Goal: Task Accomplishment & Management: Manage account settings

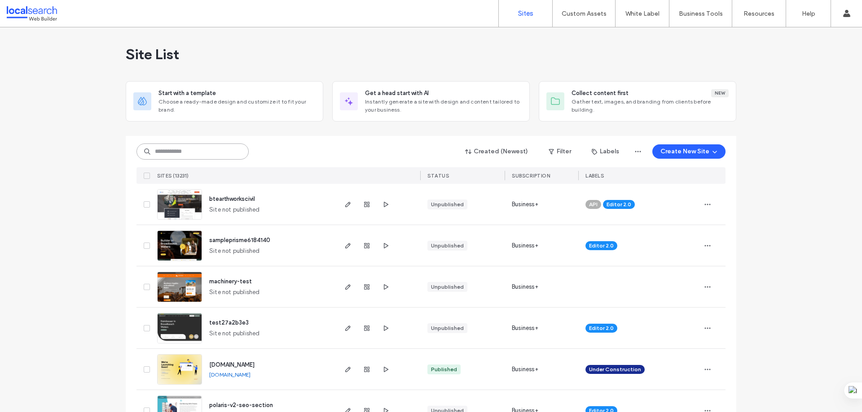
click at [158, 146] on input at bounding box center [192, 152] width 112 height 16
paste input "********"
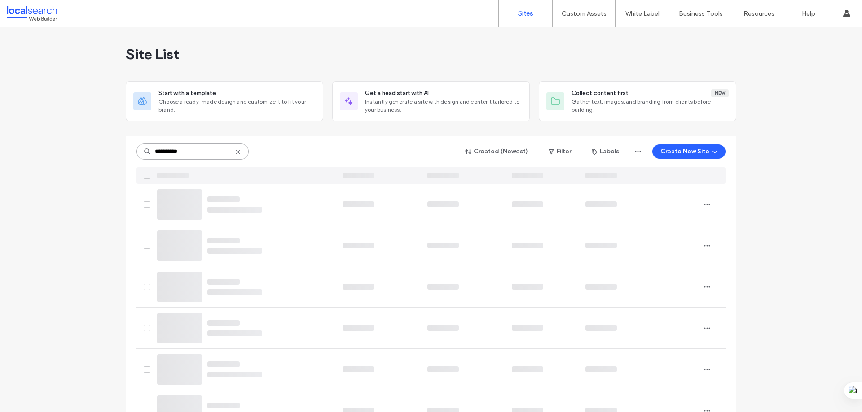
drag, startPoint x: 161, startPoint y: 150, endPoint x: 139, endPoint y: 149, distance: 21.6
click at [139, 149] on input "********" at bounding box center [192, 152] width 112 height 16
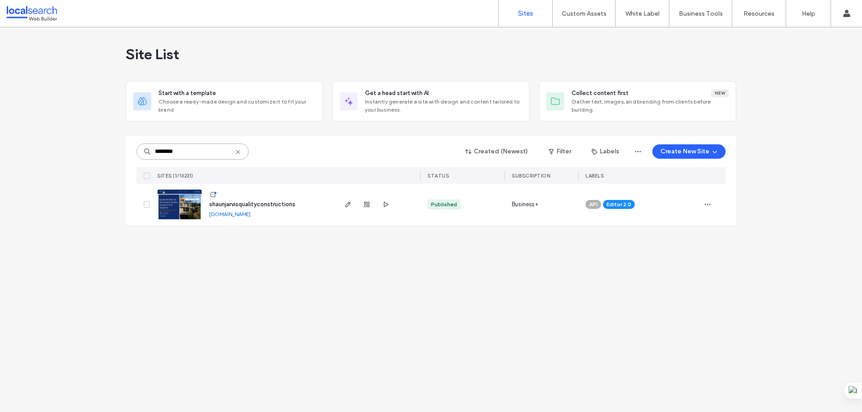
type input "********"
click at [174, 212] on img at bounding box center [180, 220] width 44 height 61
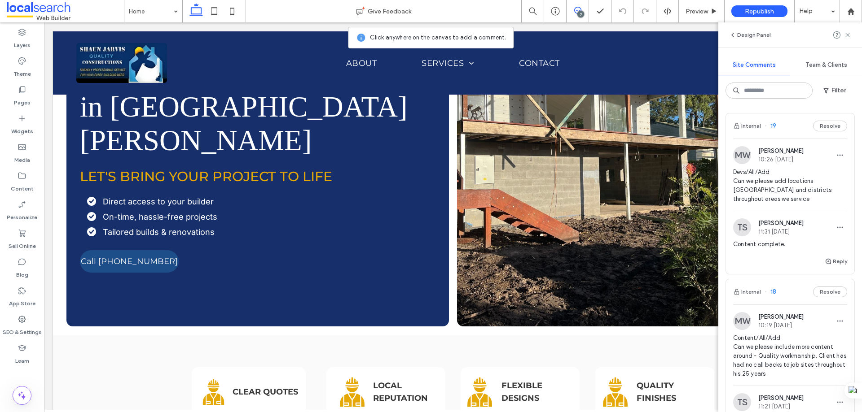
click at [788, 138] on div "Internal 19 Resolve" at bounding box center [790, 126] width 128 height 25
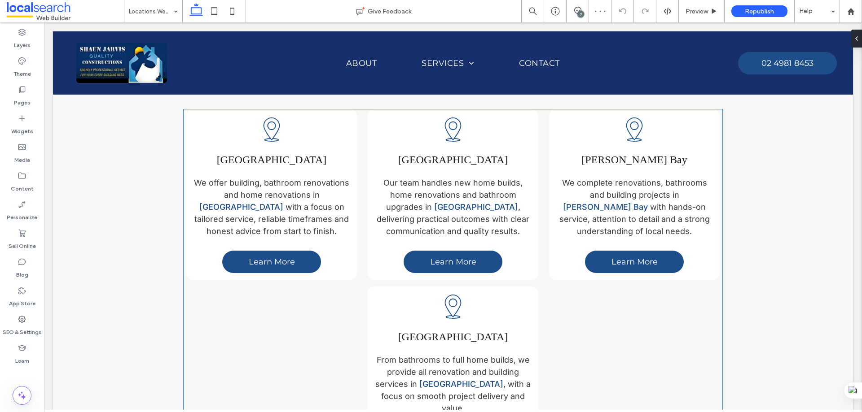
scroll to position [597, 0]
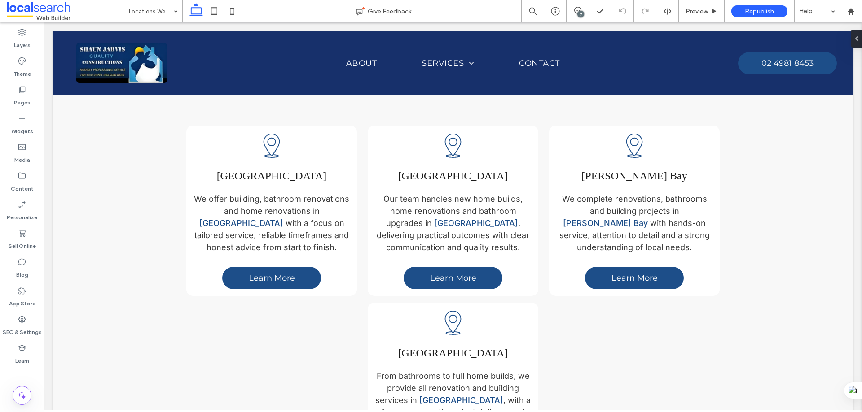
click at [579, 14] on div "7" at bounding box center [580, 14] width 7 height 7
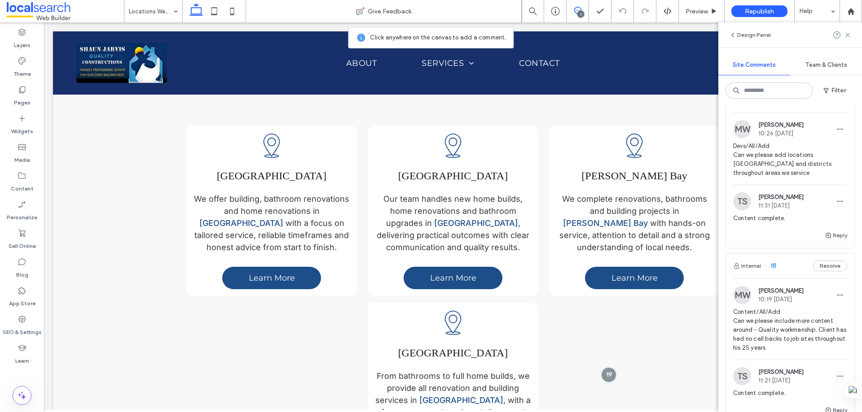
scroll to position [0, 0]
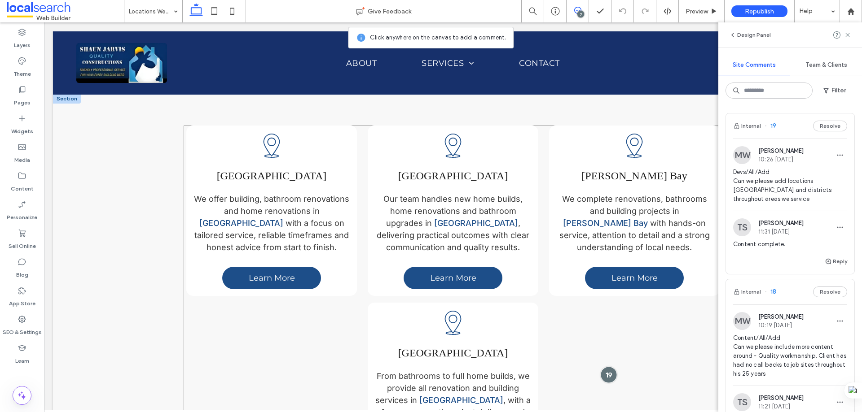
click at [607, 367] on div at bounding box center [608, 375] width 17 height 17
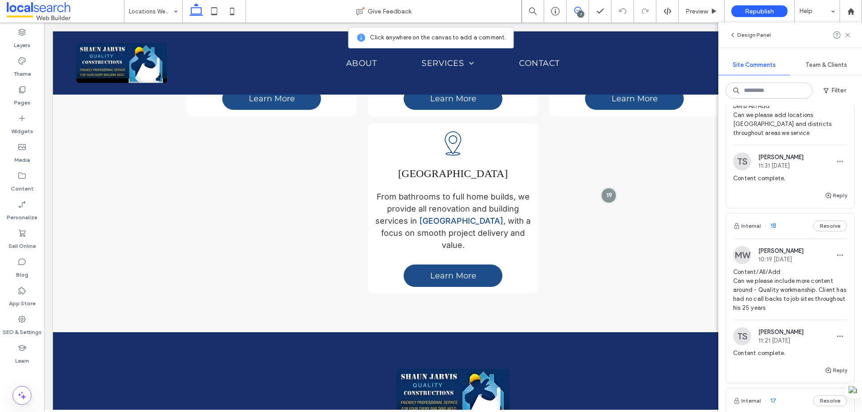
scroll to position [90, 0]
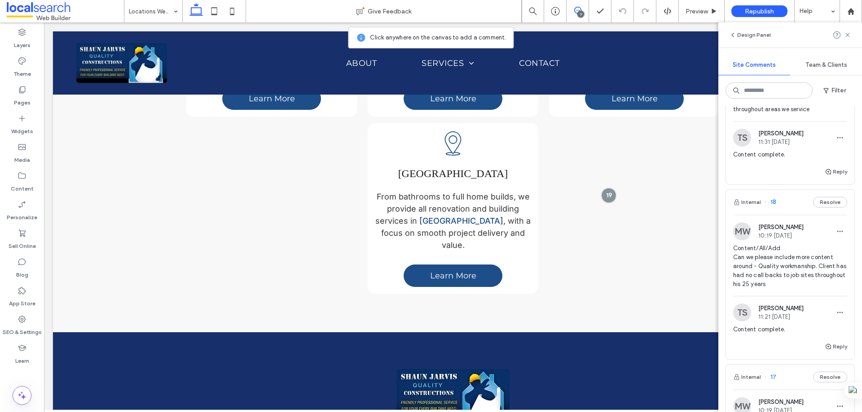
click at [795, 209] on div "Internal 18 Resolve" at bounding box center [790, 202] width 128 height 25
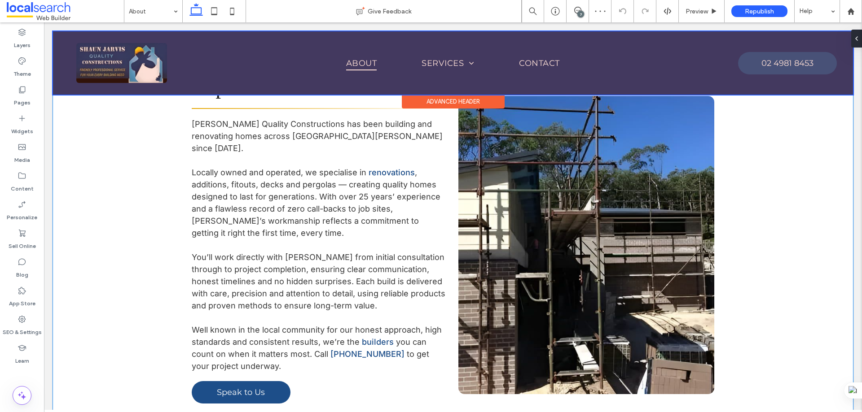
scroll to position [267, 0]
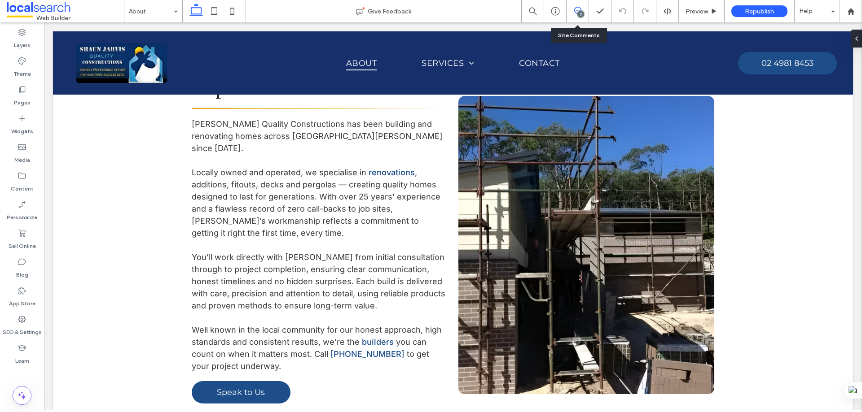
click at [576, 11] on icon at bounding box center [577, 10] width 7 height 7
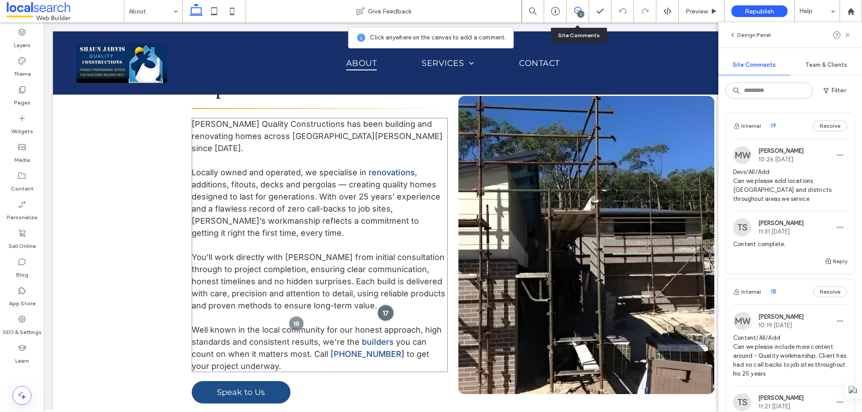
click at [386, 305] on div at bounding box center [385, 313] width 17 height 17
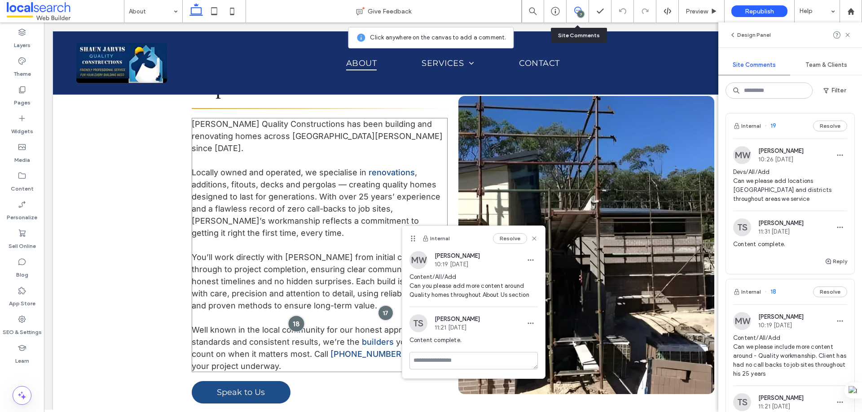
click at [298, 316] on div at bounding box center [296, 324] width 17 height 17
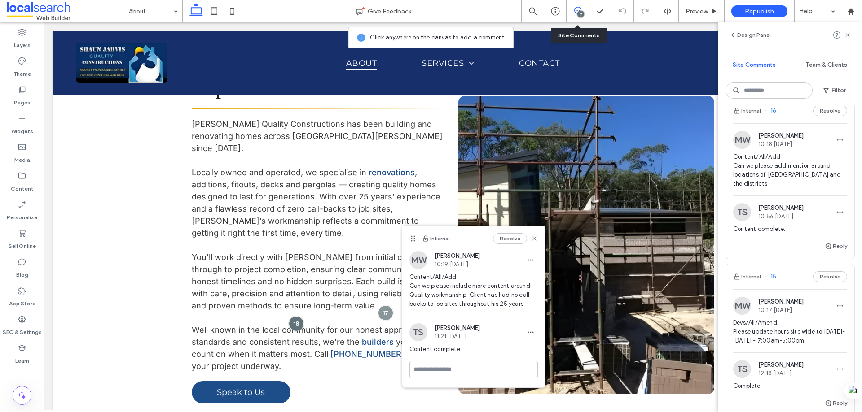
scroll to position [538, 0]
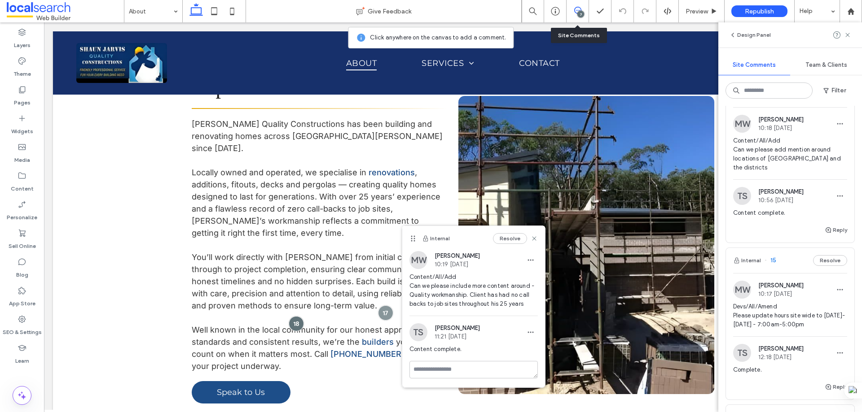
click at [789, 263] on div "Internal 15 Resolve" at bounding box center [790, 260] width 128 height 25
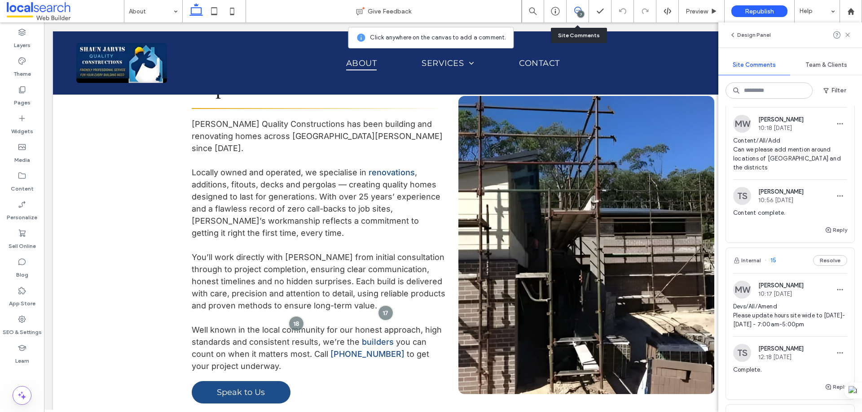
scroll to position [707, 0]
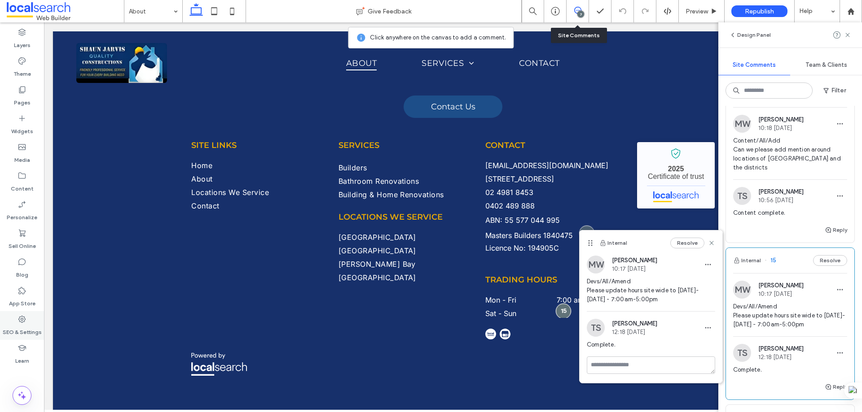
click at [23, 324] on label "SEO & Settings" at bounding box center [22, 330] width 39 height 13
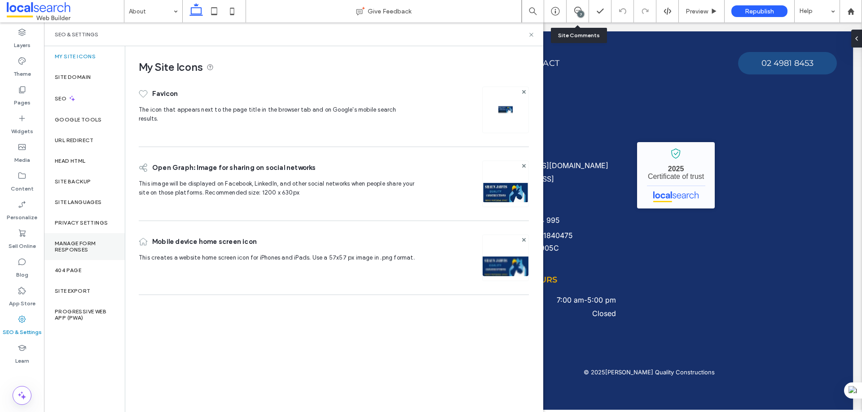
scroll to position [0, 0]
click at [93, 180] on div "Site Backup" at bounding box center [84, 181] width 81 height 21
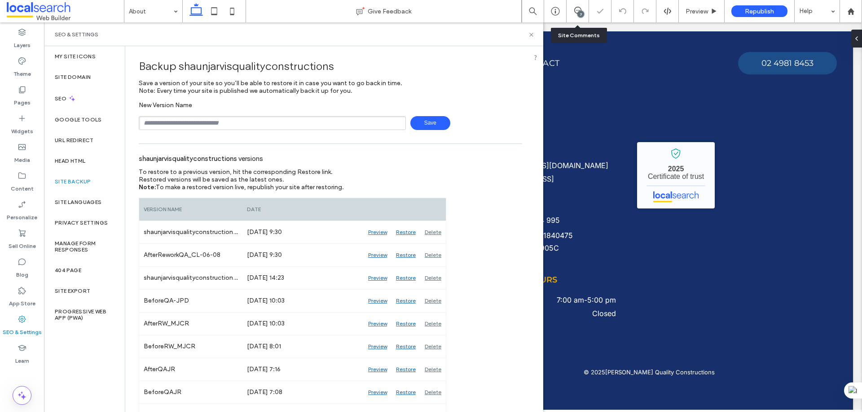
click at [181, 116] on input "text" at bounding box center [272, 123] width 267 height 14
type input "**********"
click at [415, 126] on span "Save" at bounding box center [430, 123] width 40 height 14
click at [531, 35] on use at bounding box center [531, 35] width 4 height 4
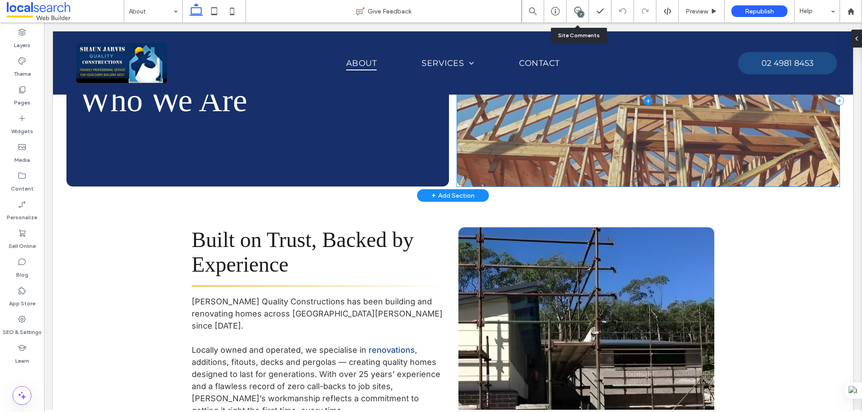
scroll to position [90, 0]
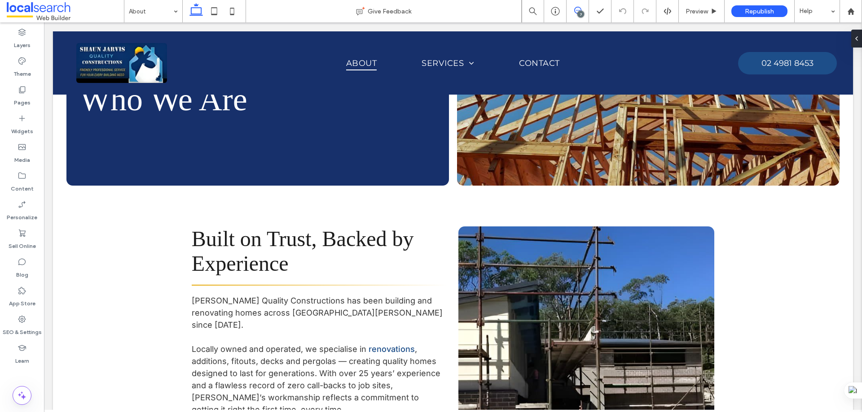
click at [577, 7] on use at bounding box center [577, 10] width 7 height 7
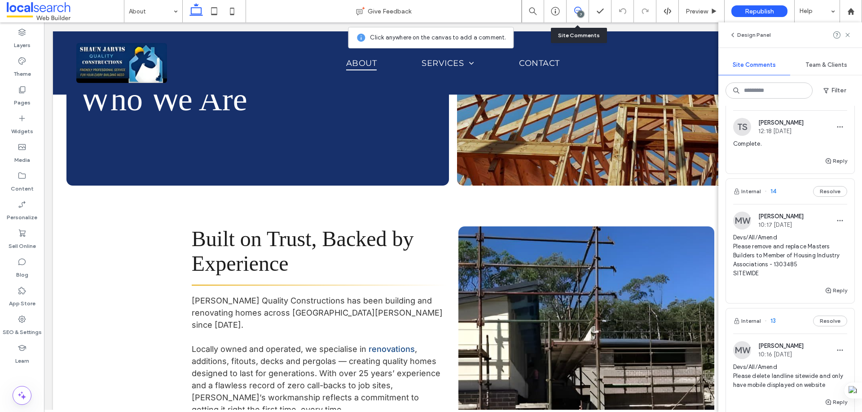
scroll to position [808, 0]
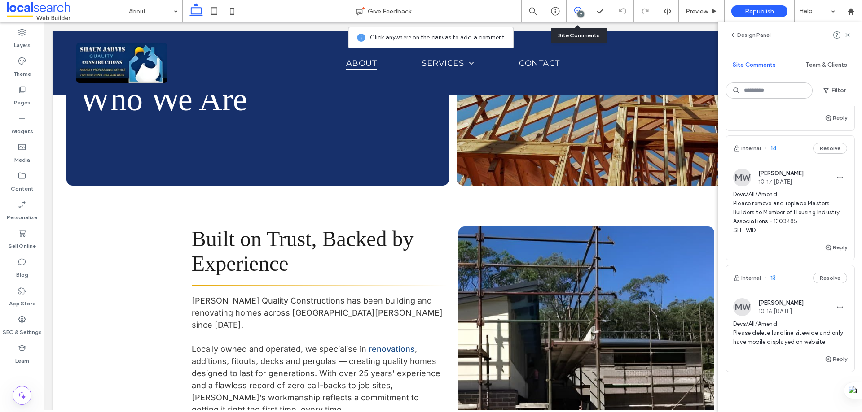
click at [792, 285] on div "Internal 13 Resolve" at bounding box center [790, 278] width 128 height 25
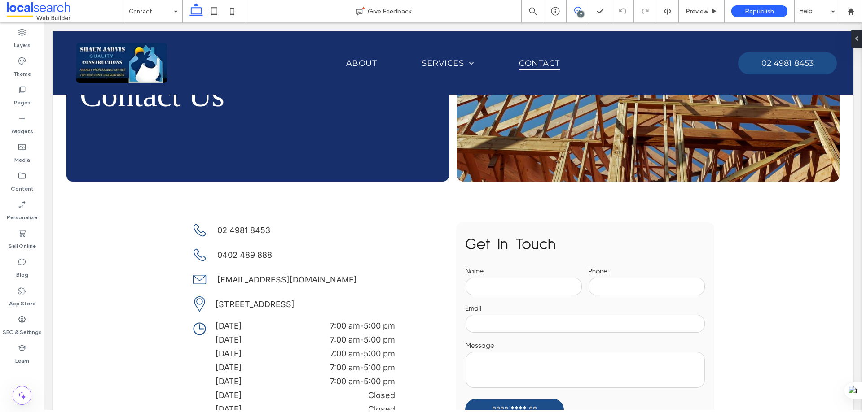
click at [582, 8] on span at bounding box center [577, 10] width 22 height 7
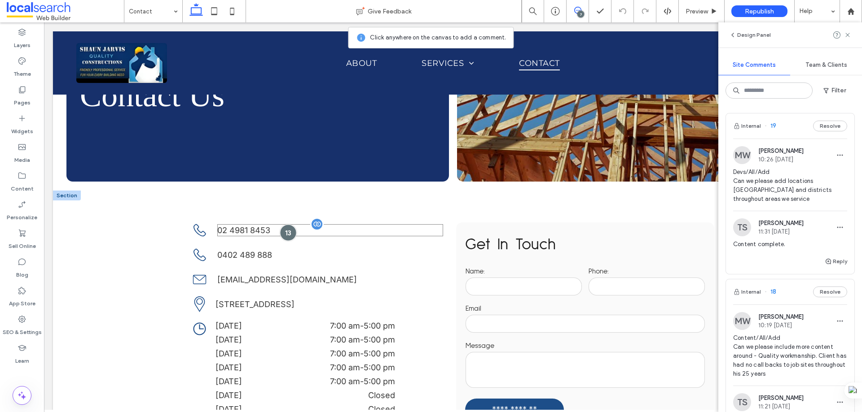
click at [280, 230] on div at bounding box center [288, 232] width 17 height 17
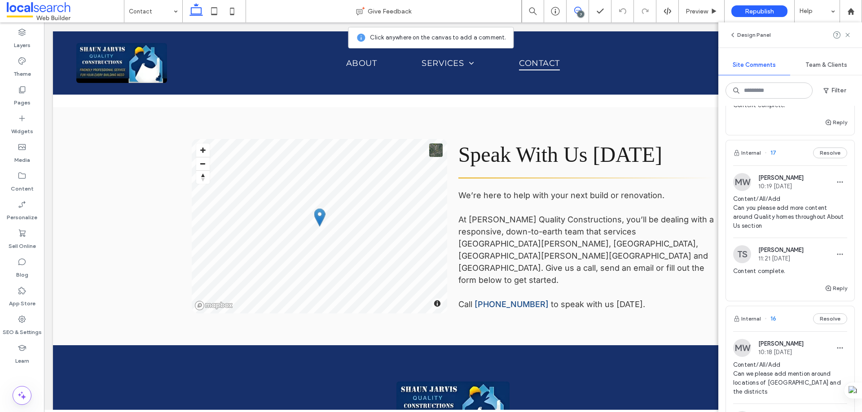
scroll to position [494, 0]
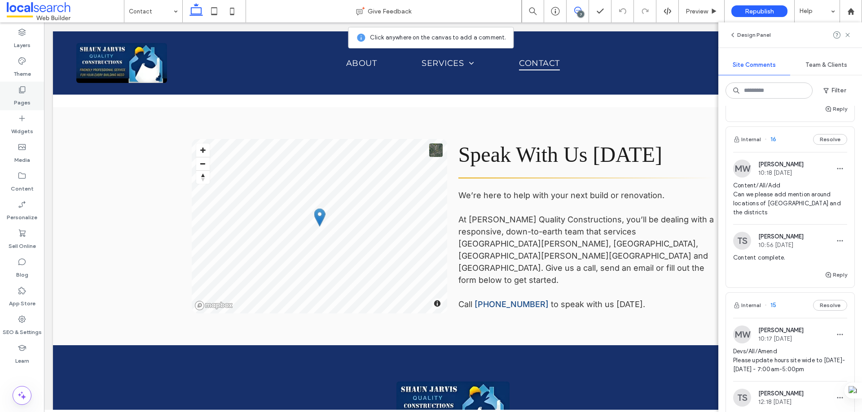
click at [29, 92] on div "Pages" at bounding box center [22, 96] width 44 height 29
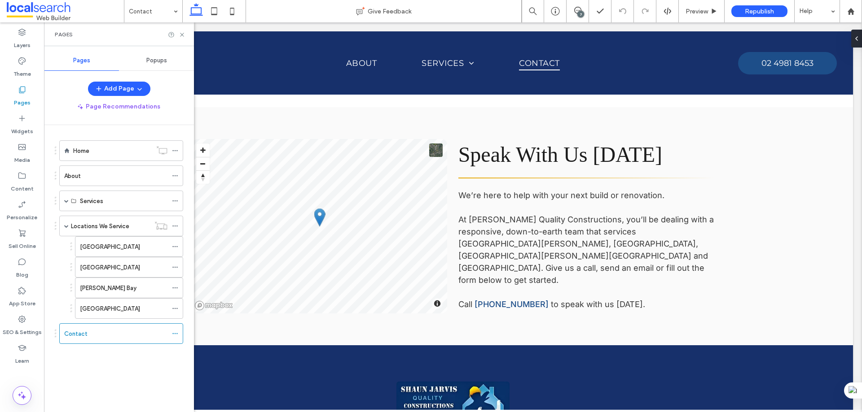
scroll to position [0, 0]
click at [68, 199] on span at bounding box center [66, 201] width 4 height 4
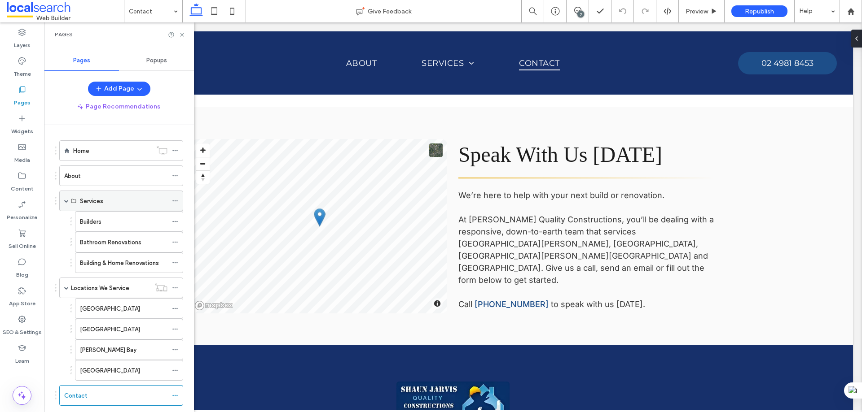
click at [68, 200] on span at bounding box center [66, 201] width 4 height 4
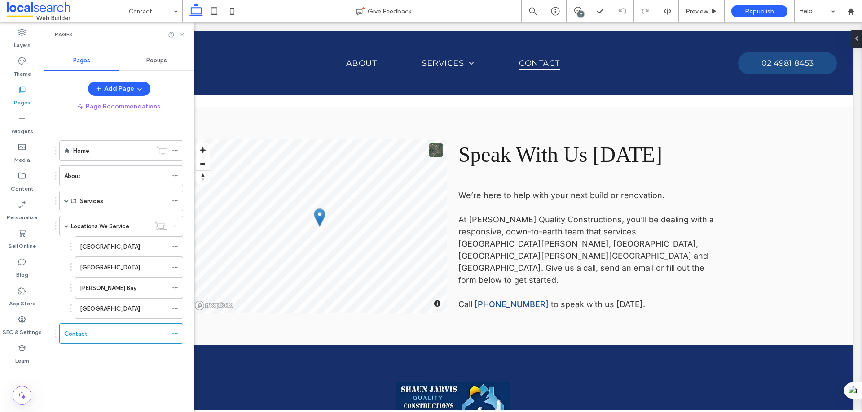
click at [181, 35] on icon at bounding box center [182, 34] width 7 height 7
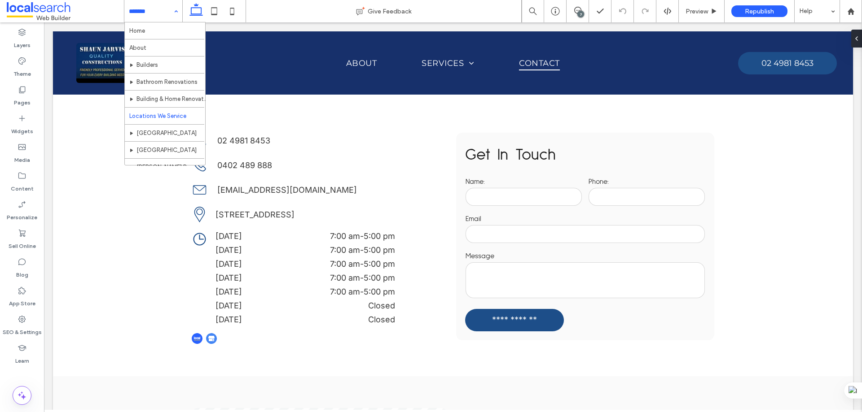
scroll to position [44, 0]
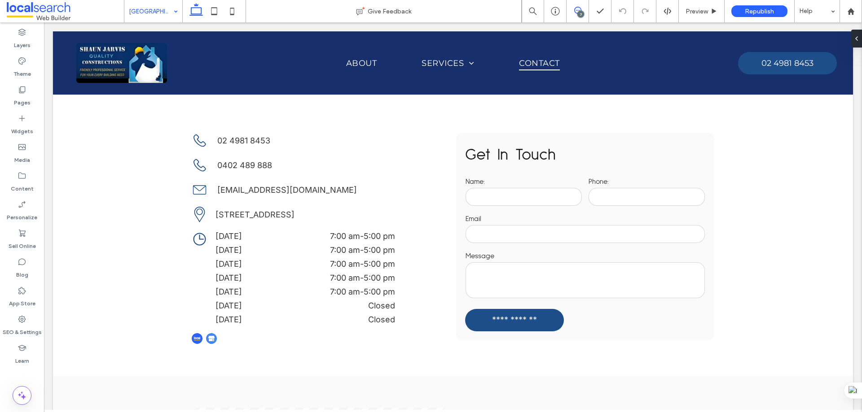
click at [580, 9] on use at bounding box center [577, 10] width 7 height 7
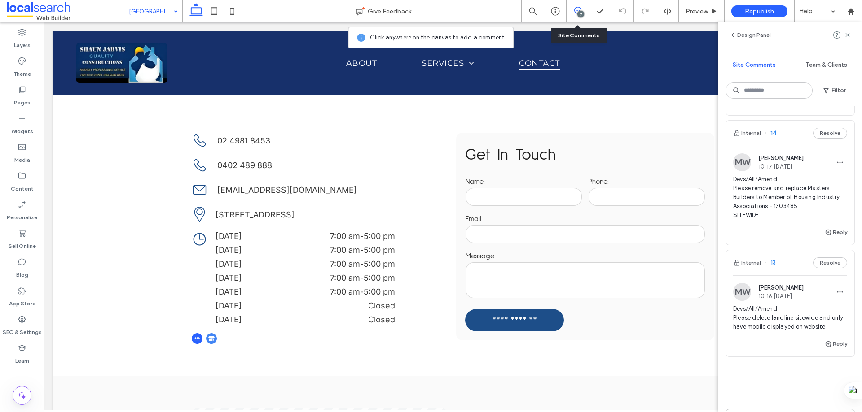
scroll to position [808, 0]
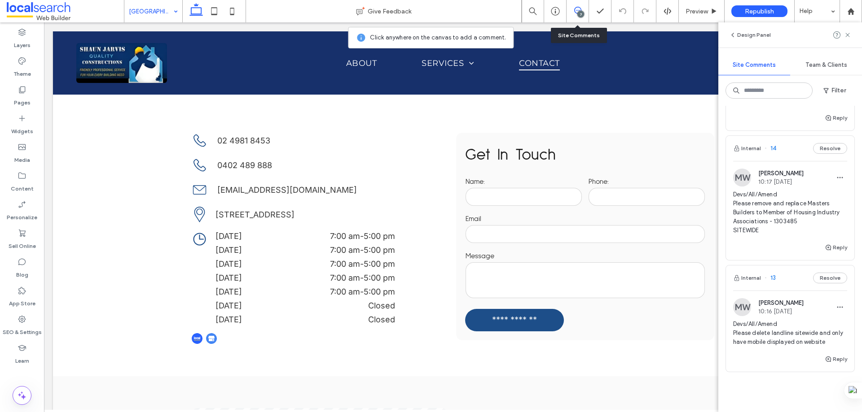
click at [788, 157] on div "Internal 14 Resolve" at bounding box center [790, 148] width 128 height 25
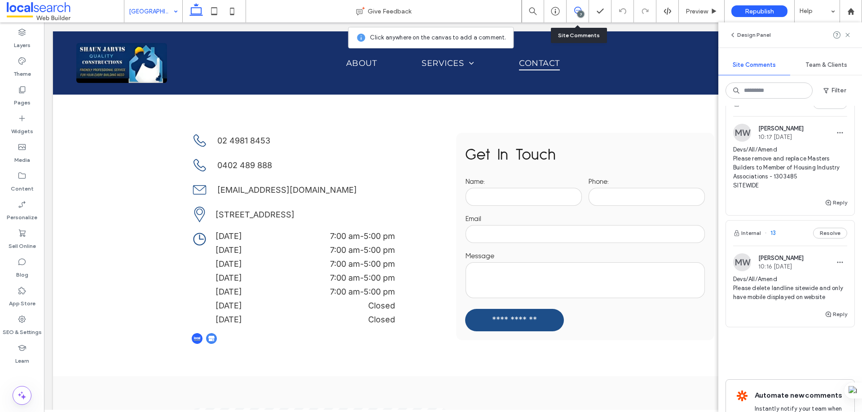
click at [783, 233] on div "Internal 13 Resolve" at bounding box center [790, 233] width 128 height 25
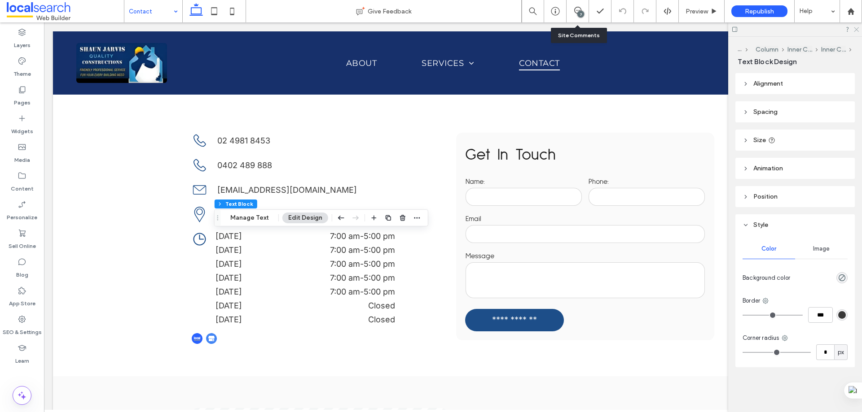
click at [854, 27] on icon at bounding box center [856, 29] width 6 height 6
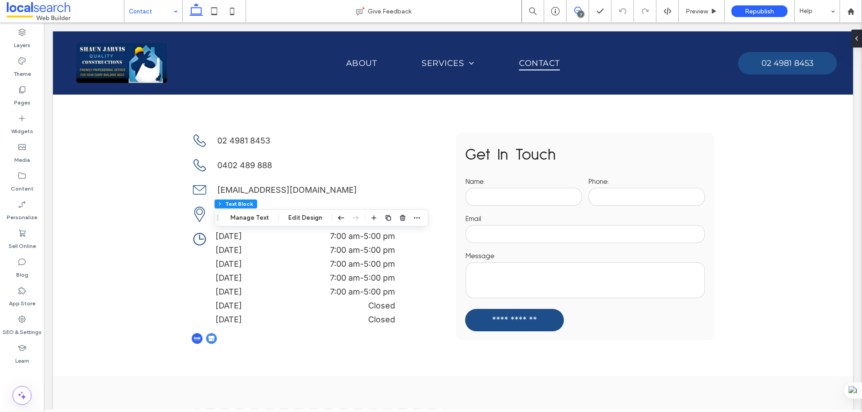
click at [577, 10] on icon at bounding box center [577, 10] width 7 height 7
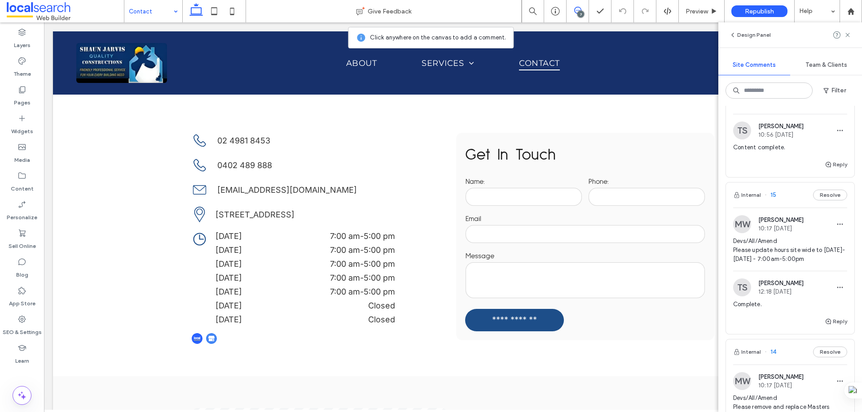
scroll to position [673, 0]
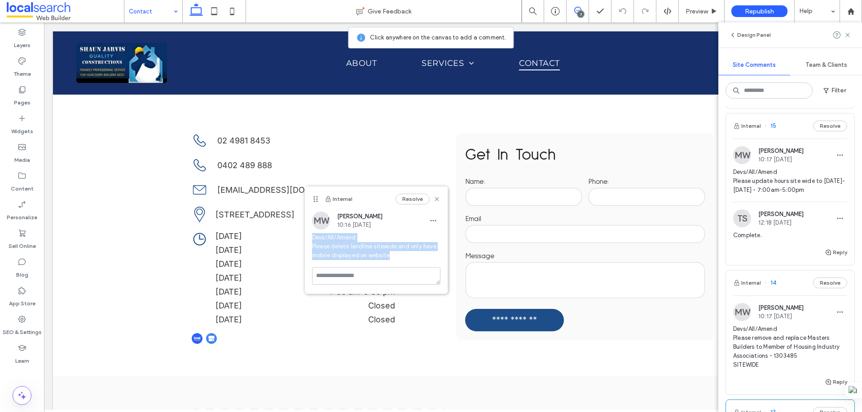
drag, startPoint x: 390, startPoint y: 257, endPoint x: 311, endPoint y: 233, distance: 82.9
click at [311, 233] on div "MW Monique Windust 10:16 Aug 11 2025 Devs/All/Amend Please delete landline site…" at bounding box center [376, 240] width 143 height 56
copy span "Devs/All/Amend Please delete landline sitewide and only have mobile displayed o…"
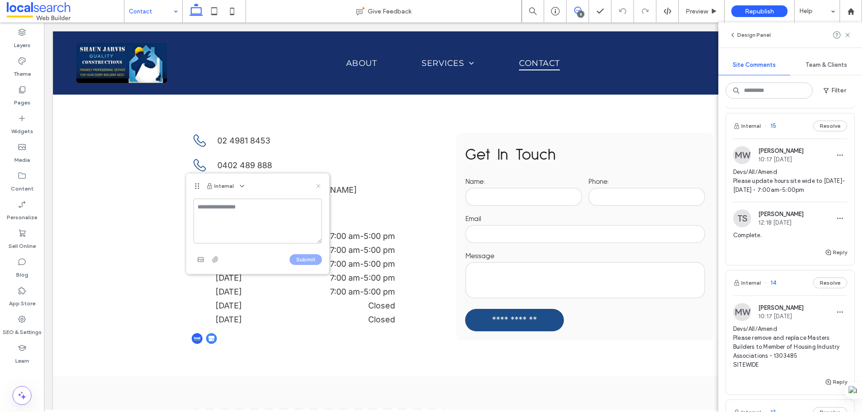
click at [317, 184] on icon at bounding box center [318, 186] width 7 height 7
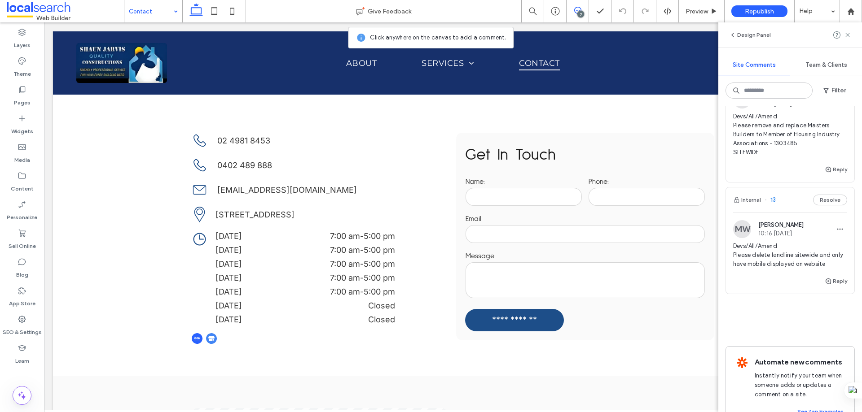
scroll to position [829, 0]
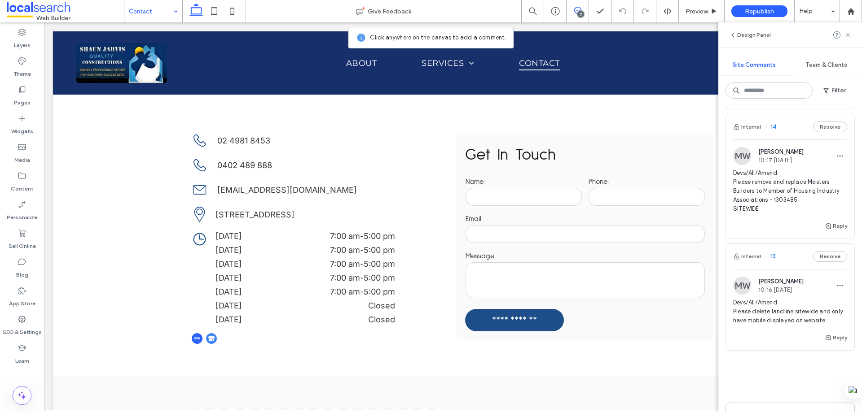
click at [797, 260] on div "Internal 13 Resolve" at bounding box center [790, 256] width 128 height 25
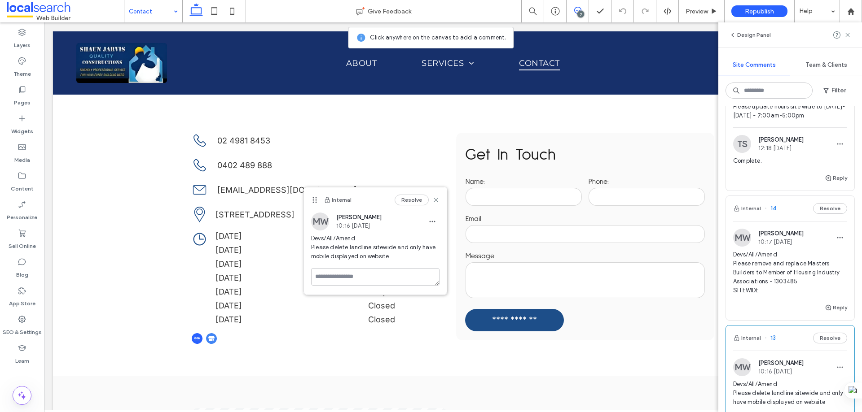
scroll to position [740, 0]
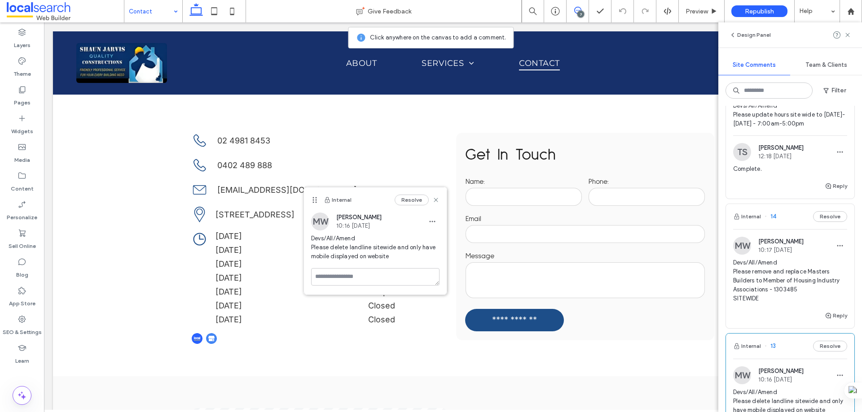
click at [783, 215] on div "Internal 14 Resolve" at bounding box center [790, 216] width 128 height 25
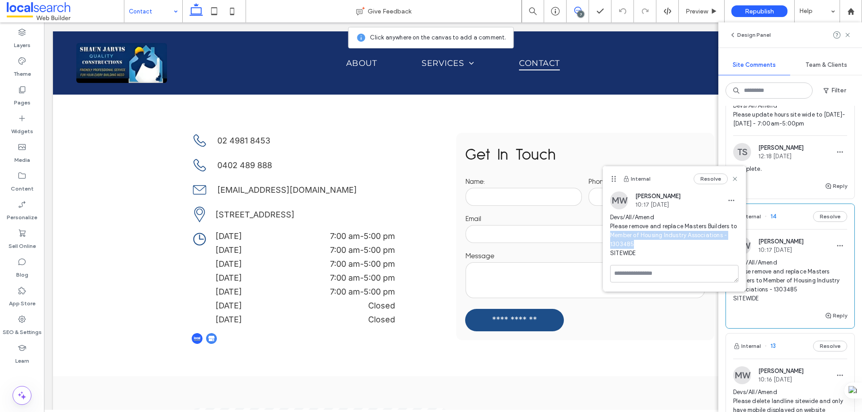
drag, startPoint x: 611, startPoint y: 235, endPoint x: 692, endPoint y: 246, distance: 82.4
click at [692, 246] on span "Devs/All/Amend Please remove and replace Masters Builders to Member of Housing …" at bounding box center [674, 235] width 128 height 45
copy span "Member of Housing Industry Associations - 1303485"
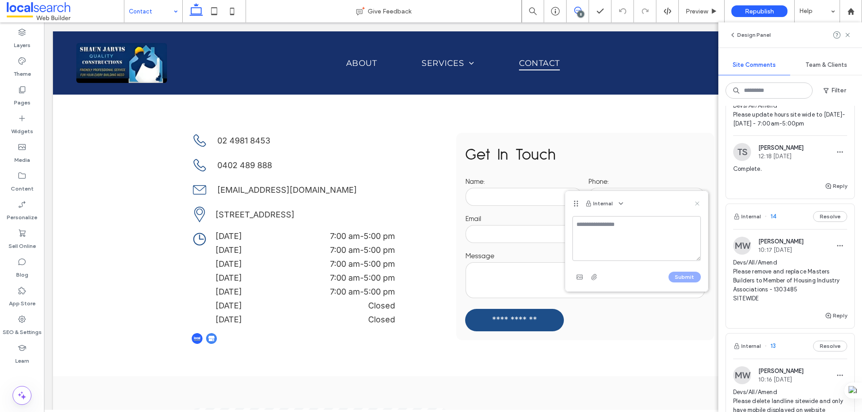
click at [697, 203] on use at bounding box center [697, 203] width 4 height 4
drag, startPoint x: 583, startPoint y: 12, endPoint x: 578, endPoint y: 19, distance: 8.7
click at [582, 12] on div "8" at bounding box center [580, 14] width 7 height 7
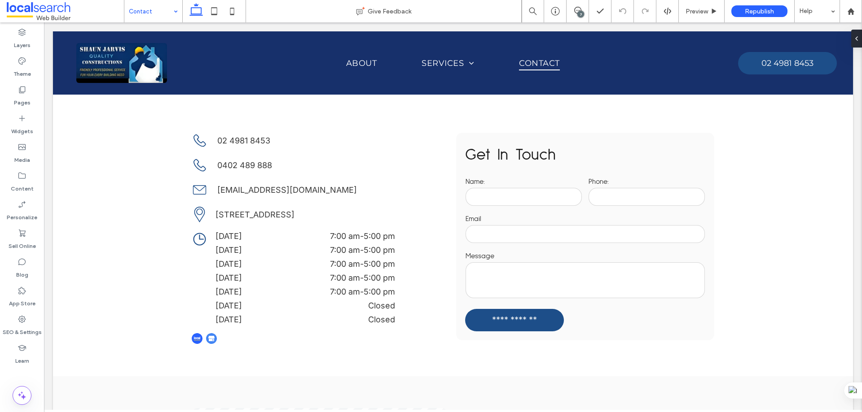
scroll to position [0, 0]
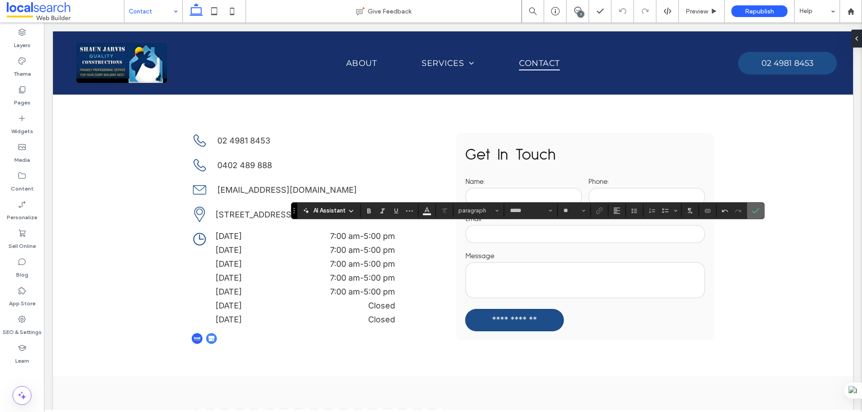
click at [756, 212] on icon "Confirm" at bounding box center [755, 210] width 7 height 7
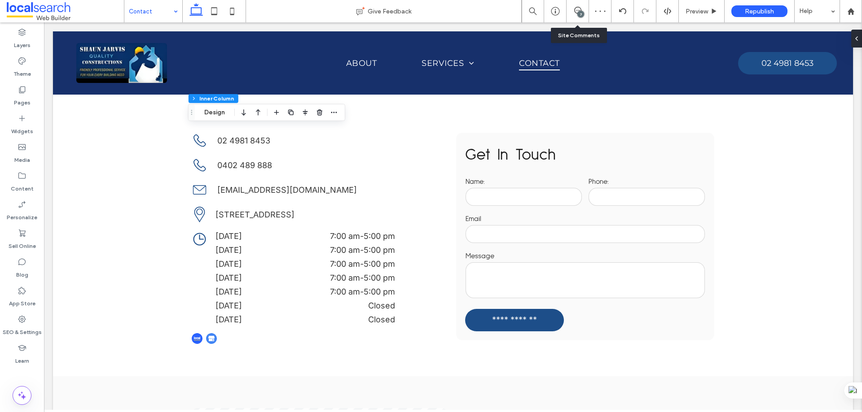
click at [578, 4] on div "7" at bounding box center [577, 11] width 22 height 22
click at [577, 4] on div "7" at bounding box center [577, 11] width 22 height 22
click at [577, 9] on icon at bounding box center [577, 10] width 7 height 7
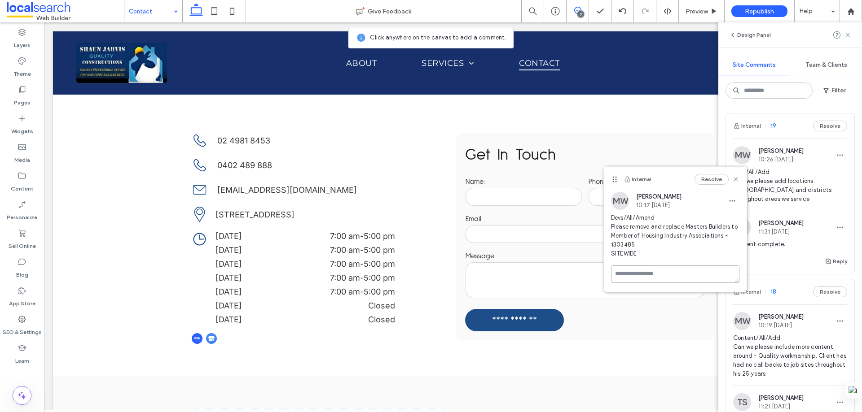
click at [630, 280] on textarea at bounding box center [675, 275] width 128 height 18
type textarea "**********"
click at [731, 324] on button "Submit" at bounding box center [723, 326] width 32 height 11
click at [736, 178] on use at bounding box center [735, 179] width 4 height 4
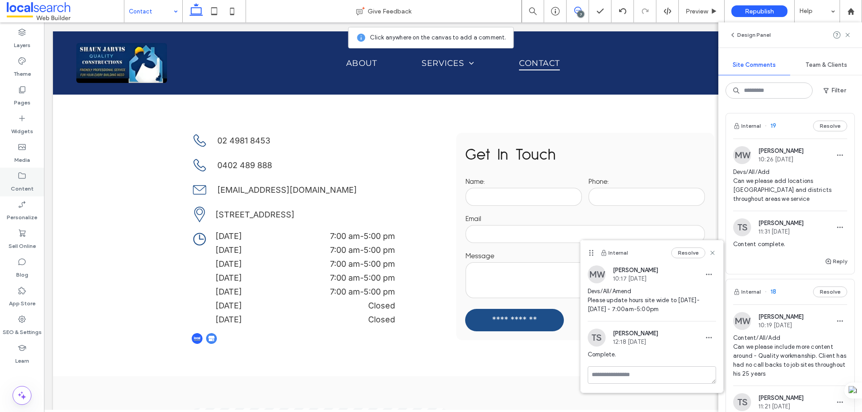
click at [27, 183] on label "Content" at bounding box center [22, 186] width 23 height 13
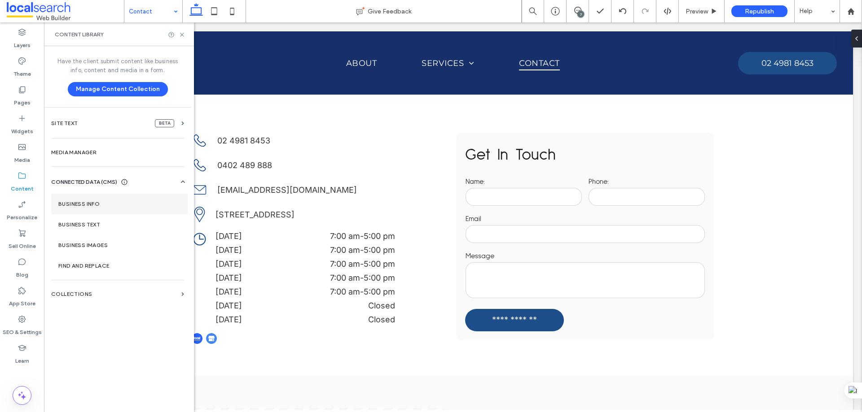
click at [99, 205] on label "Business Info" at bounding box center [119, 204] width 122 height 6
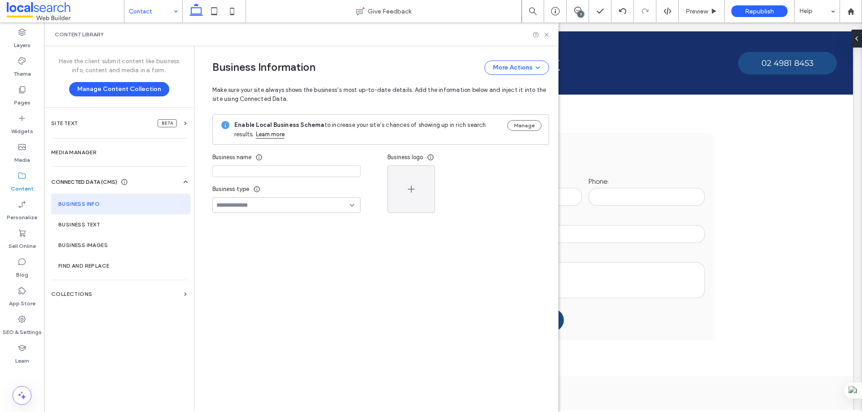
type input "**********"
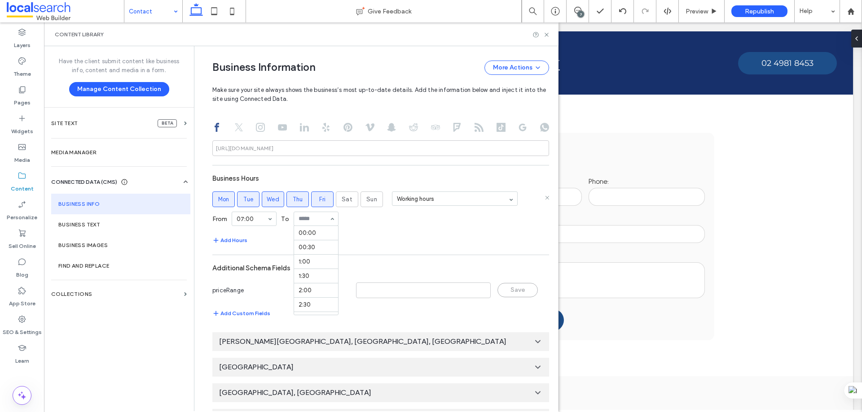
scroll to position [488, 0]
click at [359, 217] on div "From 07:00 To 00:00 00:30 1:00 1:30 2:00 2:30 3:00 3:30 4:00 4:30 5:00 5:30 6:0…" at bounding box center [380, 218] width 337 height 23
click at [546, 35] on icon at bounding box center [546, 34] width 7 height 7
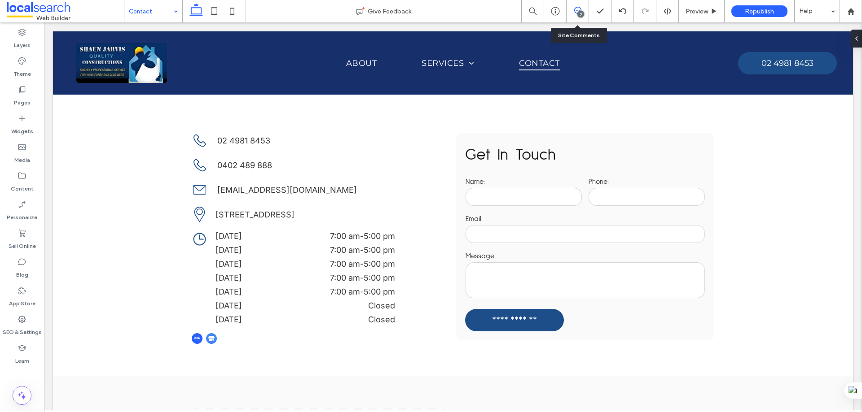
click at [575, 12] on icon at bounding box center [577, 10] width 7 height 7
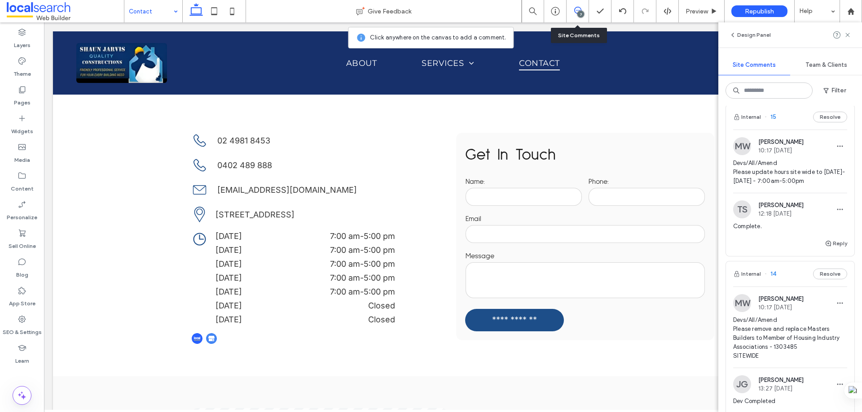
scroll to position [673, 0]
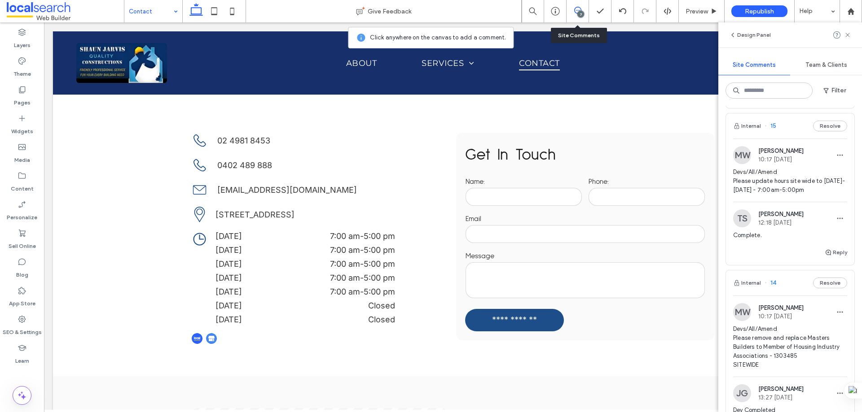
click at [787, 131] on div "Internal 15 Resolve" at bounding box center [790, 126] width 128 height 25
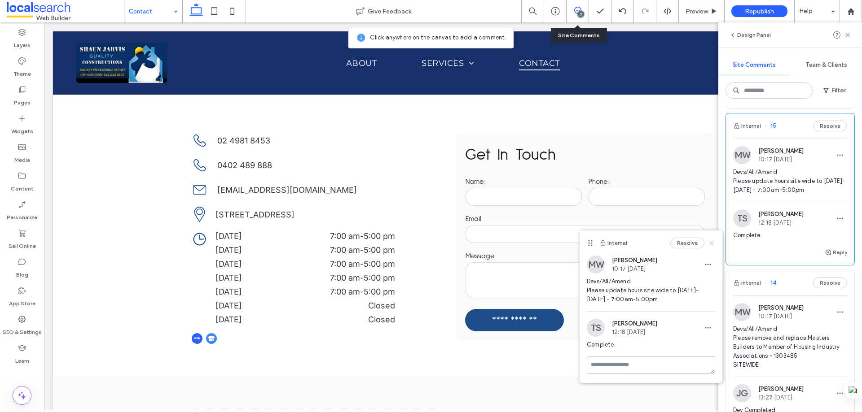
click at [709, 245] on icon at bounding box center [711, 243] width 7 height 7
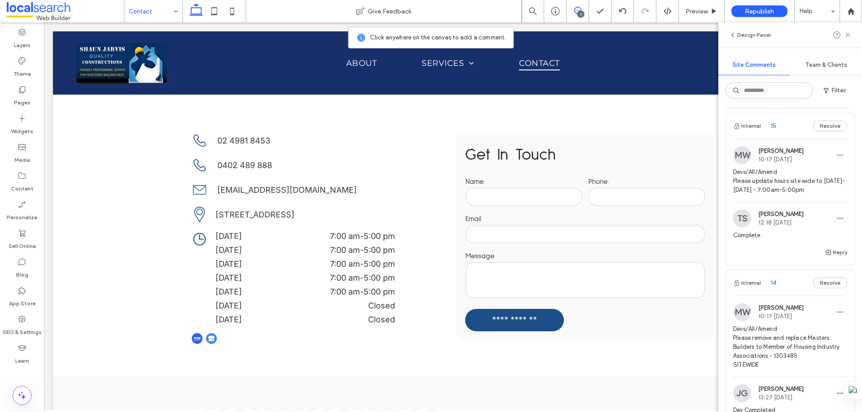
click at [574, 11] on use at bounding box center [577, 10] width 7 height 7
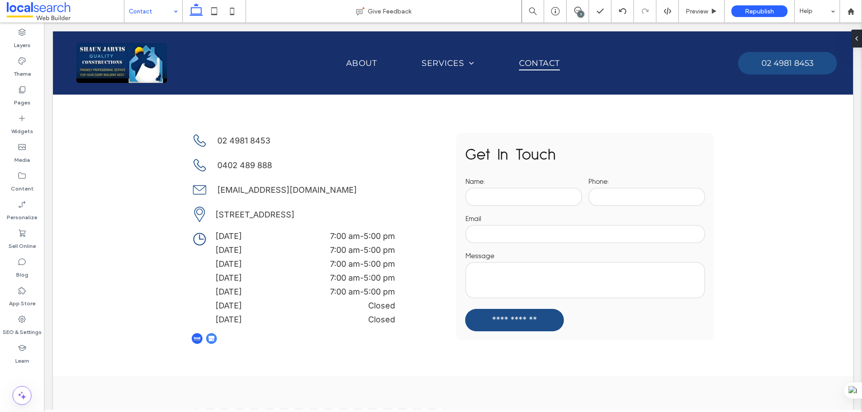
scroll to position [0, 0]
click at [685, 280] on span "button" at bounding box center [688, 276] width 11 height 11
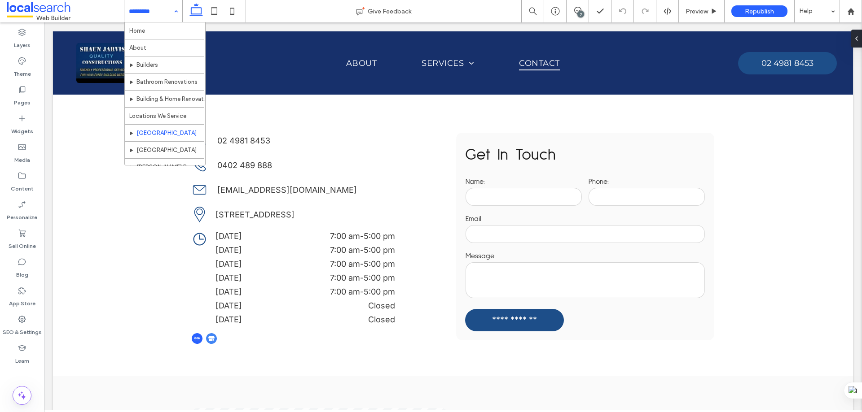
click at [156, 18] on input at bounding box center [151, 11] width 44 height 22
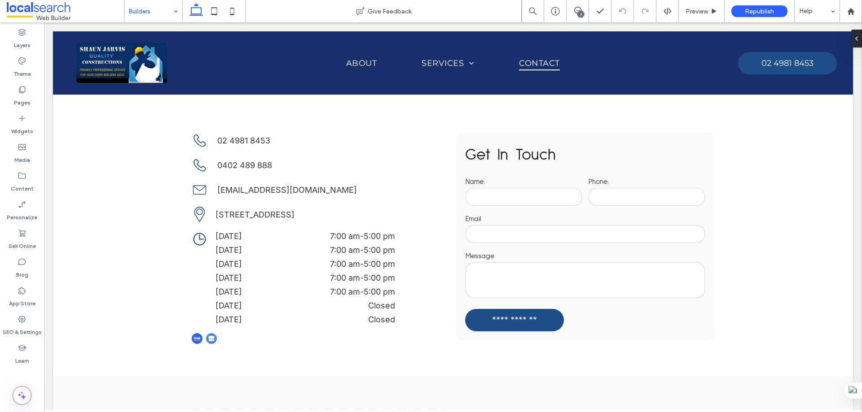
click at [175, 12] on div "Builders" at bounding box center [153, 11] width 58 height 22
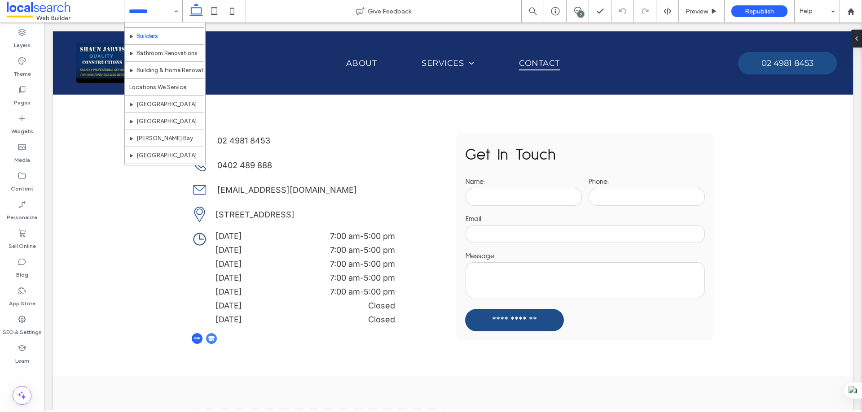
scroll to position [44, 0]
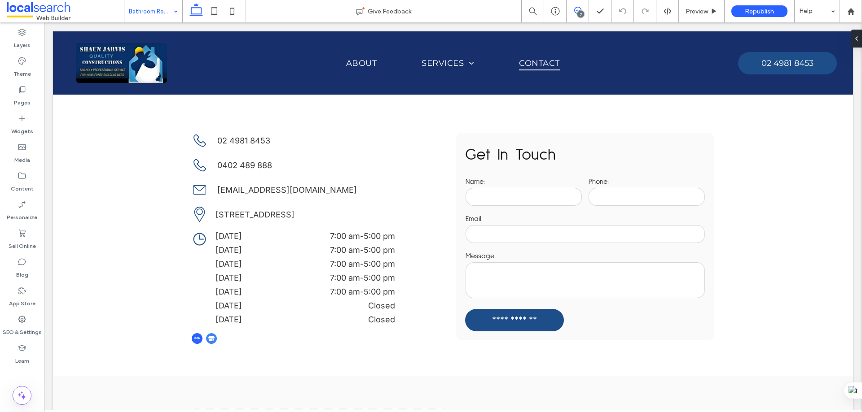
click at [574, 11] on icon at bounding box center [577, 10] width 7 height 7
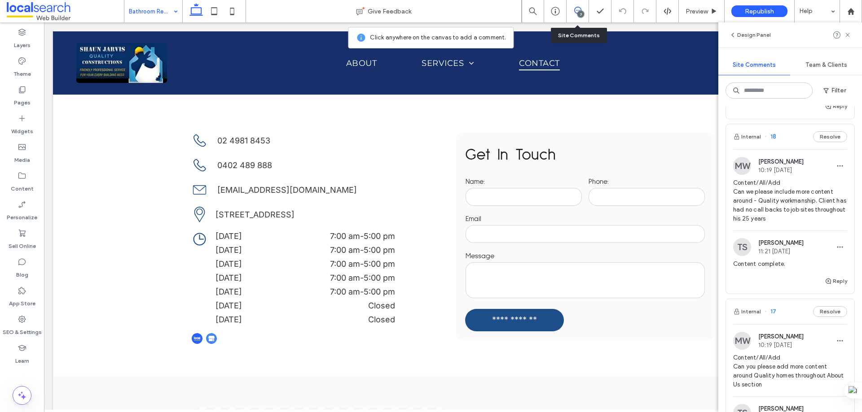
scroll to position [135, 0]
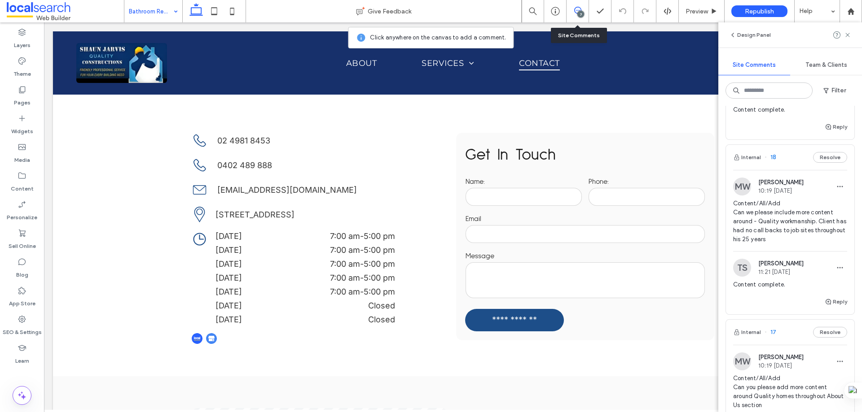
click at [790, 158] on div "Internal 18 Resolve" at bounding box center [790, 157] width 128 height 25
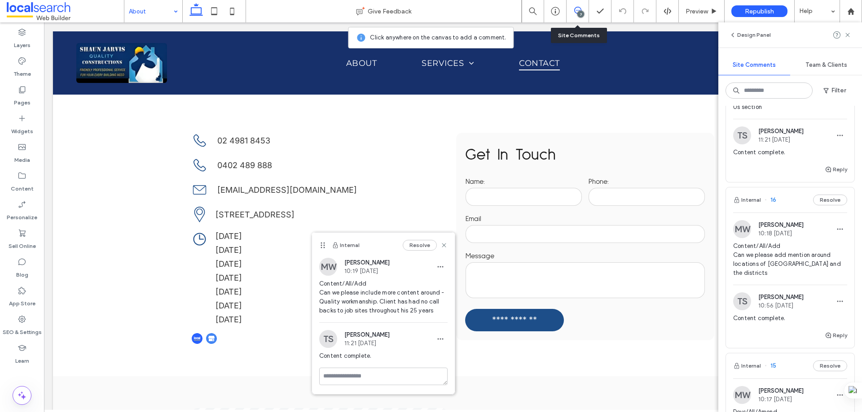
scroll to position [449, 0]
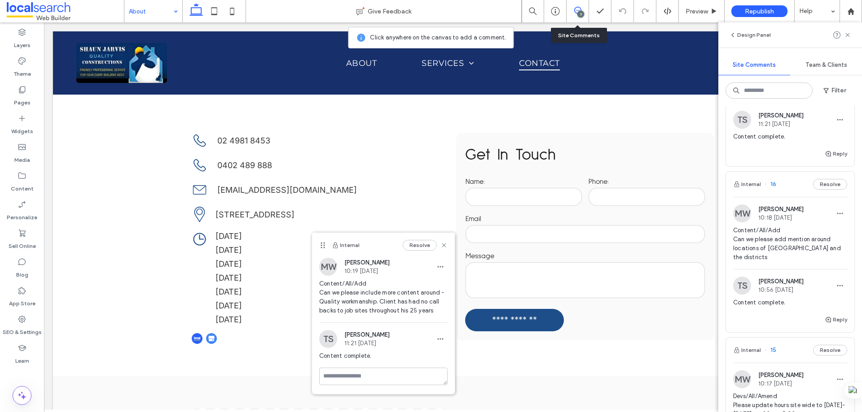
click at [788, 195] on div "Internal 16 Resolve" at bounding box center [790, 184] width 128 height 25
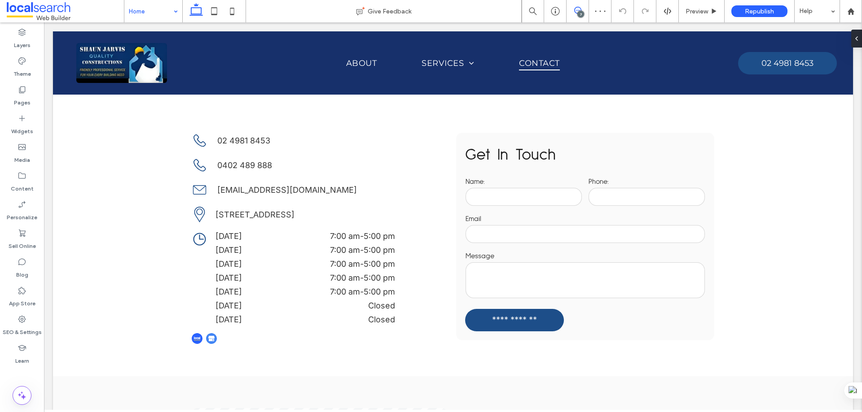
click at [577, 12] on icon at bounding box center [577, 10] width 7 height 7
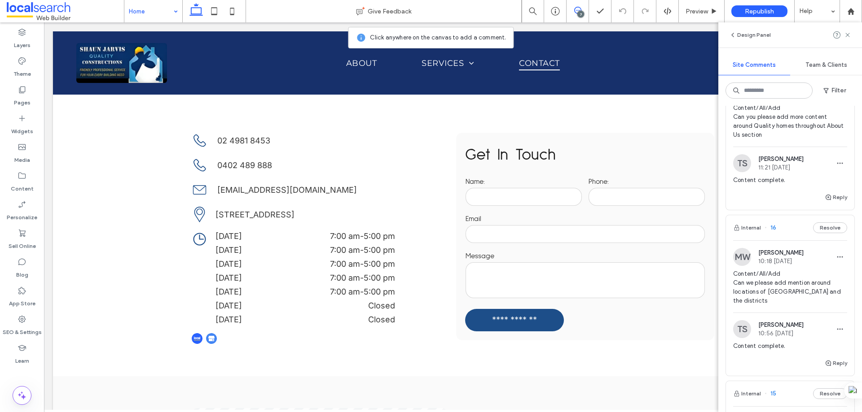
scroll to position [449, 0]
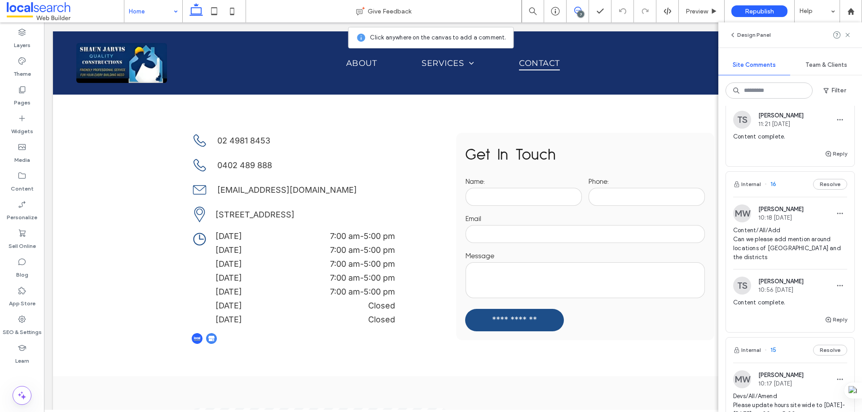
click at [789, 196] on div "Internal 16 Resolve" at bounding box center [790, 184] width 128 height 25
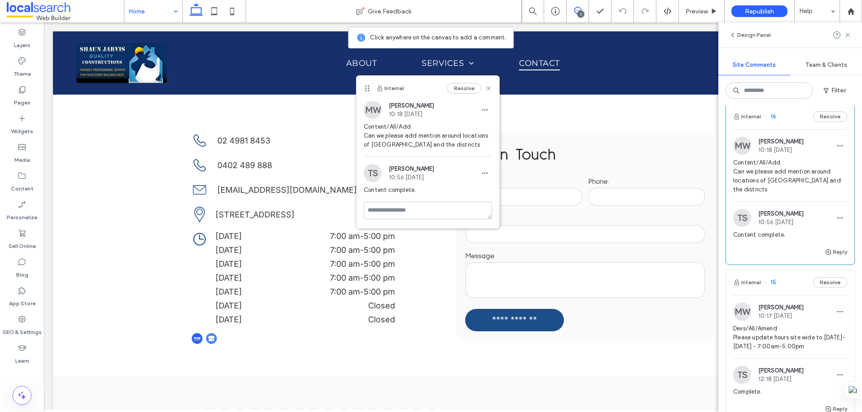
scroll to position [538, 0]
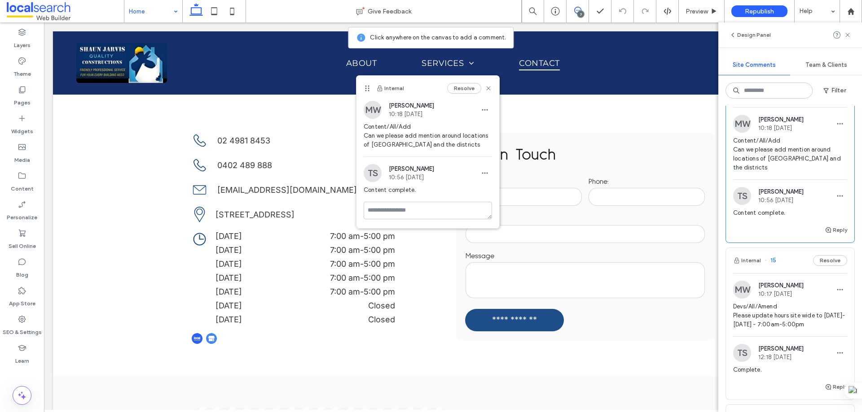
click at [779, 256] on div "Internal 15 Resolve" at bounding box center [790, 260] width 128 height 25
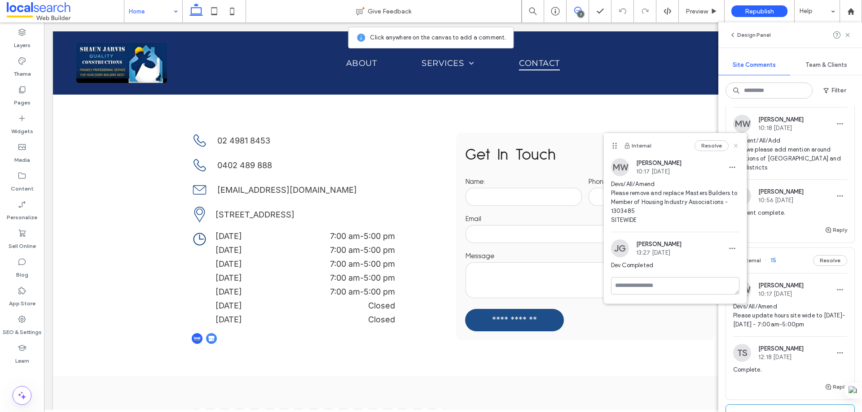
click at [735, 147] on use at bounding box center [735, 146] width 4 height 4
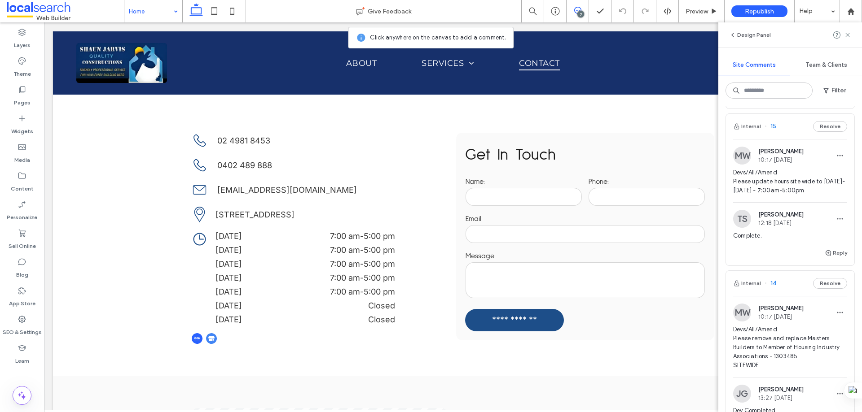
scroll to position [673, 0]
click at [789, 284] on div "Internal 14 Resolve" at bounding box center [790, 283] width 128 height 25
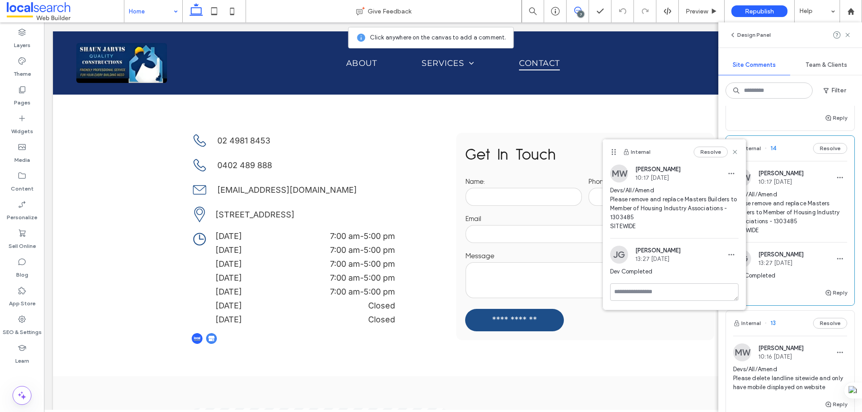
scroll to position [897, 0]
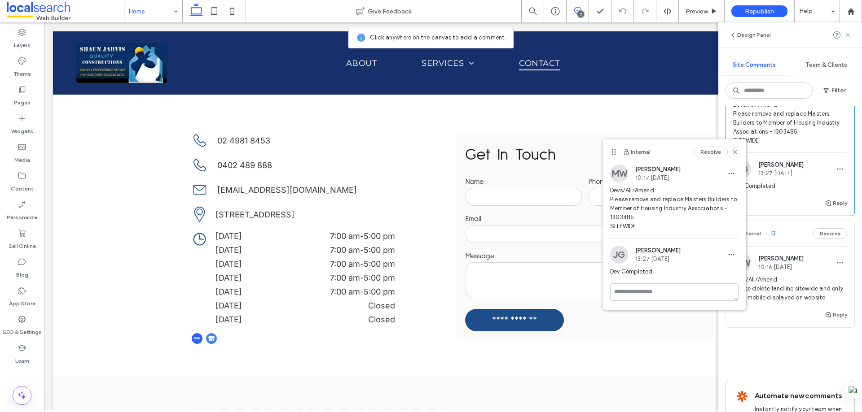
click at [785, 250] on div "MW Monique Windust 10:16 Aug 11 2025 Devs/All/Amend Please delete landline site…" at bounding box center [790, 277] width 128 height 63
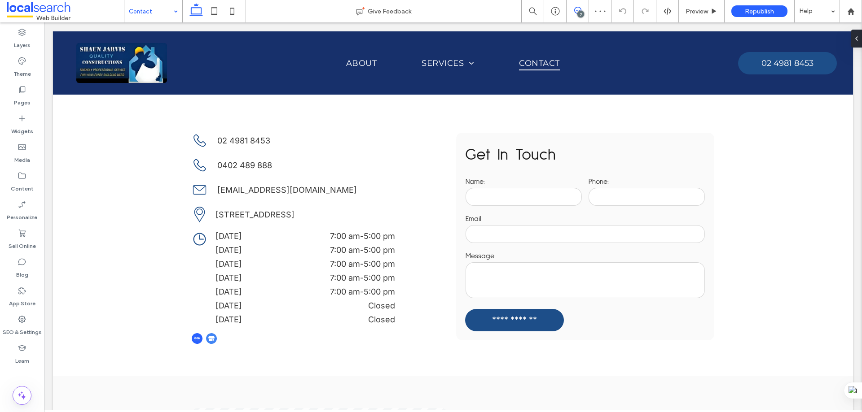
click at [579, 10] on use at bounding box center [577, 10] width 7 height 7
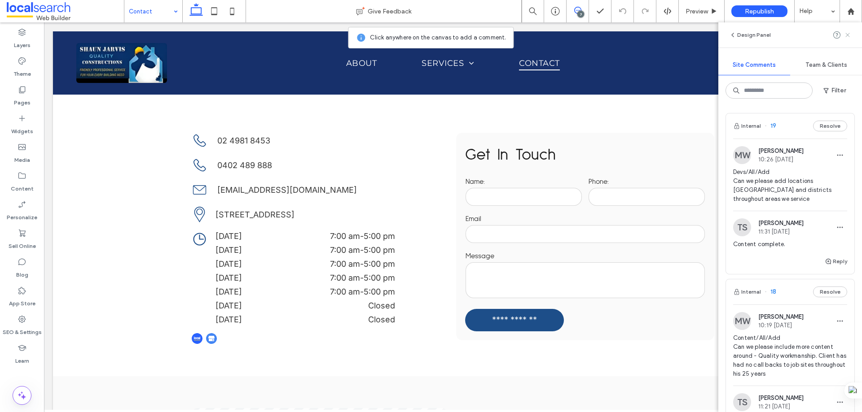
click at [849, 38] on icon at bounding box center [847, 34] width 7 height 7
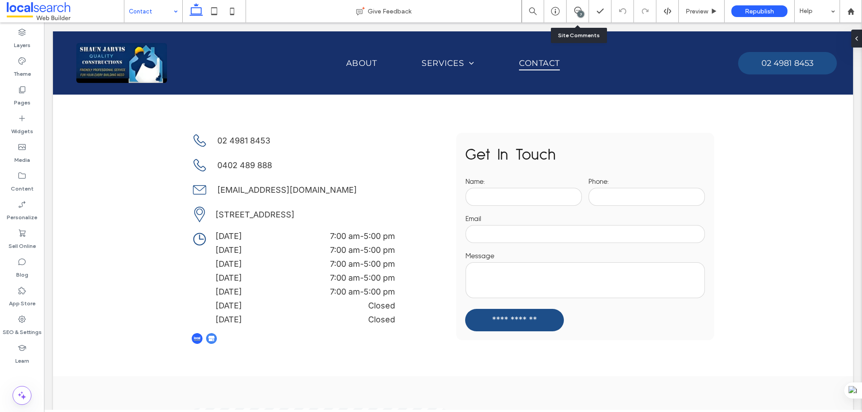
click at [578, 16] on div "7" at bounding box center [580, 14] width 7 height 7
click at [164, 10] on input at bounding box center [151, 11] width 44 height 22
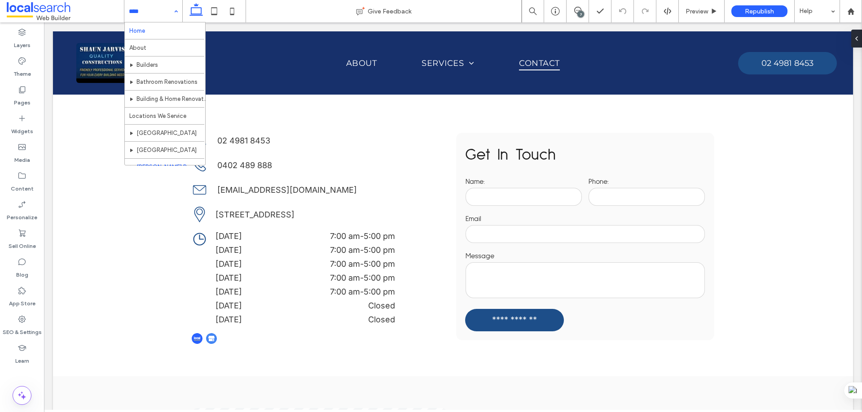
scroll to position [44, 0]
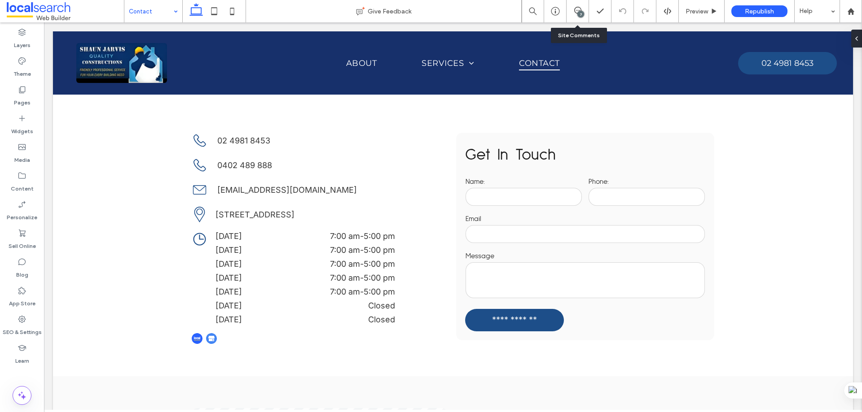
click at [581, 6] on div "7" at bounding box center [577, 11] width 22 height 22
click at [582, 13] on div "7" at bounding box center [580, 14] width 7 height 7
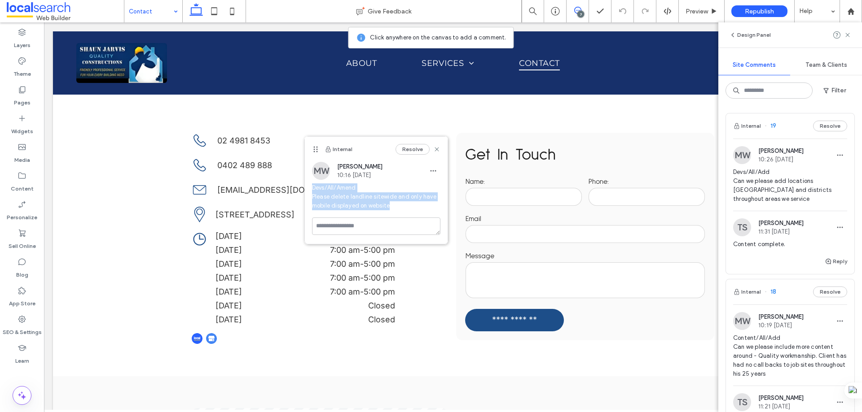
drag, startPoint x: 394, startPoint y: 207, endPoint x: 312, endPoint y: 190, distance: 83.9
click at [312, 190] on span "Devs/All/Amend Please delete landline sitewide and only have mobile displayed o…" at bounding box center [376, 197] width 128 height 27
copy span "Devs/All/Amend Please delete landline sitewide and only have mobile displayed o…"
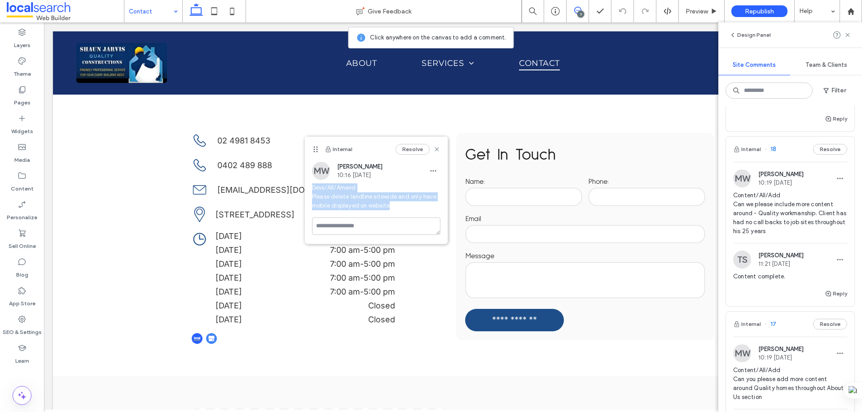
scroll to position [269, 0]
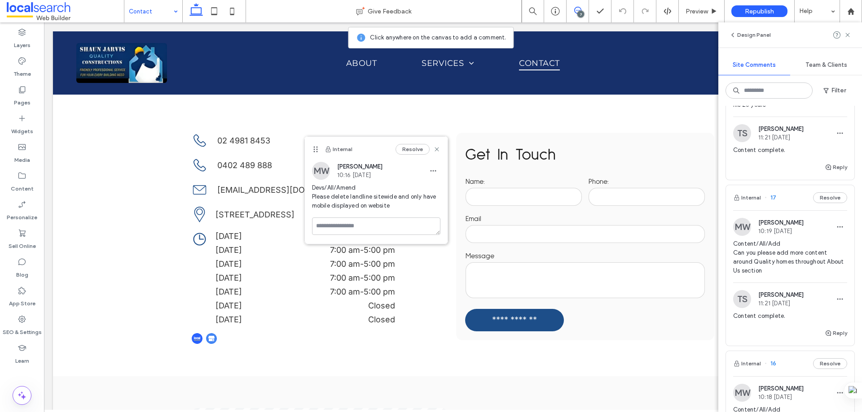
type input "*****"
type input "**"
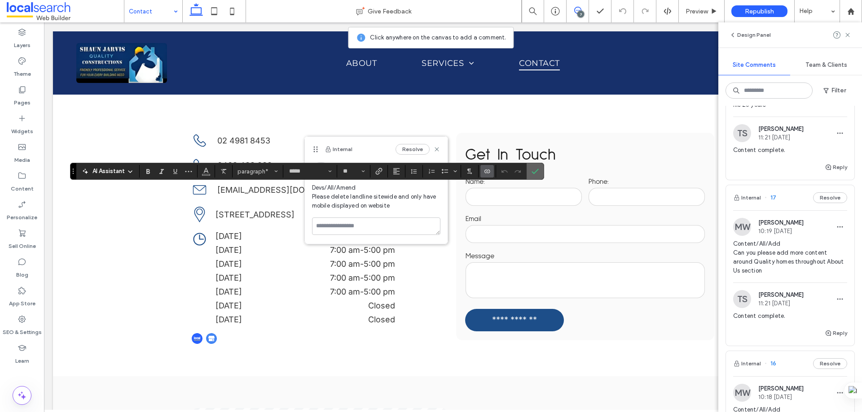
click at [539, 167] on label "Confirm" at bounding box center [534, 171] width 13 height 16
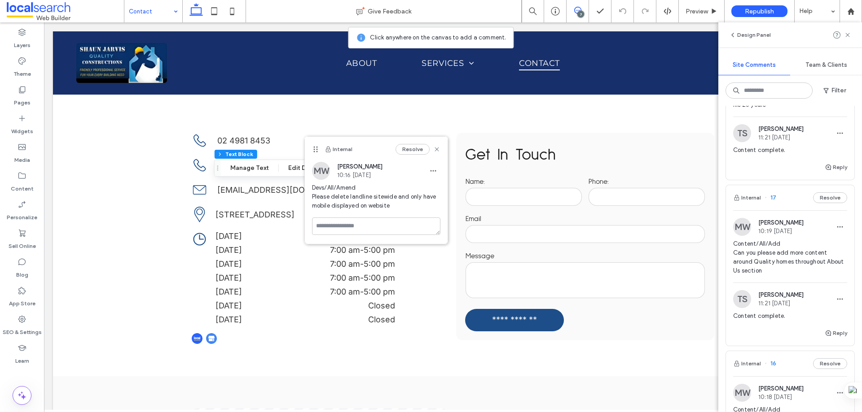
scroll to position [0, 0]
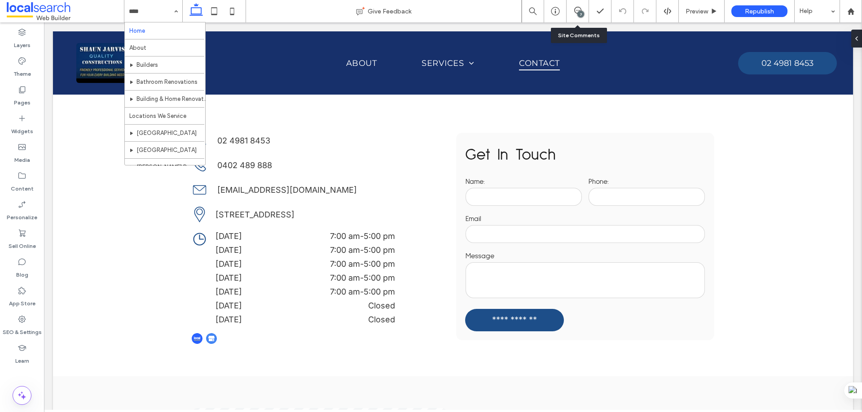
click at [585, 14] on div "7" at bounding box center [577, 11] width 22 height 9
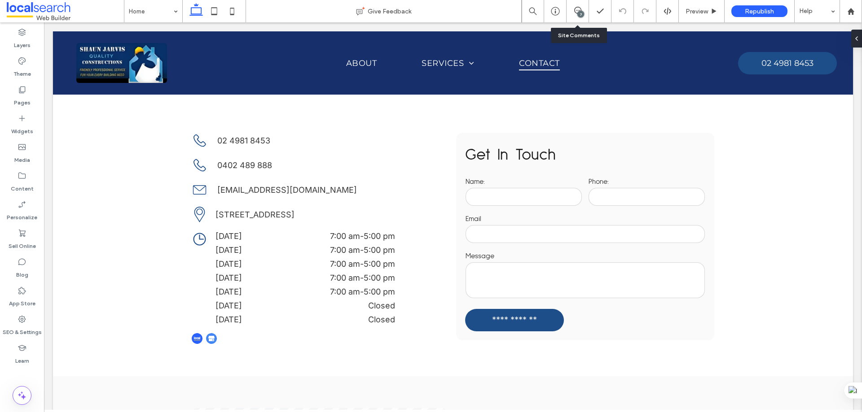
click at [578, 5] on div "7" at bounding box center [577, 11] width 22 height 22
click at [573, 14] on div "7" at bounding box center [577, 11] width 22 height 9
click at [579, 12] on div "7" at bounding box center [580, 14] width 7 height 7
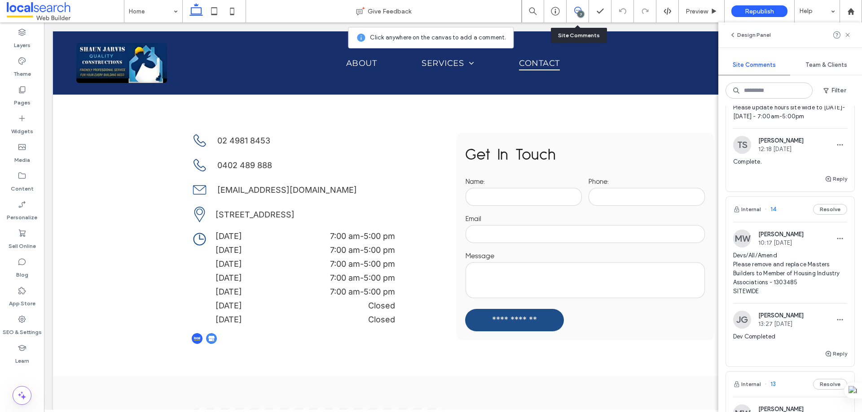
scroll to position [763, 0]
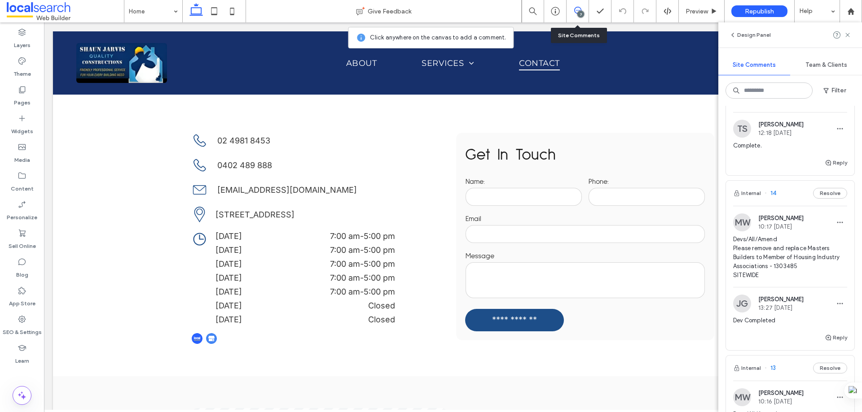
click at [791, 199] on div "Internal 14 Resolve" at bounding box center [790, 193] width 128 height 25
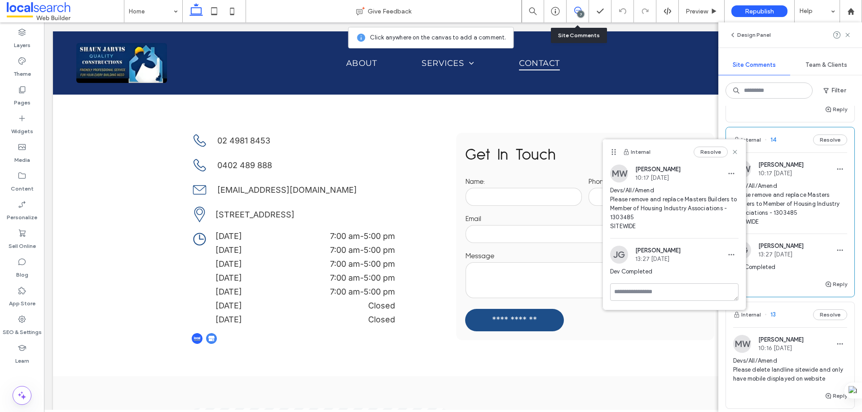
scroll to position [897, 0]
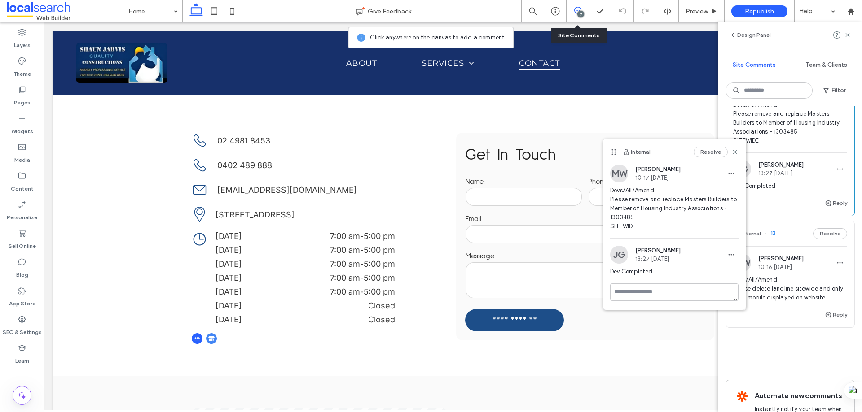
click at [788, 239] on div "Internal 13 Resolve" at bounding box center [790, 233] width 128 height 25
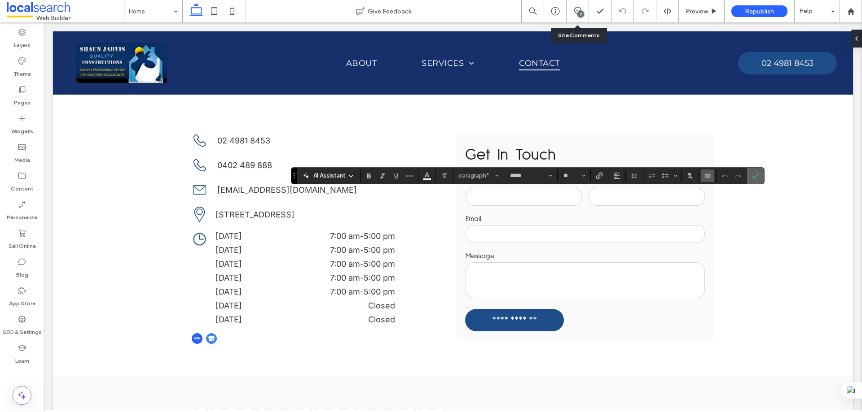
click at [752, 176] on icon "Confirm" at bounding box center [755, 175] width 7 height 7
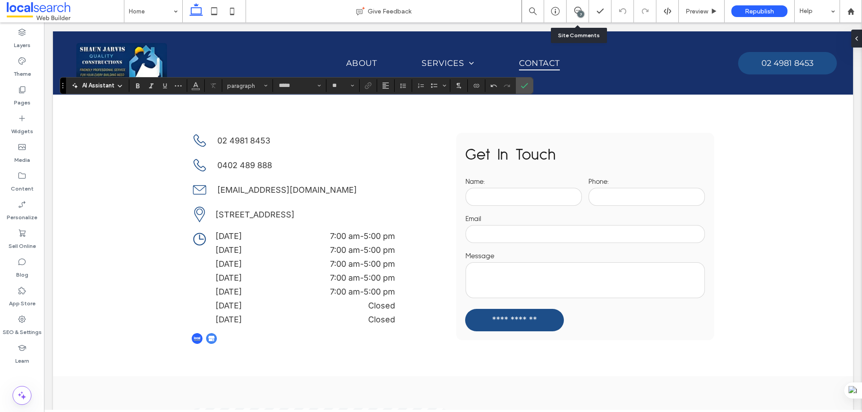
type input "**"
click at [474, 88] on icon "Connect To Data" at bounding box center [476, 85] width 7 height 7
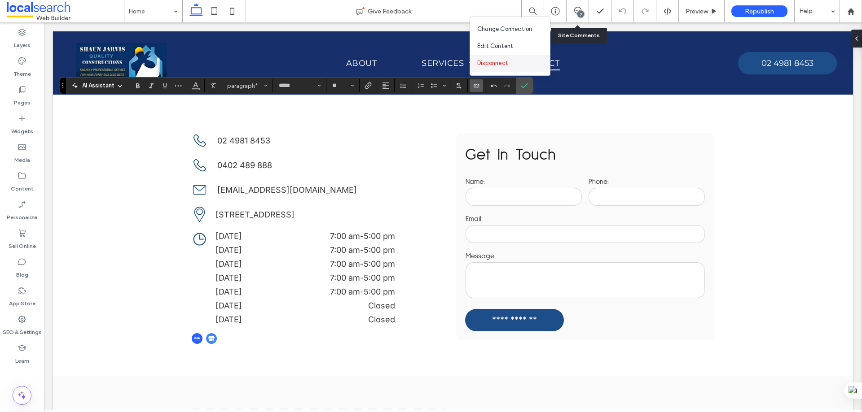
click at [495, 63] on span "Disconnect" at bounding box center [492, 63] width 31 height 9
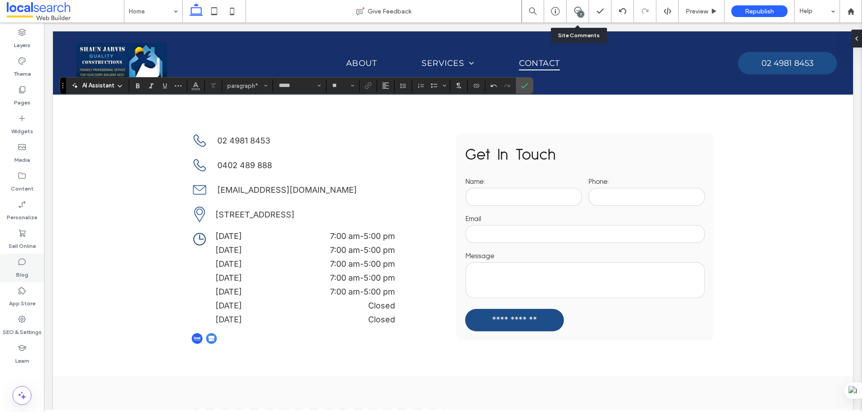
type input "**"
click at [365, 83] on icon "Link" at bounding box center [367, 85] width 7 height 7
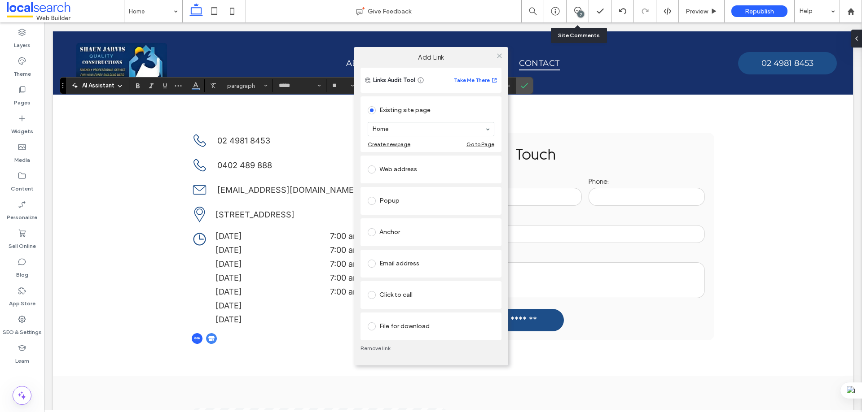
click at [398, 294] on div "Click to call" at bounding box center [431, 295] width 127 height 14
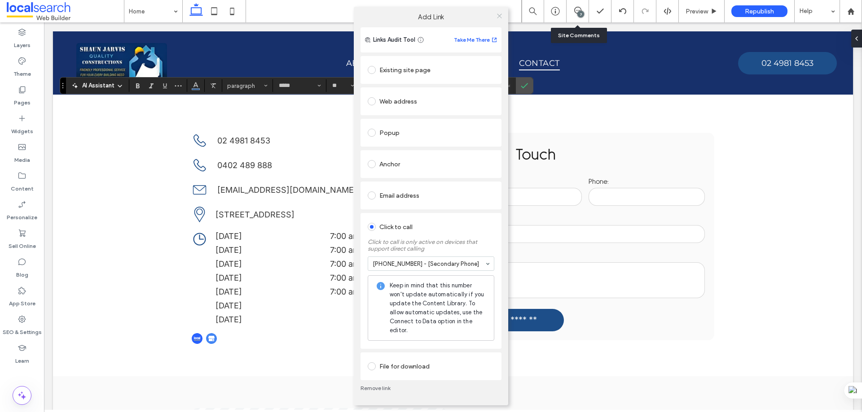
click at [500, 16] on icon at bounding box center [499, 16] width 7 height 7
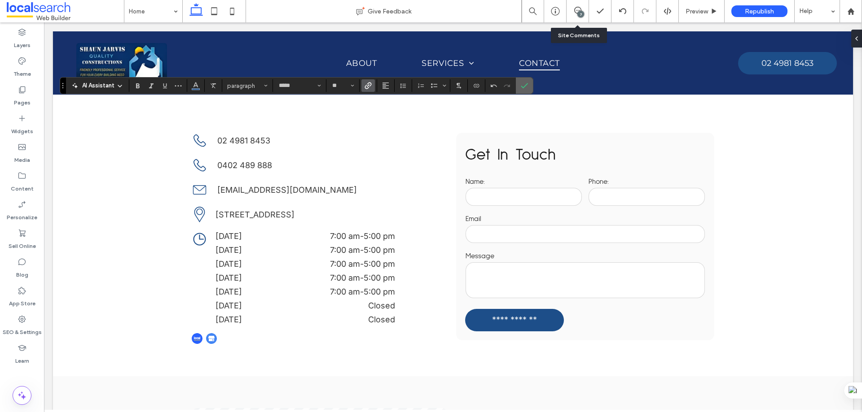
click at [528, 80] on label "Confirm" at bounding box center [523, 86] width 13 height 16
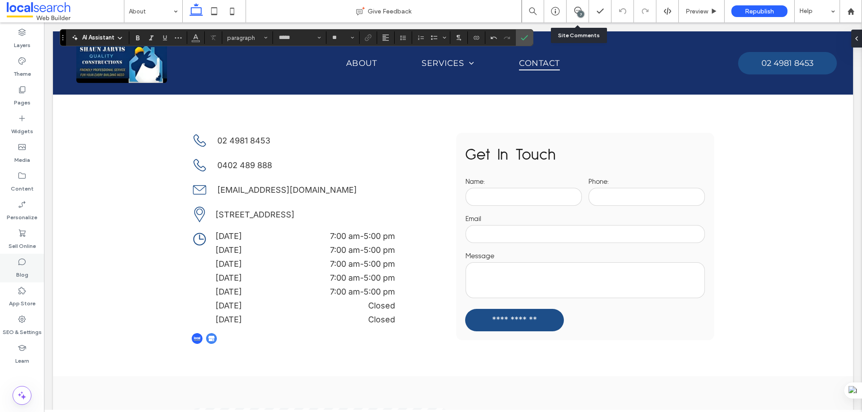
type input "**"
click at [368, 35] on use "Link" at bounding box center [368, 37] width 7 height 7
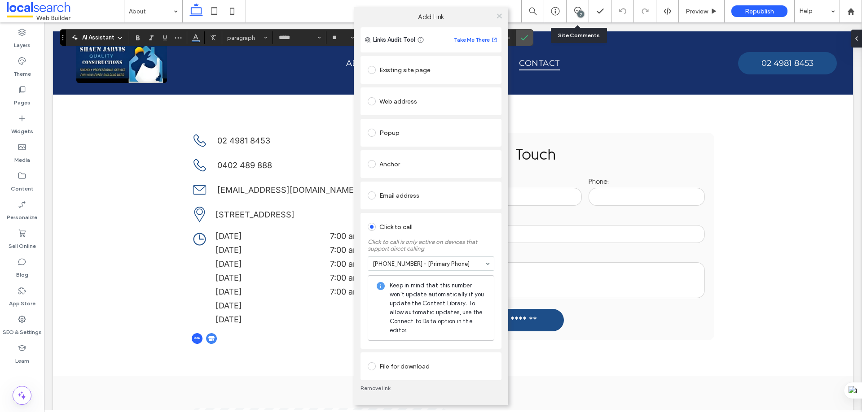
click at [382, 387] on link "Remove link" at bounding box center [430, 388] width 141 height 7
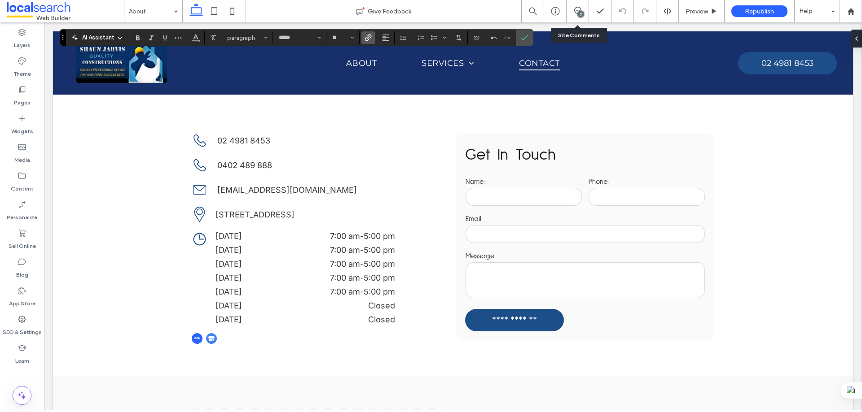
click at [371, 36] on use "Link" at bounding box center [368, 37] width 7 height 7
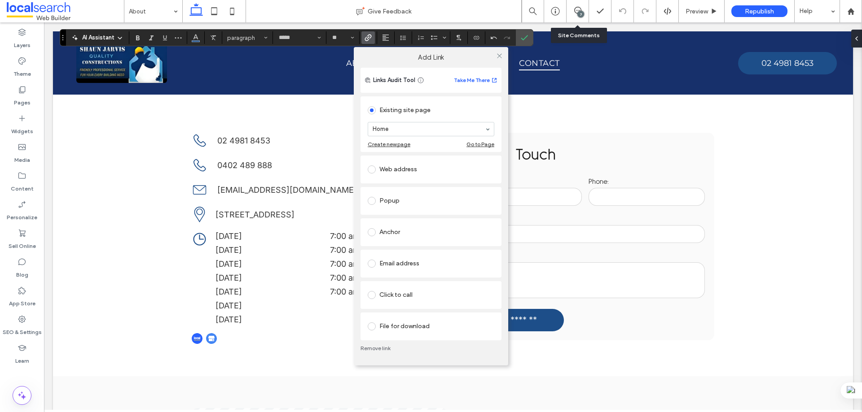
click at [405, 293] on div "Click to call" at bounding box center [431, 295] width 127 height 14
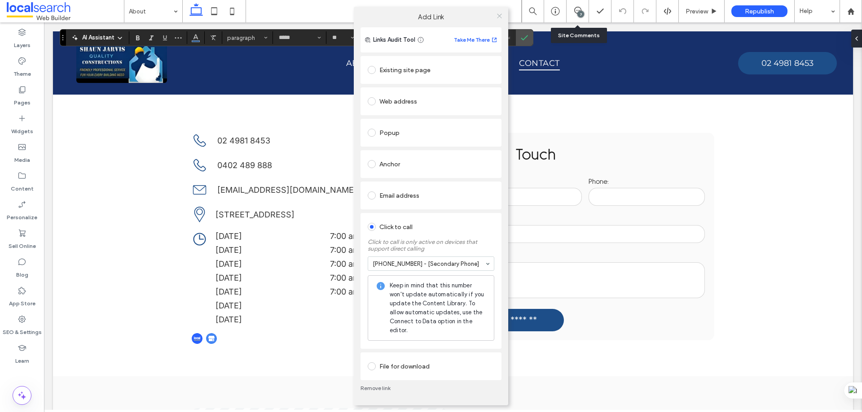
click at [501, 15] on icon at bounding box center [499, 16] width 7 height 7
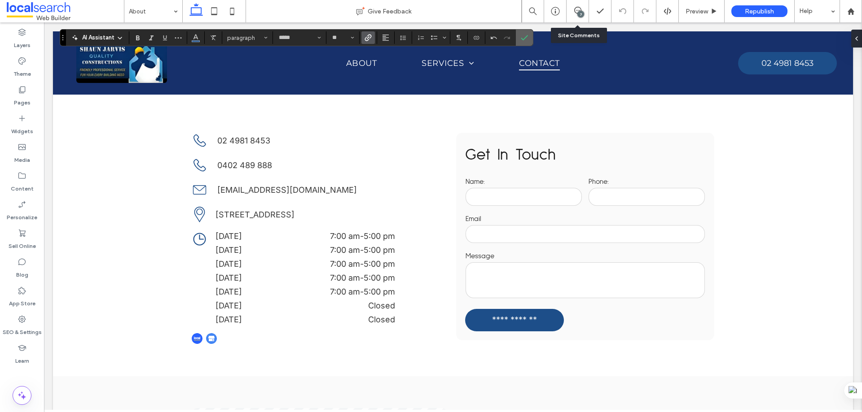
click at [523, 40] on use "Confirm" at bounding box center [524, 37] width 7 height 5
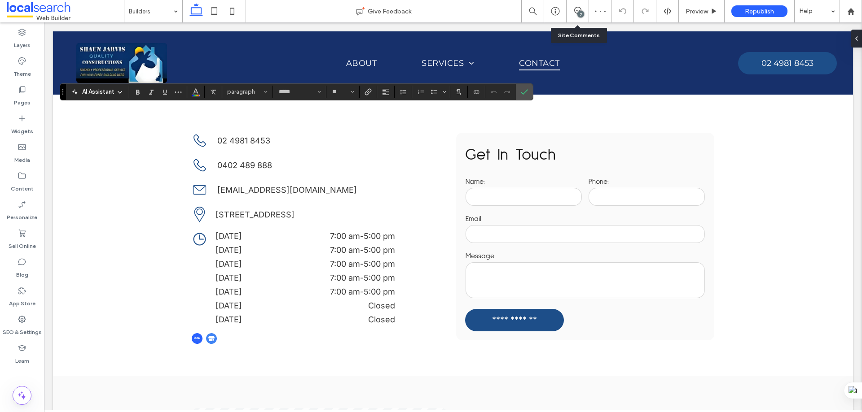
type input "*****"
click at [369, 93] on icon "Link" at bounding box center [367, 91] width 7 height 7
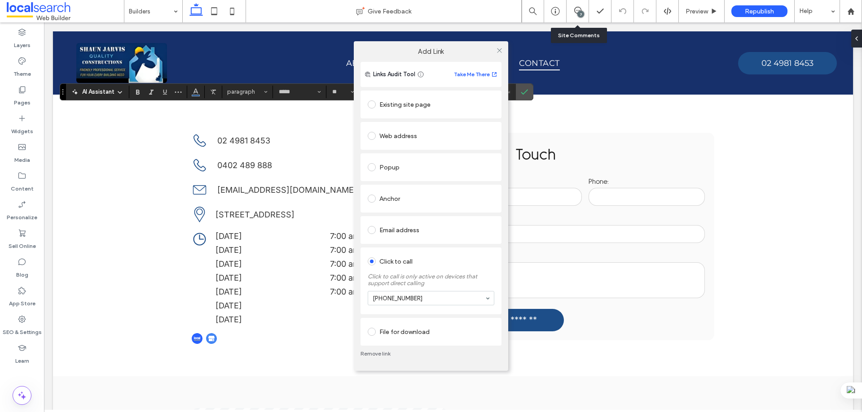
click at [377, 354] on link "Remove link" at bounding box center [430, 353] width 141 height 7
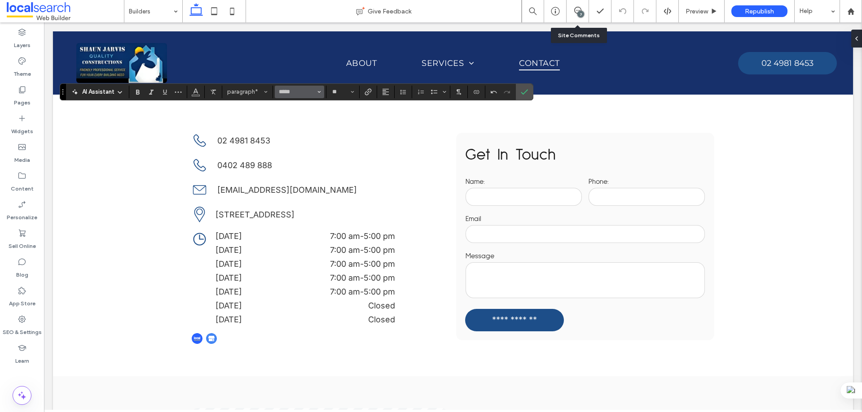
type input "**"
click at [366, 91] on use "Link" at bounding box center [368, 91] width 7 height 7
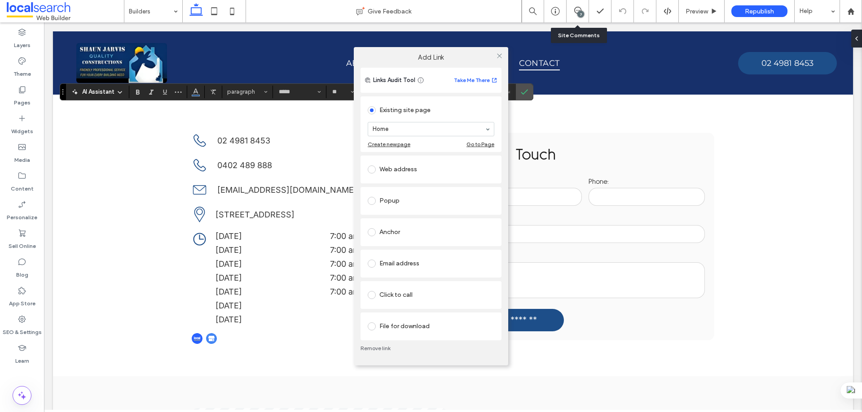
click at [416, 287] on div "Click to call" at bounding box center [431, 295] width 127 height 19
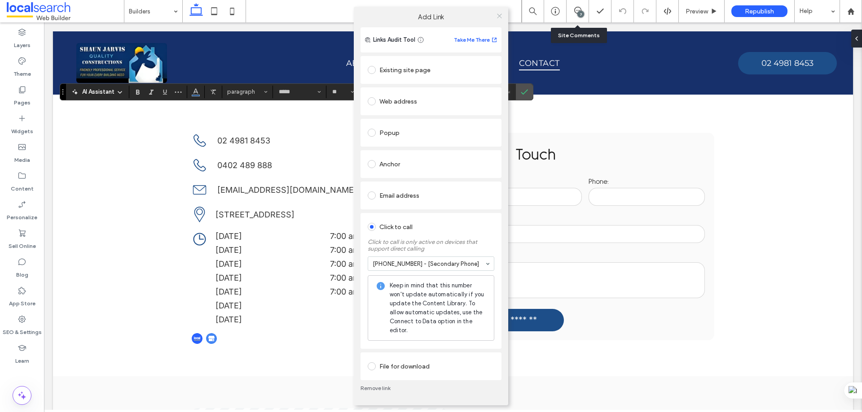
click at [500, 14] on icon at bounding box center [499, 16] width 7 height 7
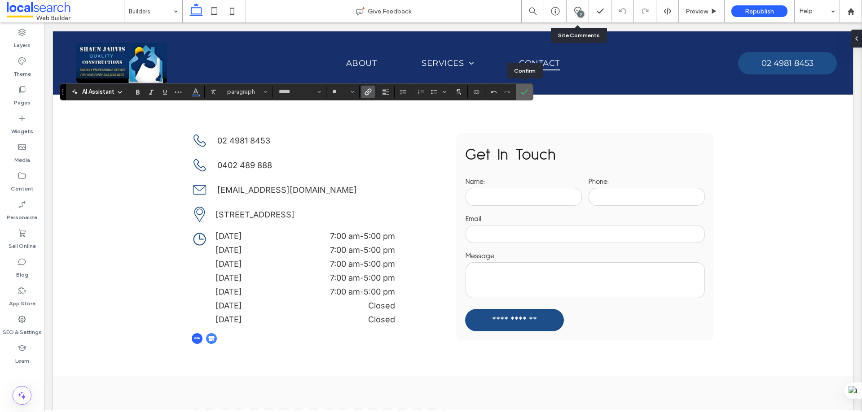
click at [521, 93] on icon "Confirm" at bounding box center [524, 91] width 7 height 7
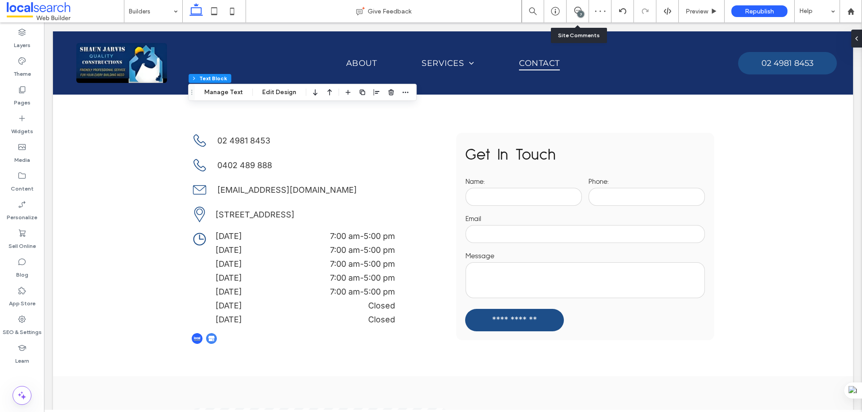
drag, startPoint x: 171, startPoint y: 7, endPoint x: 171, endPoint y: 13, distance: 5.4
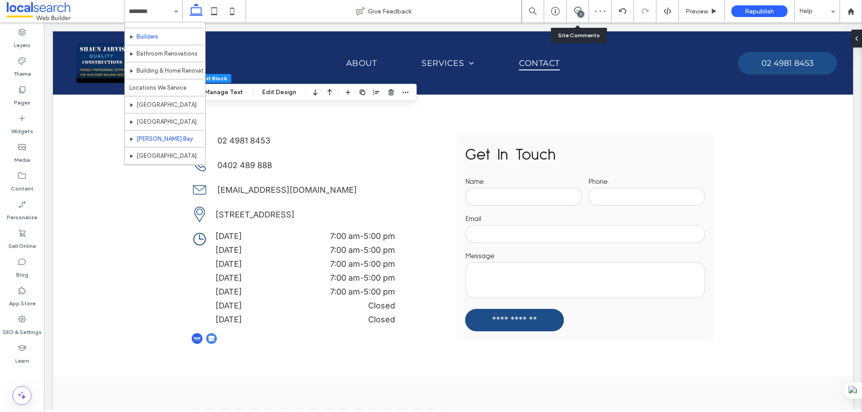
scroll to position [44, 0]
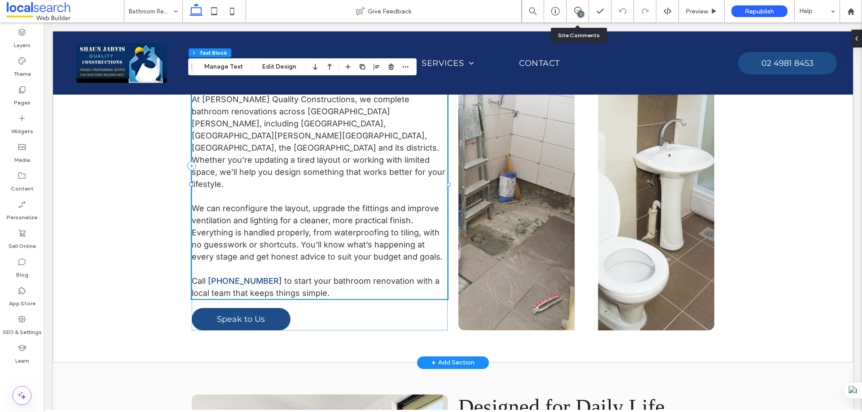
click at [269, 276] on span "to start your bathroom renovation with a local team that keeps things simple." at bounding box center [316, 287] width 248 height 22
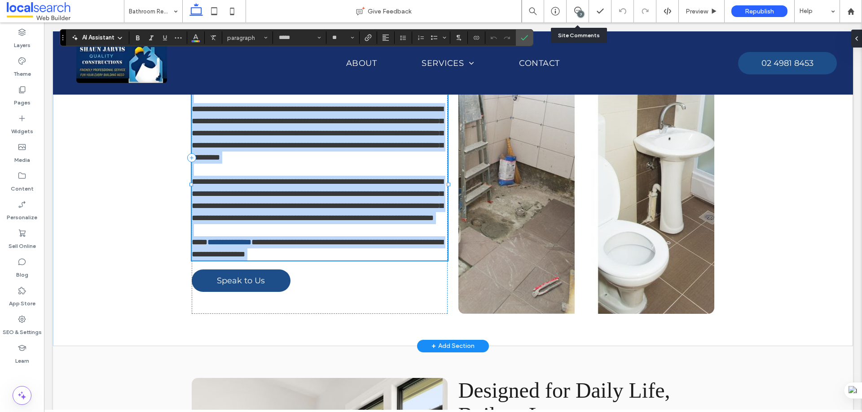
click at [266, 241] on span "**********" at bounding box center [317, 248] width 251 height 20
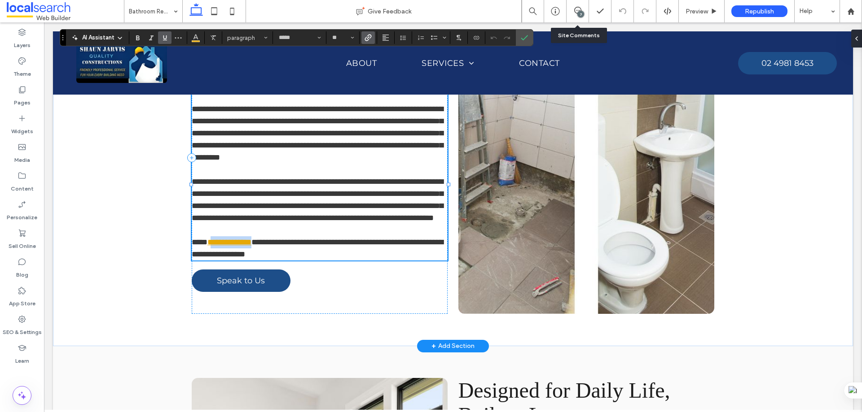
drag, startPoint x: 265, startPoint y: 239, endPoint x: 206, endPoint y: 245, distance: 59.5
click at [206, 245] on p "**********" at bounding box center [320, 248] width 256 height 24
click at [366, 38] on use "Link" at bounding box center [368, 37] width 7 height 7
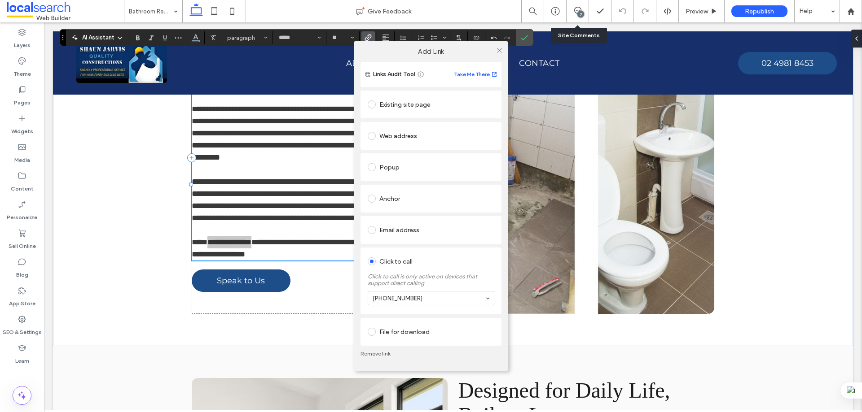
click at [381, 356] on link "Remove link" at bounding box center [430, 353] width 141 height 7
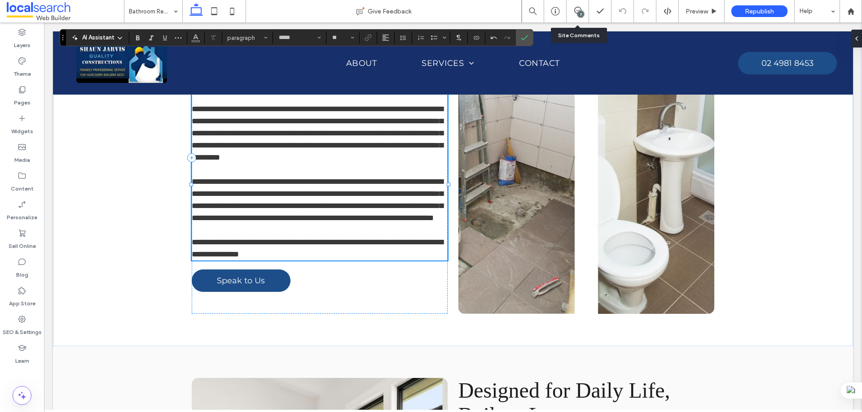
type input "**"
drag, startPoint x: 260, startPoint y: 240, endPoint x: 206, endPoint y: 243, distance: 54.4
click at [206, 243] on span "**********" at bounding box center [317, 248] width 251 height 20
click at [369, 33] on span "Link" at bounding box center [367, 38] width 7 height 12
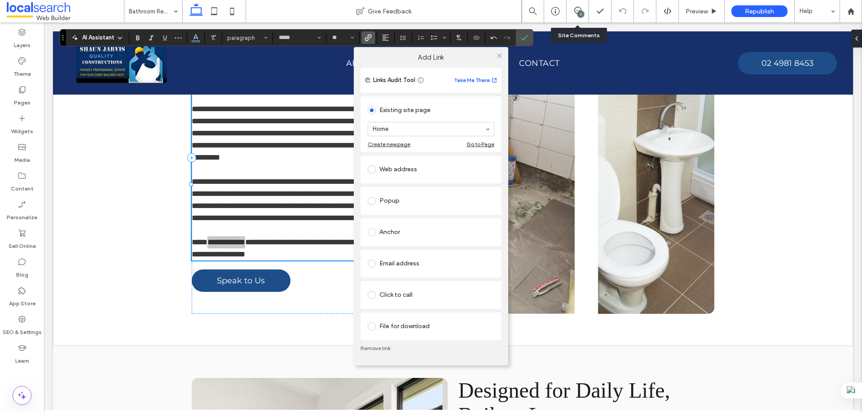
click at [425, 293] on div "Click to call" at bounding box center [431, 295] width 127 height 14
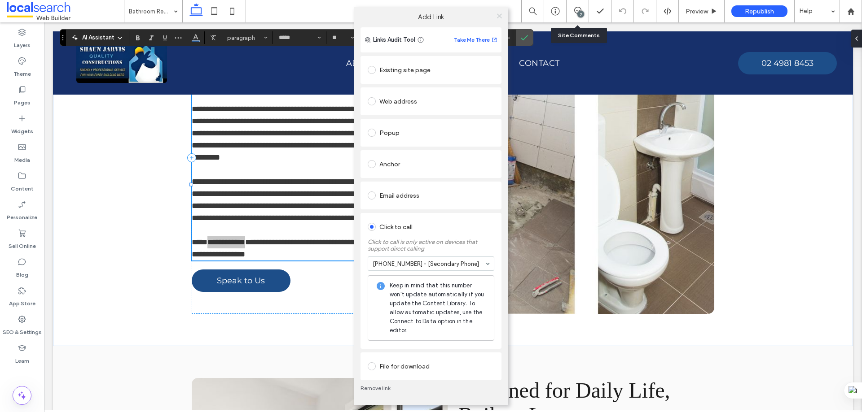
click at [498, 17] on use at bounding box center [499, 15] width 4 height 4
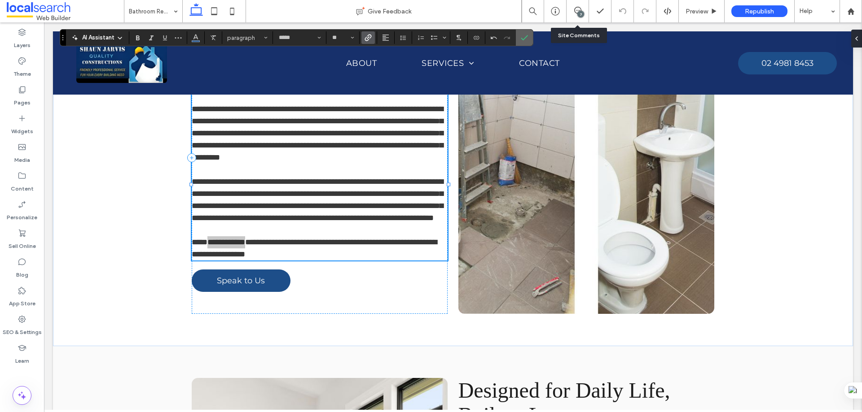
click at [521, 39] on icon "Confirm" at bounding box center [524, 37] width 7 height 7
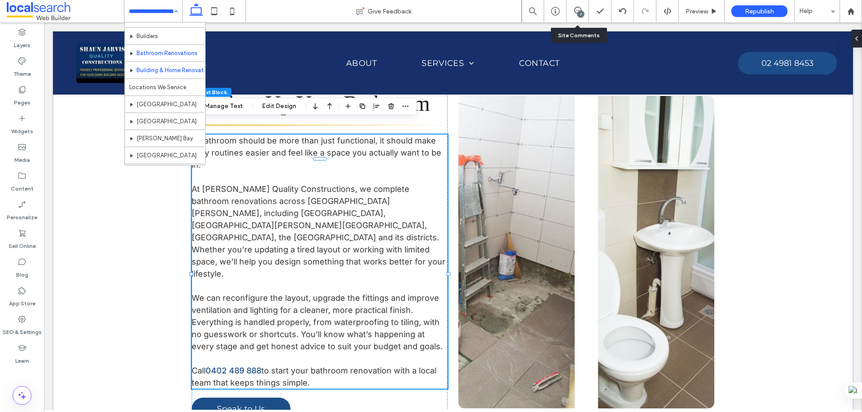
scroll to position [44, 0]
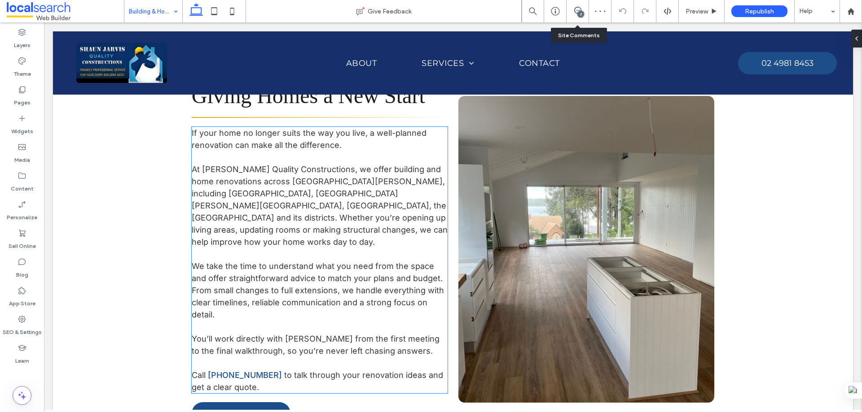
click at [279, 357] on p at bounding box center [320, 363] width 256 height 12
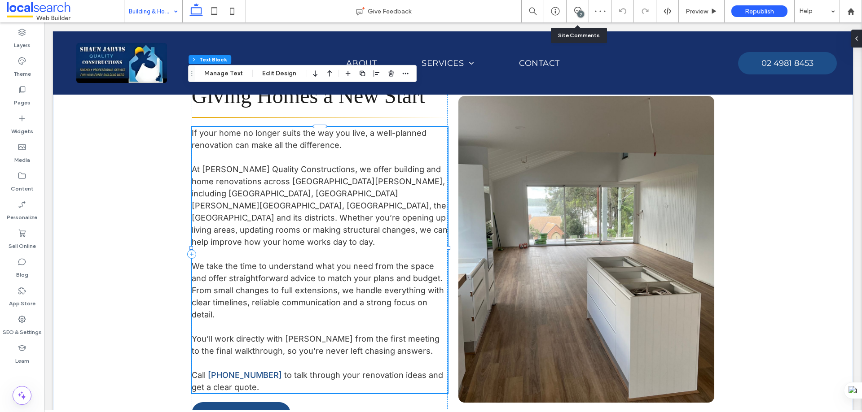
click at [275, 334] on span "You’ll work directly with Shaun from the first meeting to the final walkthrough…" at bounding box center [316, 345] width 248 height 22
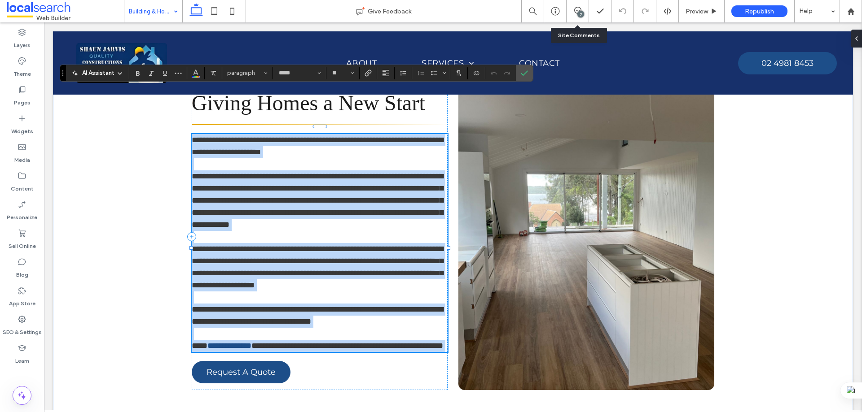
click at [277, 304] on p "**********" at bounding box center [320, 316] width 256 height 24
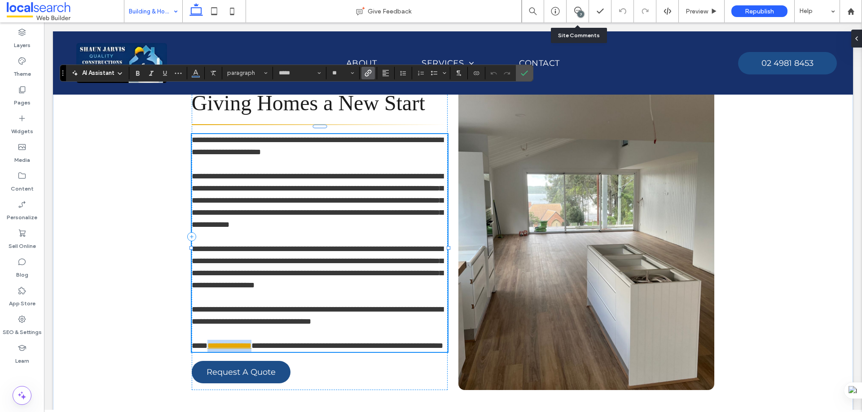
drag, startPoint x: 264, startPoint y: 311, endPoint x: 206, endPoint y: 309, distance: 57.9
click at [207, 342] on link "**********" at bounding box center [229, 346] width 44 height 8
click at [369, 71] on icon "Link" at bounding box center [367, 73] width 7 height 7
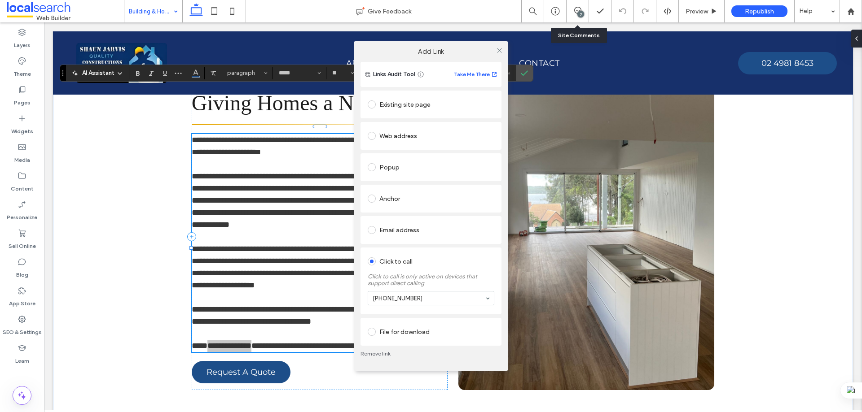
click at [380, 352] on link "Remove link" at bounding box center [430, 353] width 141 height 7
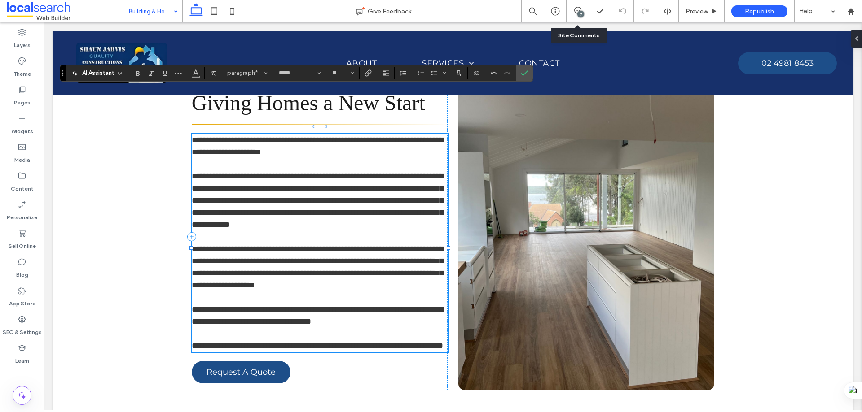
type input "**"
drag, startPoint x: 259, startPoint y: 311, endPoint x: 205, endPoint y: 312, distance: 54.3
click at [205, 342] on span "**********" at bounding box center [314, 346] width 245 height 8
click at [365, 70] on icon "Link" at bounding box center [367, 73] width 7 height 7
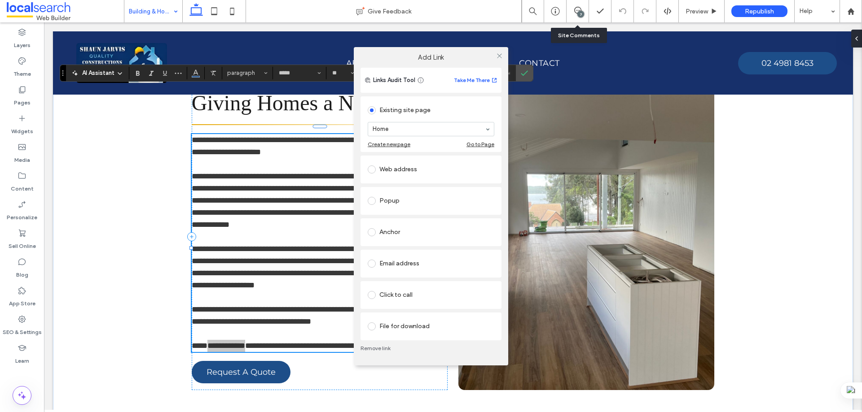
drag, startPoint x: 410, startPoint y: 293, endPoint x: 415, endPoint y: 312, distance: 20.2
click at [410, 295] on div "Click to call" at bounding box center [431, 295] width 127 height 14
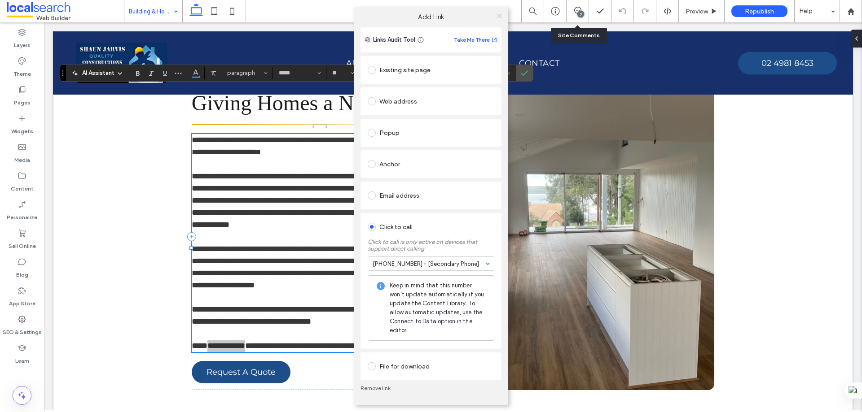
click at [499, 17] on icon at bounding box center [499, 16] width 7 height 7
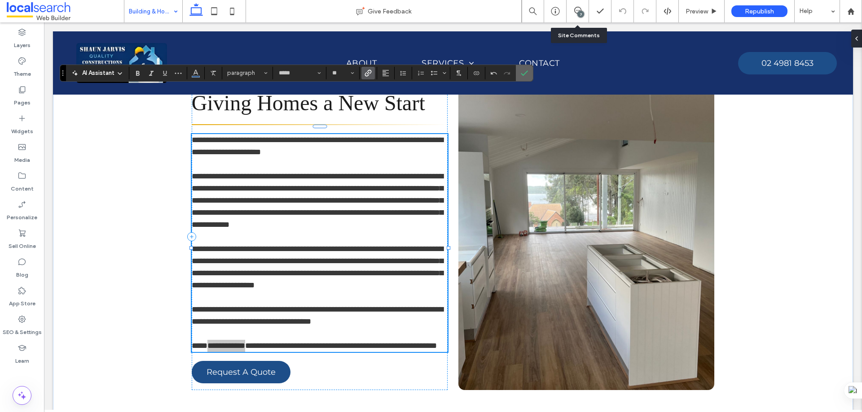
click at [520, 76] on label "Confirm" at bounding box center [523, 73] width 13 height 16
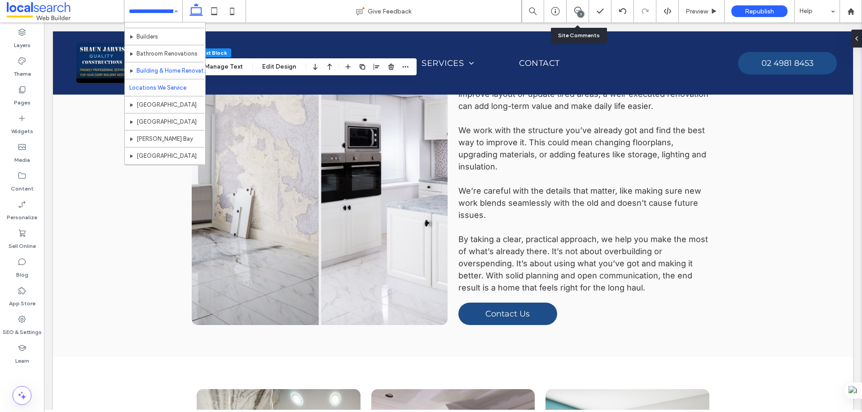
scroll to position [44, 0]
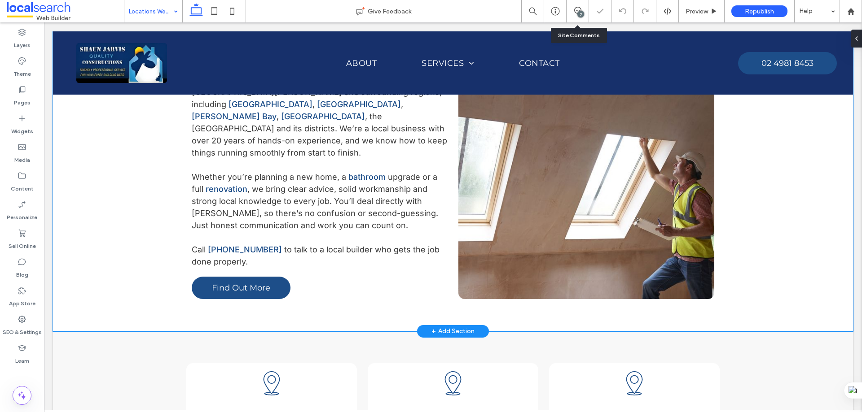
scroll to position [359, 0]
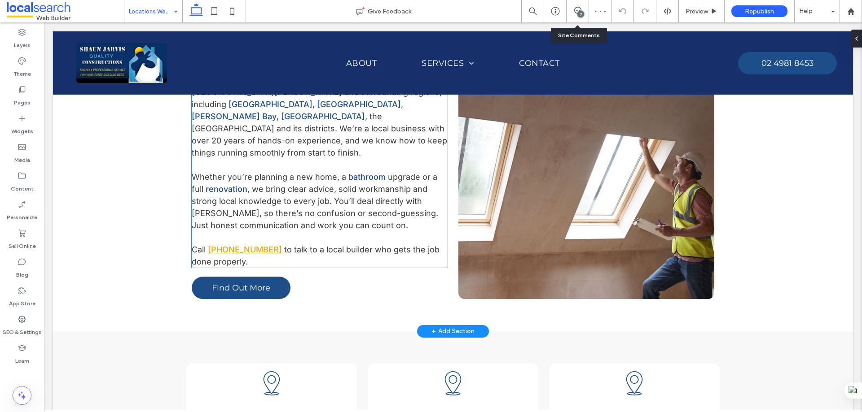
click at [261, 245] on link "[PHONE_NUMBER]" at bounding box center [245, 249] width 74 height 9
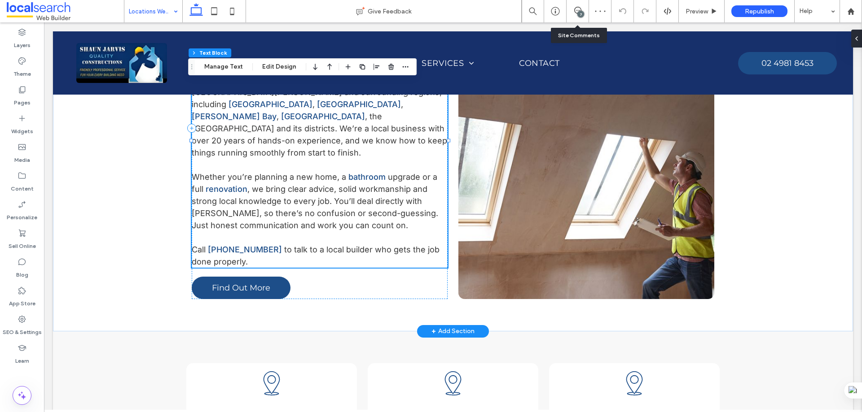
click at [264, 232] on p at bounding box center [320, 238] width 256 height 12
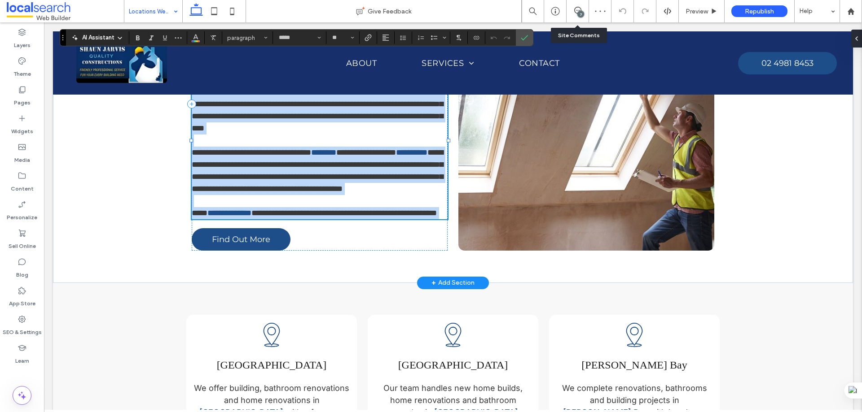
click at [265, 207] on p at bounding box center [320, 201] width 256 height 12
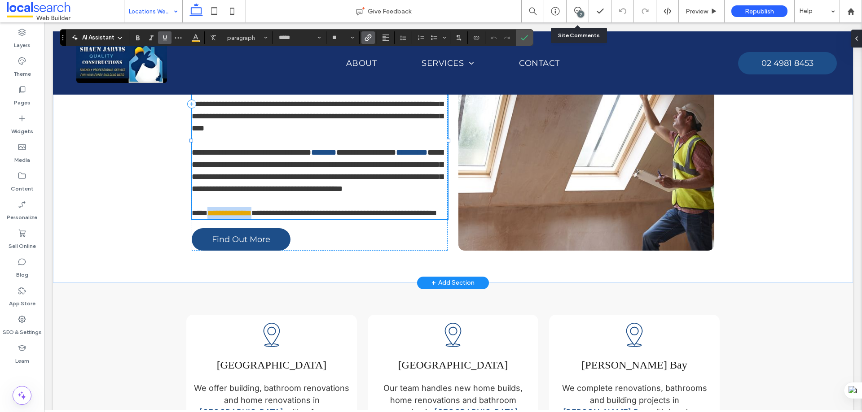
drag, startPoint x: 263, startPoint y: 234, endPoint x: 205, endPoint y: 235, distance: 57.9
click at [207, 217] on link "**********" at bounding box center [229, 213] width 44 height 8
click at [365, 38] on use "Link" at bounding box center [368, 37] width 7 height 7
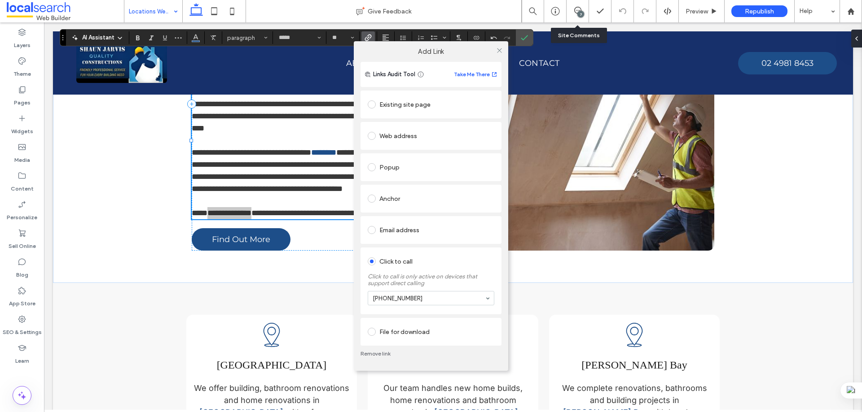
click at [377, 355] on link "Remove link" at bounding box center [430, 353] width 141 height 7
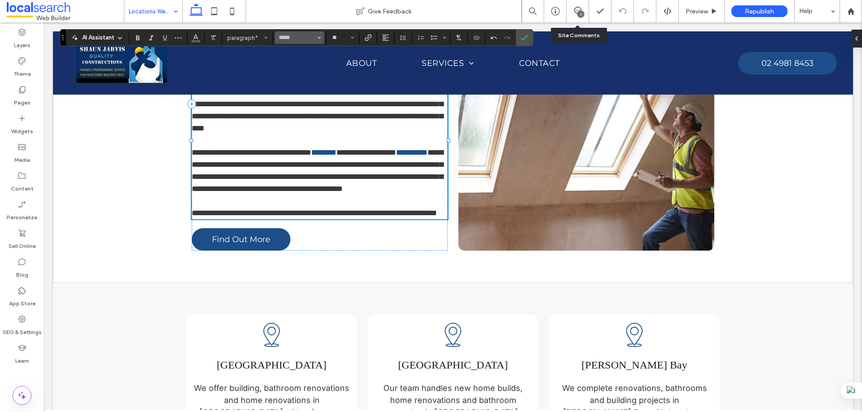
type input "**"
drag, startPoint x: 260, startPoint y: 234, endPoint x: 207, endPoint y: 234, distance: 53.0
click at [207, 217] on span "**********" at bounding box center [311, 213] width 239 height 8
copy span "**********"
click at [365, 35] on icon "Link" at bounding box center [367, 37] width 7 height 7
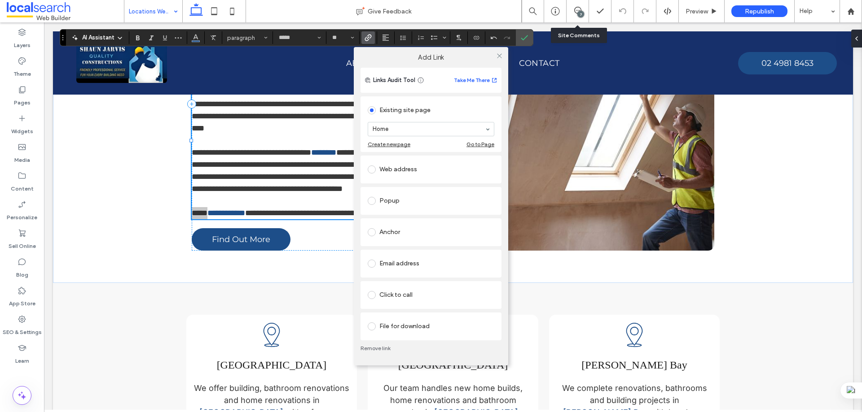
click at [415, 295] on div "Click to call" at bounding box center [431, 295] width 127 height 14
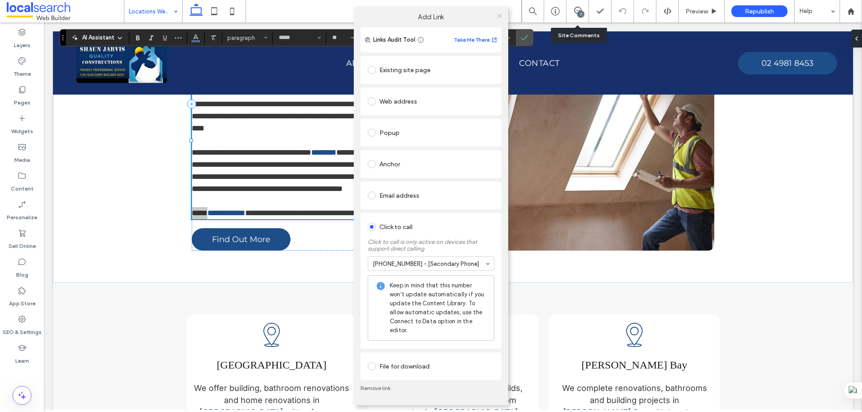
click at [499, 15] on icon at bounding box center [499, 16] width 7 height 7
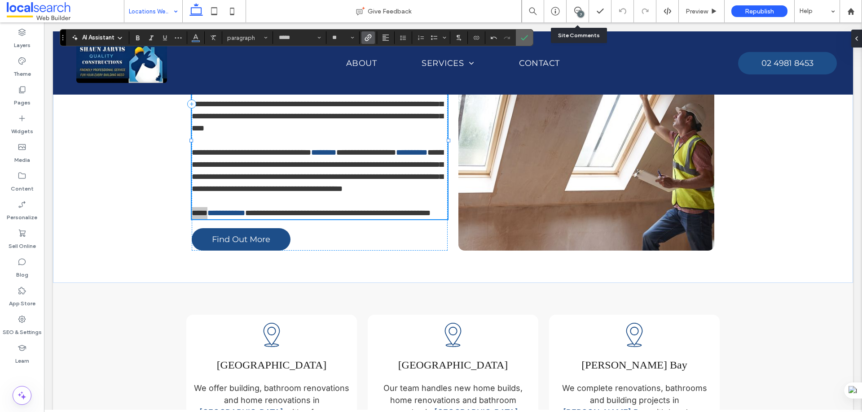
click at [523, 38] on icon "Confirm" at bounding box center [524, 37] width 7 height 7
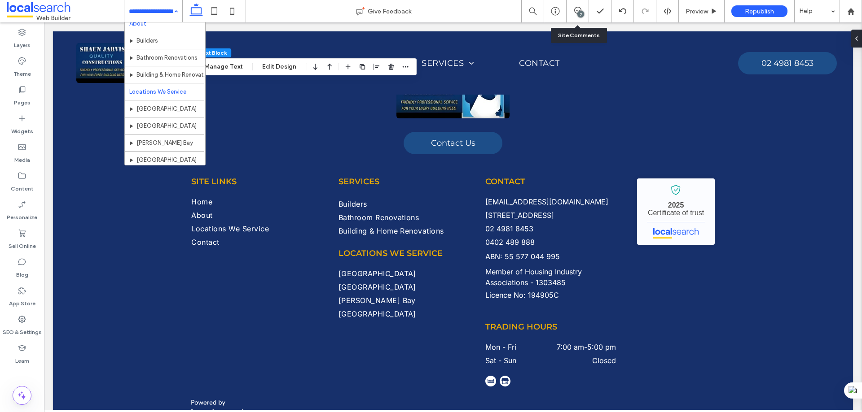
scroll to position [44, 0]
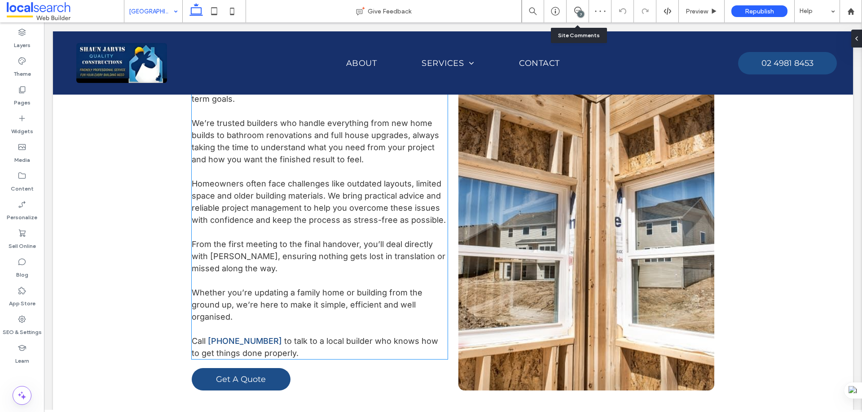
scroll to position [449, 0]
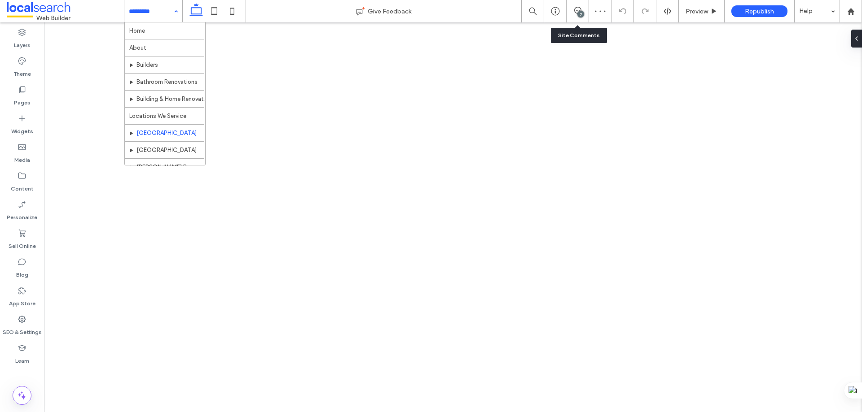
click at [172, 4] on div "Home About Builders Bathroom Renovations Building & Home Renovations Locations …" at bounding box center [153, 11] width 58 height 22
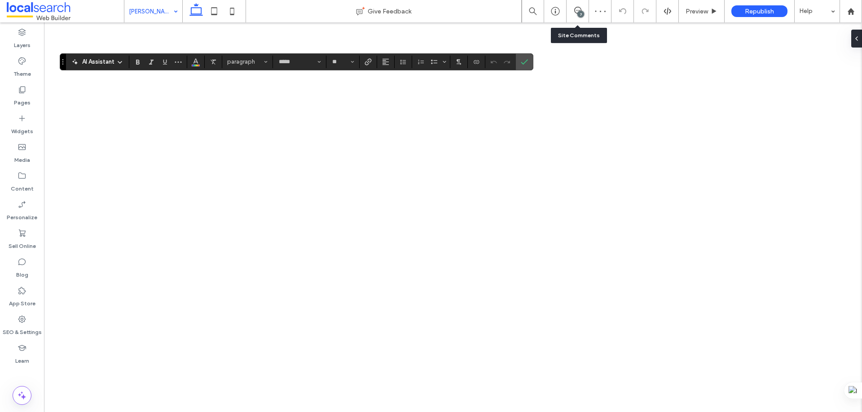
type input "*****"
click at [368, 58] on icon "Link" at bounding box center [367, 61] width 7 height 7
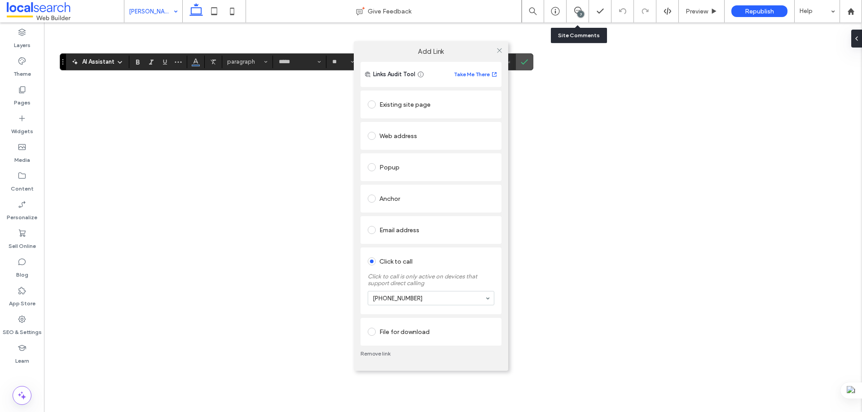
click at [382, 355] on link "Remove link" at bounding box center [430, 353] width 141 height 7
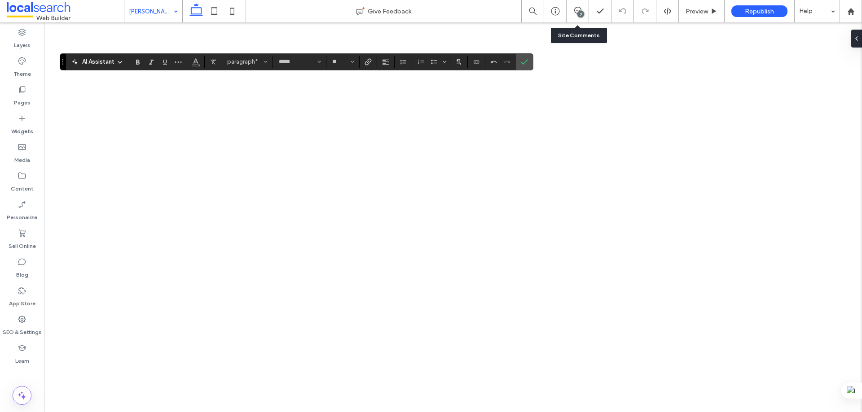
type input "**"
click at [371, 60] on use "Link" at bounding box center [368, 61] width 7 height 7
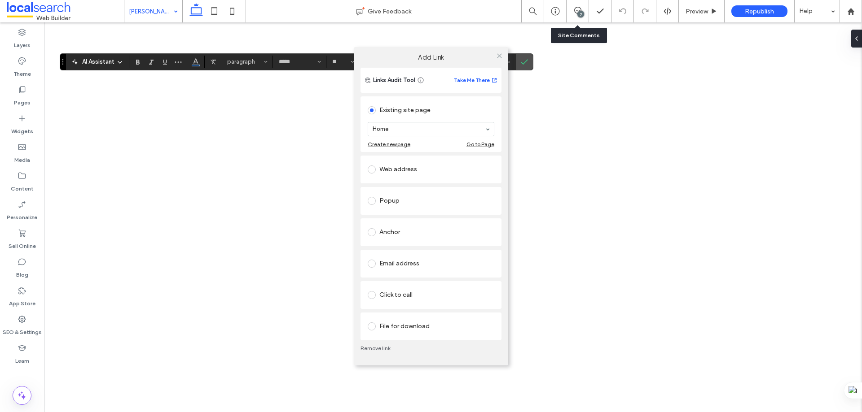
click at [403, 293] on div "Click to call" at bounding box center [431, 295] width 127 height 14
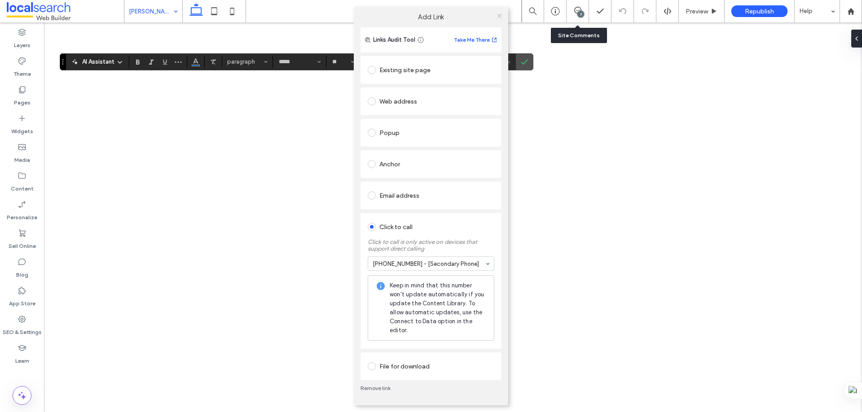
click at [499, 18] on icon at bounding box center [499, 16] width 7 height 7
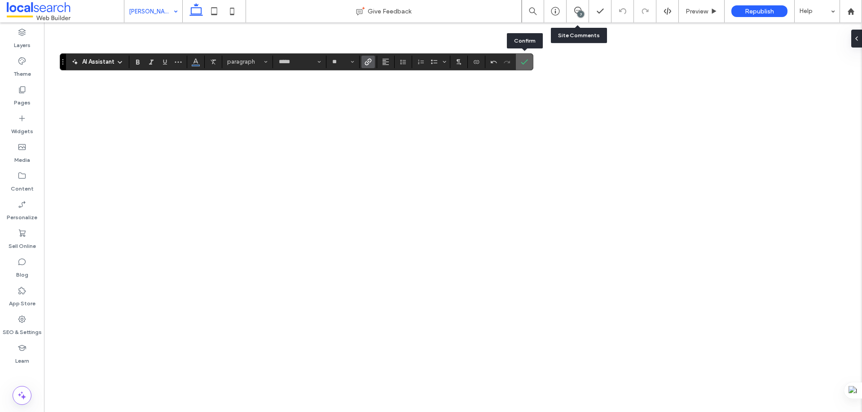
click at [528, 60] on label "Confirm" at bounding box center [523, 62] width 13 height 16
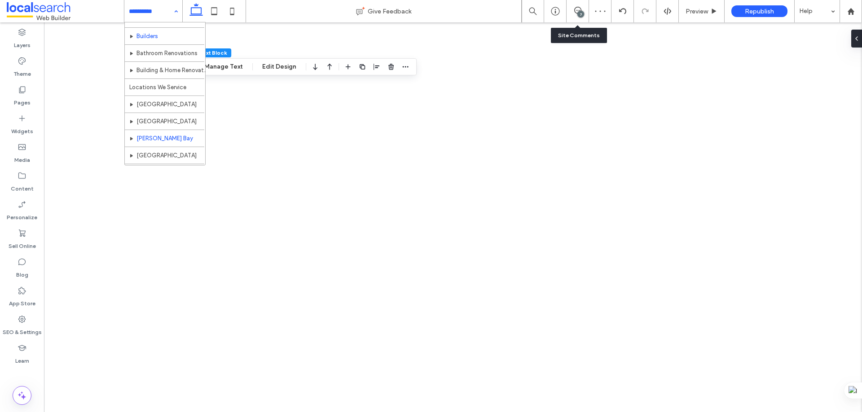
scroll to position [44, 0]
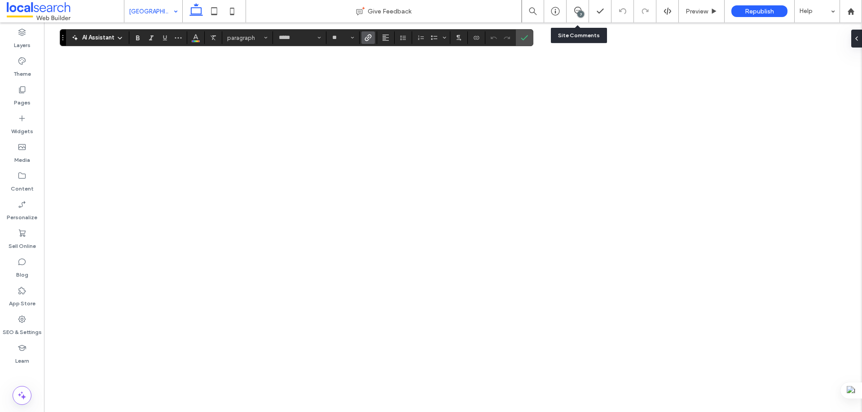
type input "*****"
click at [372, 38] on label "Link" at bounding box center [367, 37] width 13 height 13
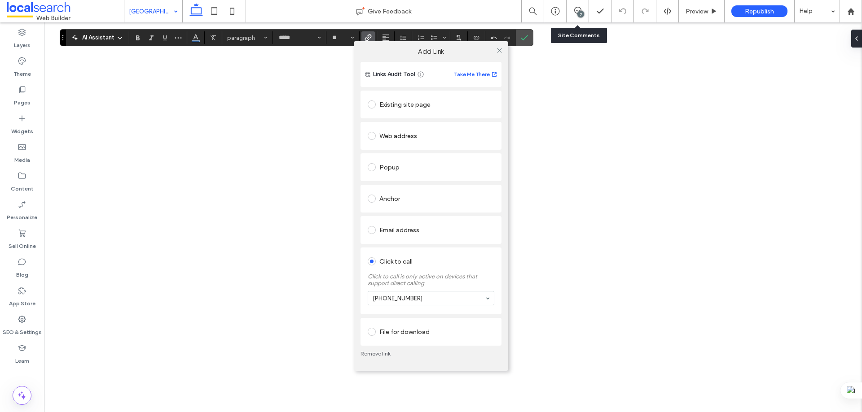
click at [382, 355] on link "Remove link" at bounding box center [430, 353] width 141 height 7
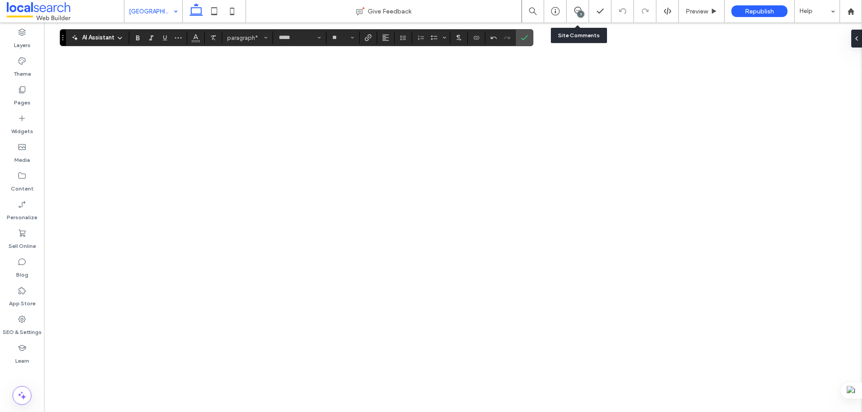
type input "**"
click at [369, 35] on icon "Link" at bounding box center [367, 37] width 7 height 7
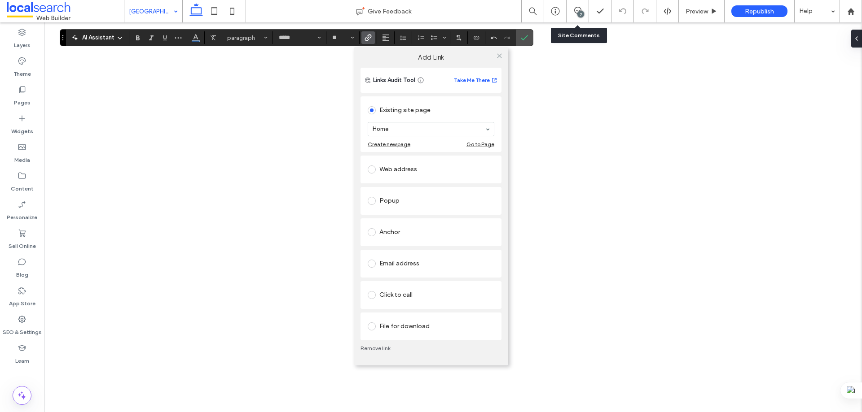
click at [403, 296] on div "Click to call" at bounding box center [431, 295] width 127 height 14
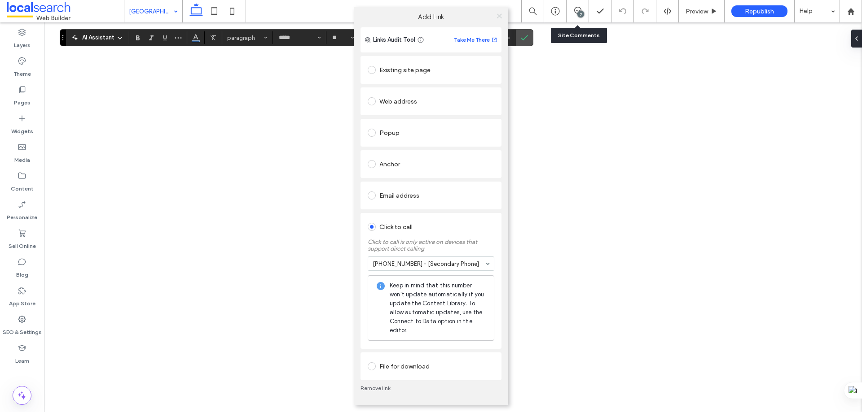
click at [499, 15] on icon at bounding box center [499, 16] width 7 height 7
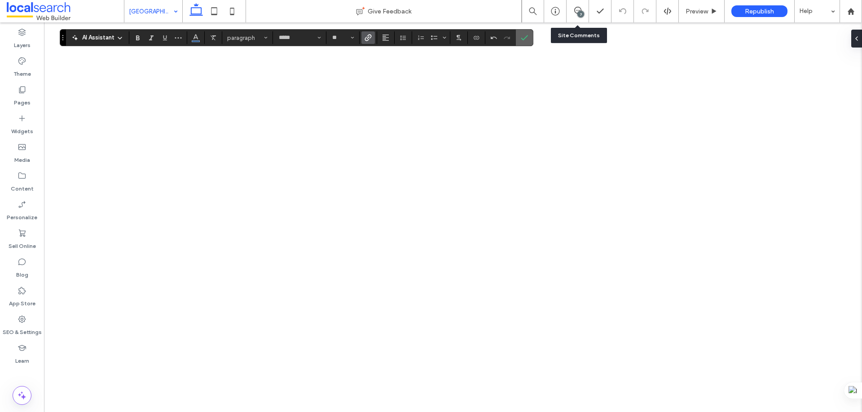
click at [521, 39] on icon "Confirm" at bounding box center [524, 37] width 7 height 7
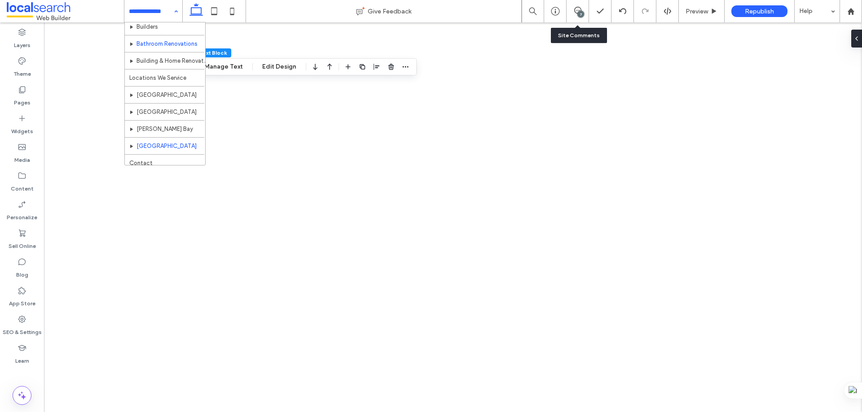
scroll to position [44, 0]
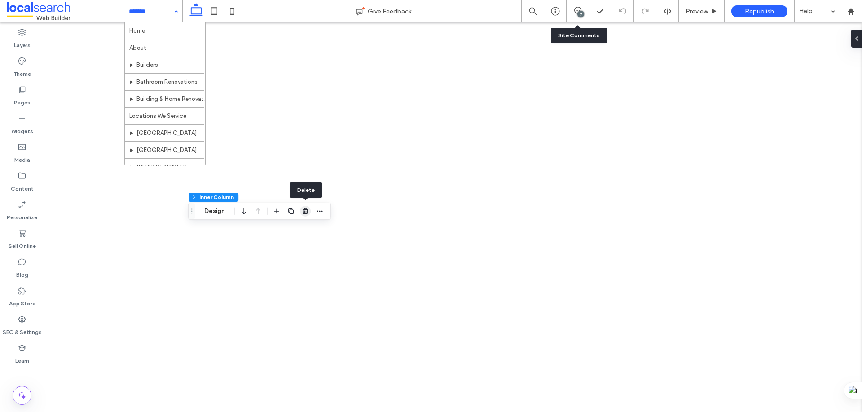
click at [305, 208] on icon "button" at bounding box center [305, 211] width 7 height 7
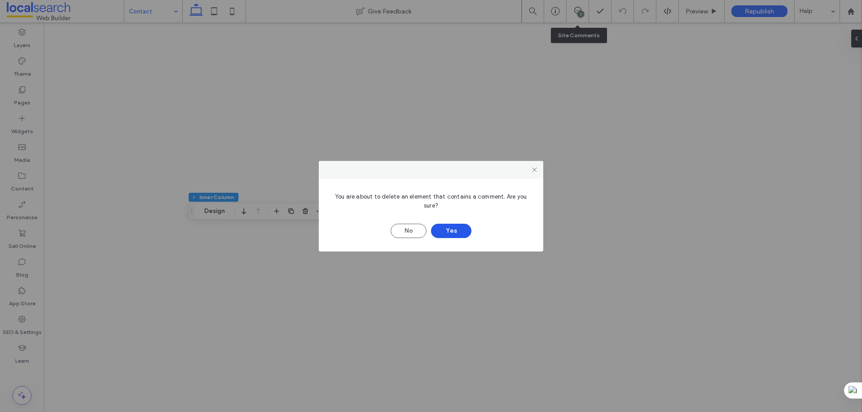
click at [451, 230] on button "Yes" at bounding box center [451, 231] width 40 height 14
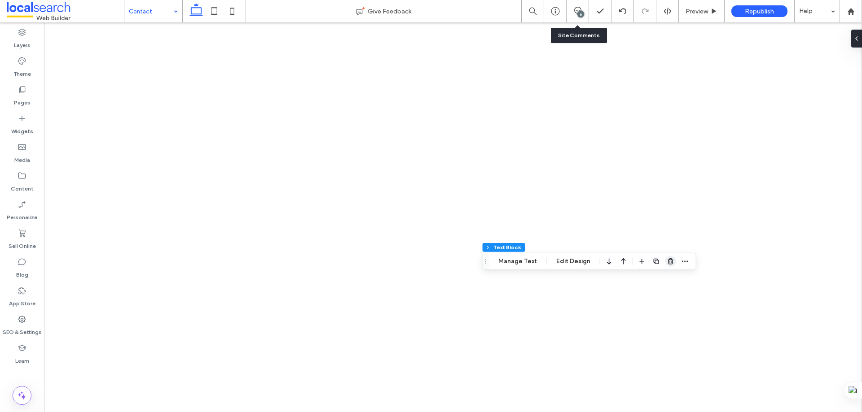
click at [667, 258] on icon "button" at bounding box center [670, 261] width 7 height 7
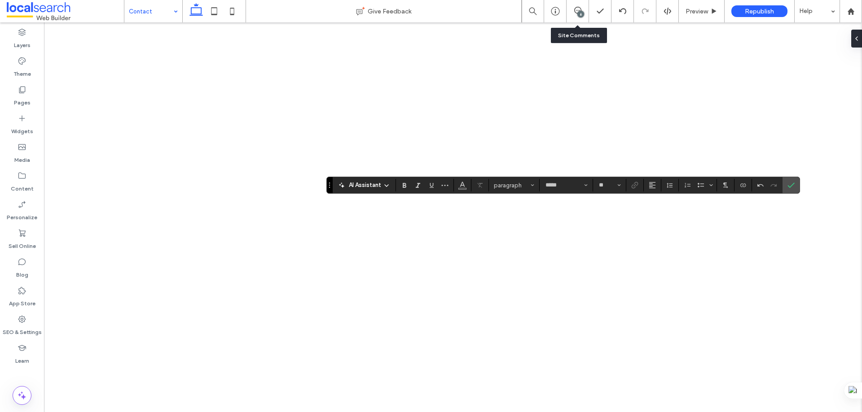
type input "**"
click at [632, 185] on icon "Link" at bounding box center [634, 185] width 7 height 7
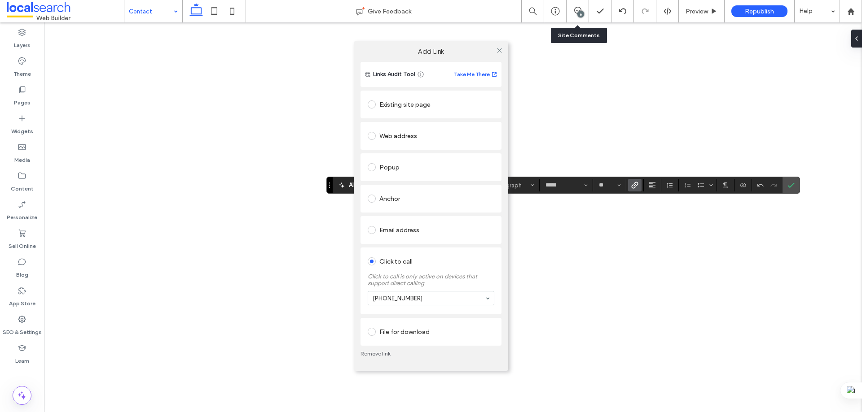
click at [380, 352] on link "Remove link" at bounding box center [430, 353] width 141 height 7
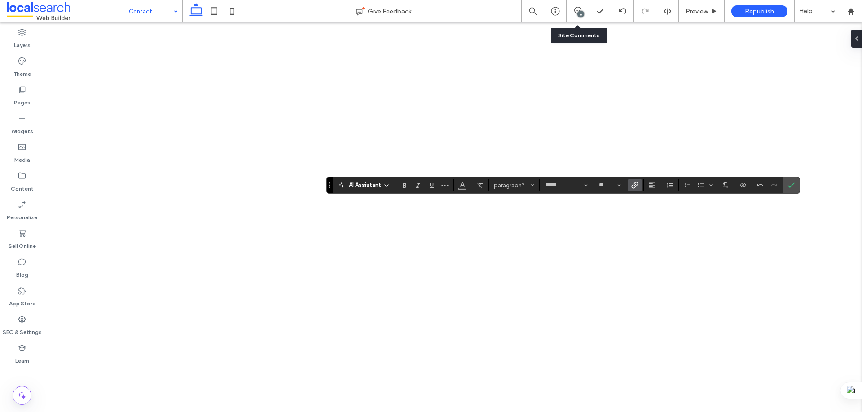
click at [636, 186] on use "Link" at bounding box center [634, 185] width 7 height 7
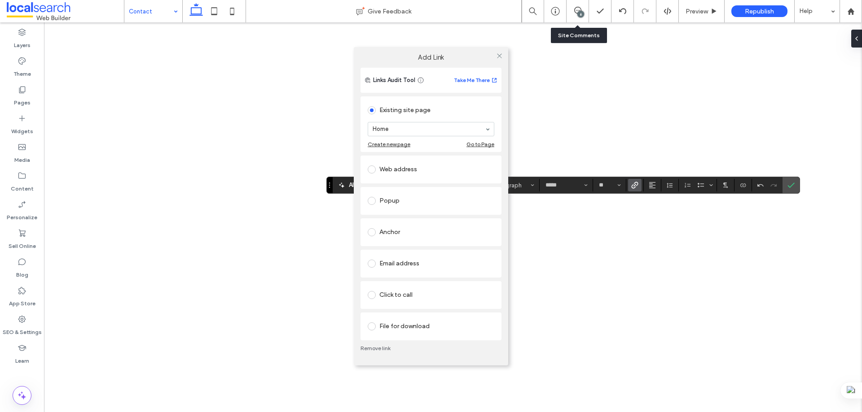
click at [398, 293] on div "Click to call" at bounding box center [431, 295] width 127 height 14
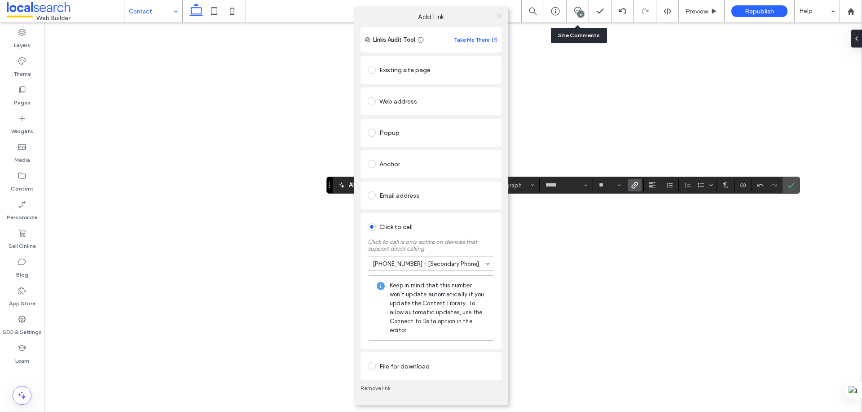
click at [499, 15] on icon at bounding box center [499, 16] width 7 height 7
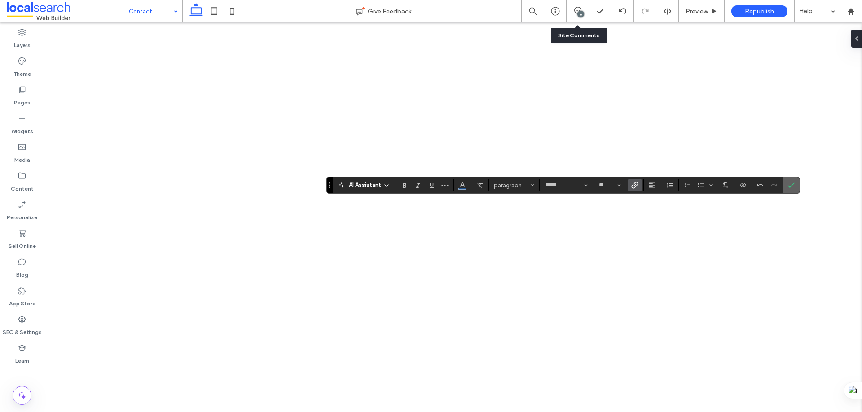
click at [788, 183] on icon "Confirm" at bounding box center [790, 185] width 7 height 7
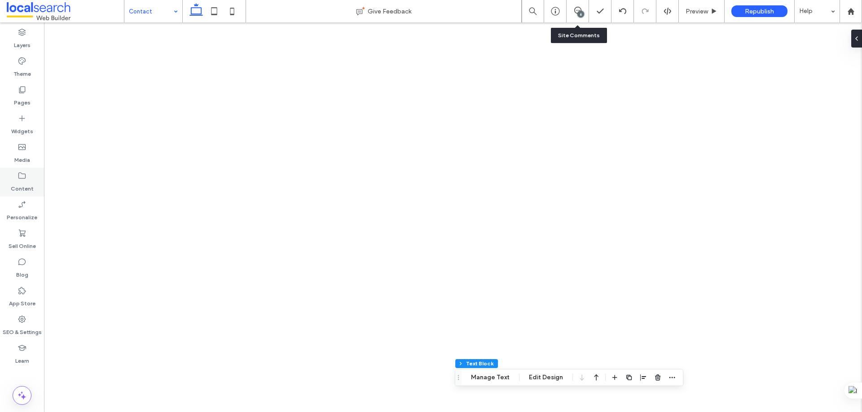
click at [20, 179] on icon at bounding box center [22, 175] width 9 height 9
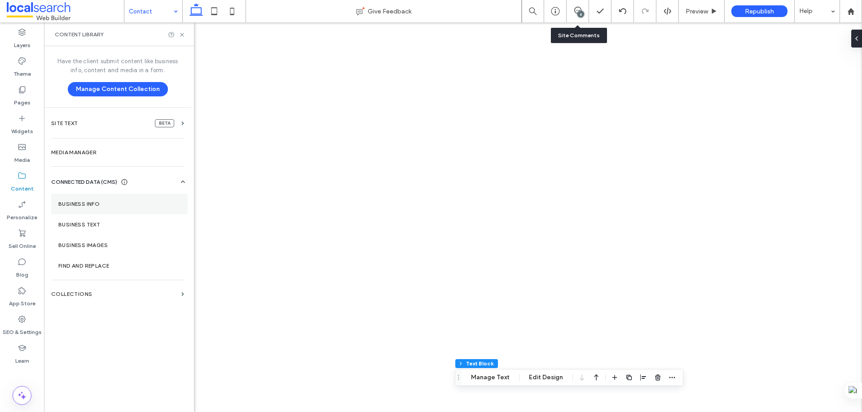
click at [85, 204] on label "Business Info" at bounding box center [119, 204] width 122 height 6
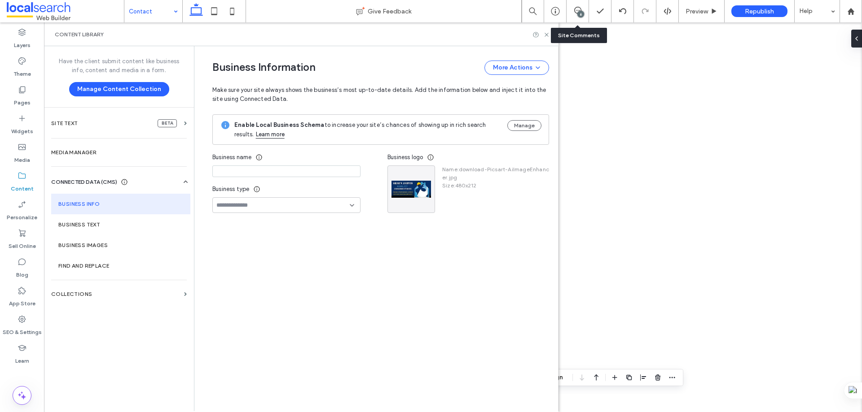
type input "**********"
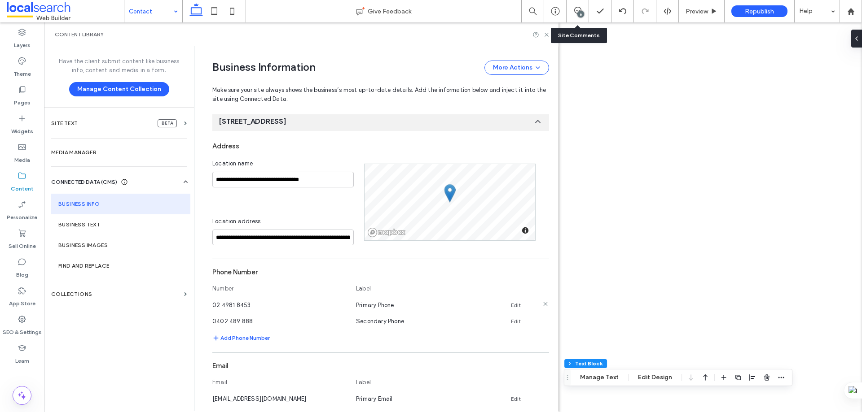
scroll to position [179, 0]
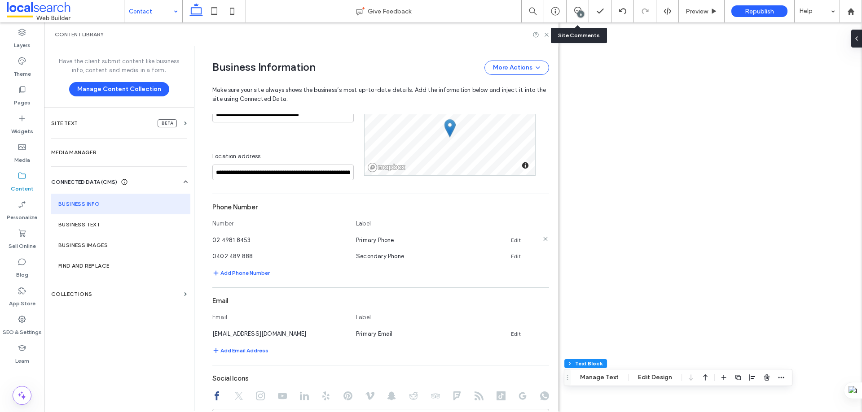
click at [542, 238] on icon at bounding box center [545, 239] width 7 height 7
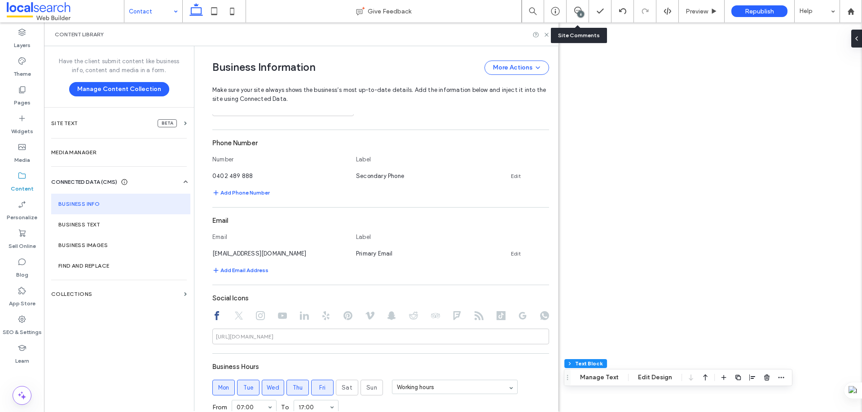
scroll to position [233, 0]
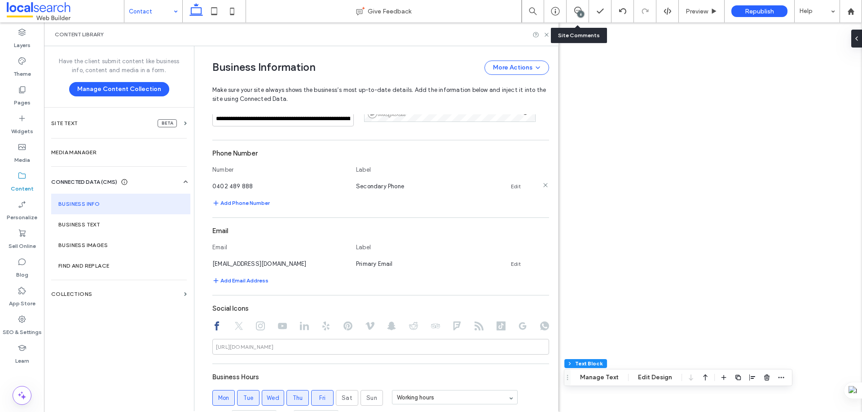
click at [511, 186] on link "Edit" at bounding box center [516, 186] width 10 height 7
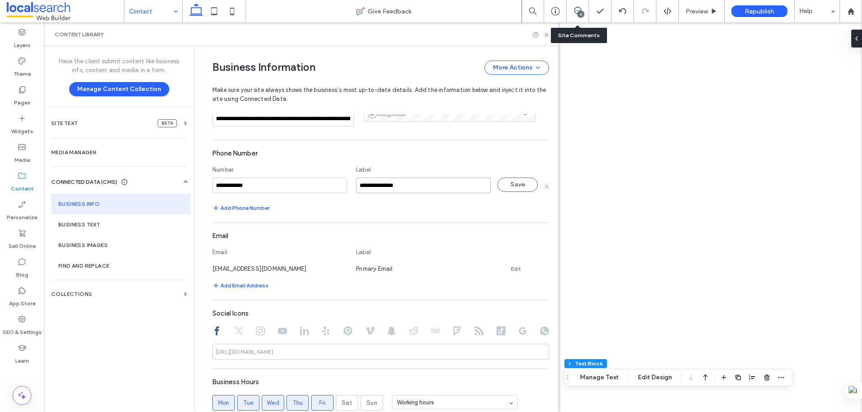
drag, startPoint x: 383, startPoint y: 184, endPoint x: 351, endPoint y: 183, distance: 31.4
click at [356, 183] on input "**********" at bounding box center [423, 186] width 135 height 16
click at [526, 184] on button "Save" at bounding box center [517, 185] width 40 height 14
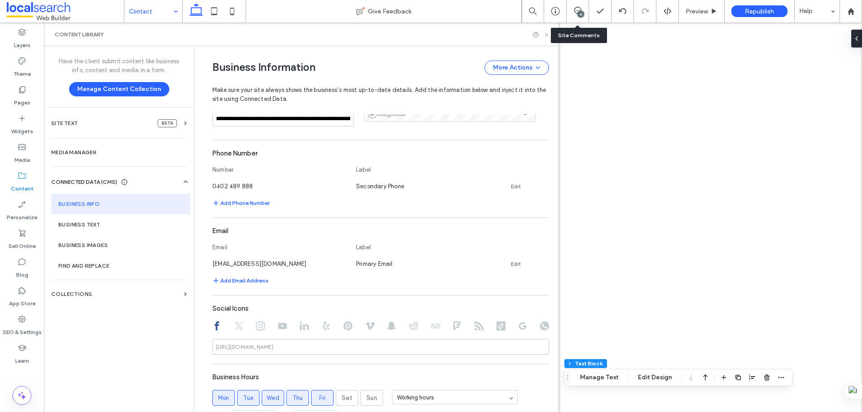
click at [547, 35] on icon at bounding box center [546, 34] width 7 height 7
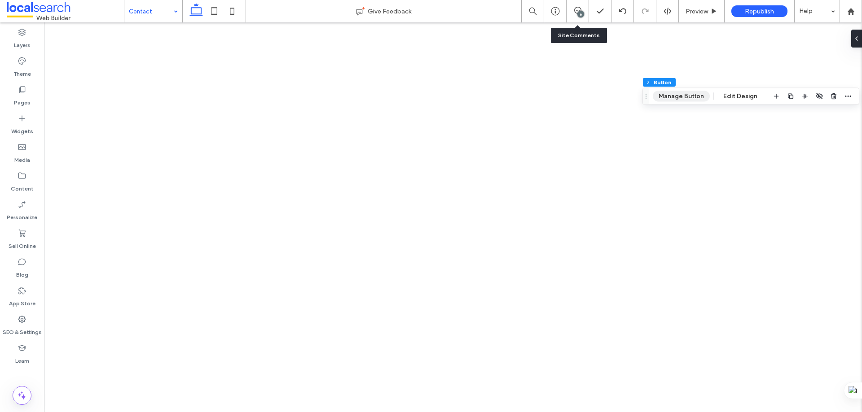
click at [694, 92] on button "Manage Button" at bounding box center [680, 96] width 57 height 11
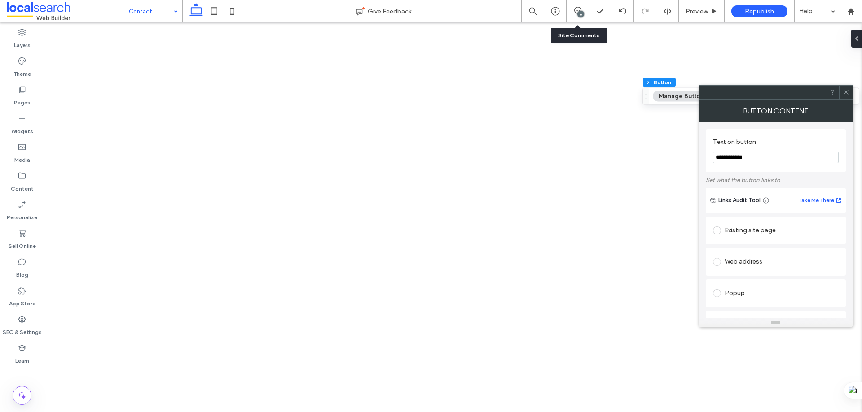
drag, startPoint x: 758, startPoint y: 154, endPoint x: 714, endPoint y: 158, distance: 43.7
click at [714, 158] on input "**********" at bounding box center [776, 158] width 126 height 12
paste input "Text on button"
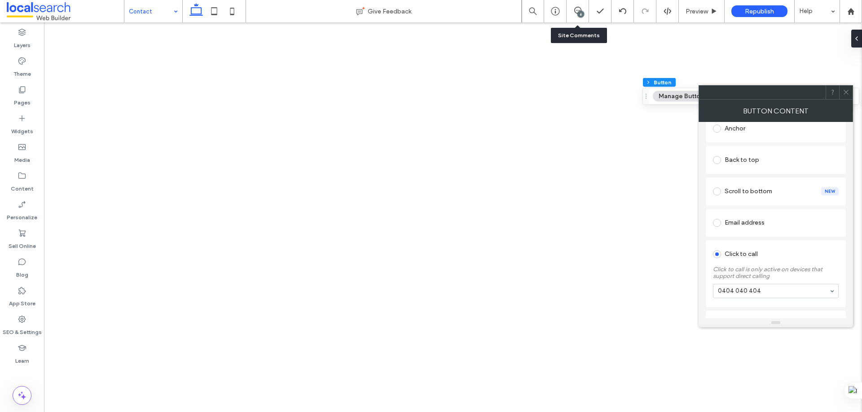
scroll to position [217, 0]
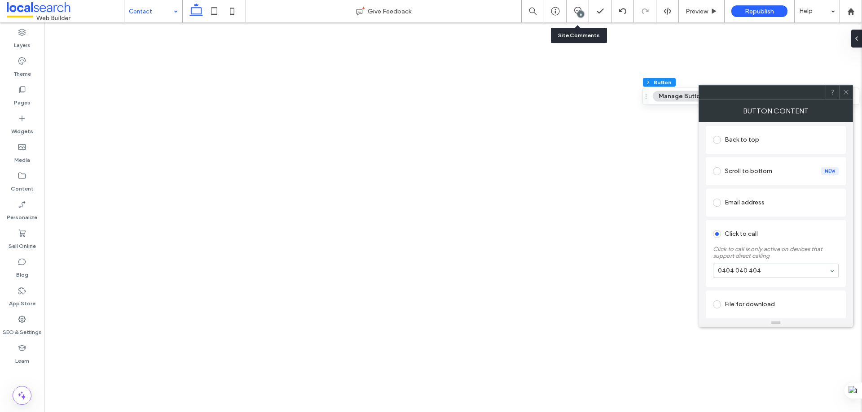
type input "**********"
click at [846, 91] on icon at bounding box center [845, 92] width 7 height 7
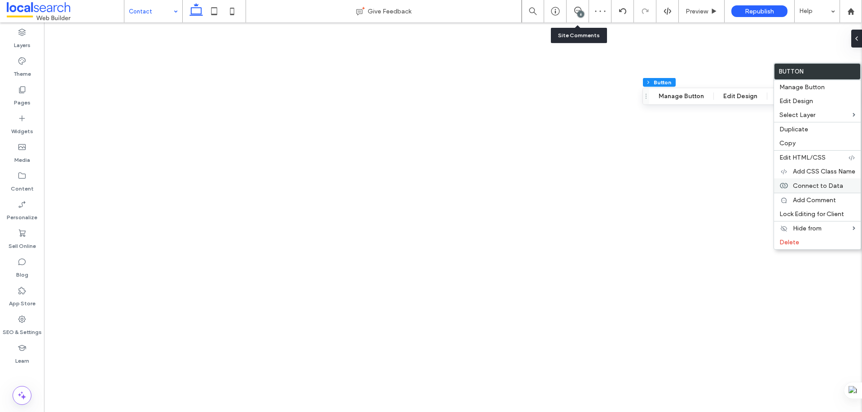
click at [805, 186] on span "Connect to Data" at bounding box center [817, 186] width 50 height 8
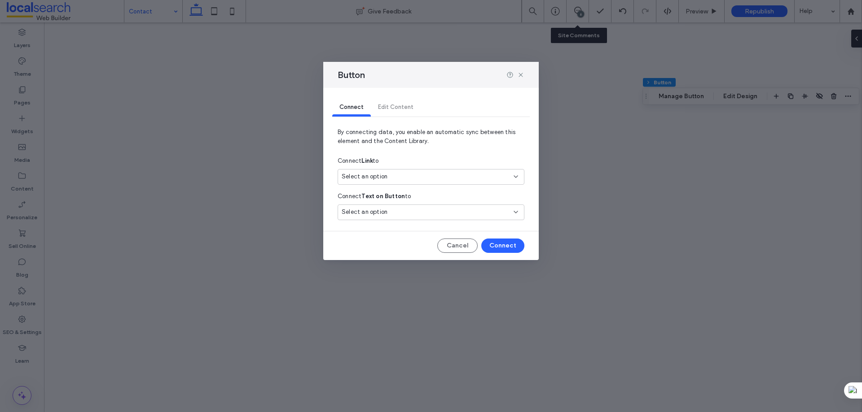
click at [469, 177] on div "Select an option" at bounding box center [425, 176] width 168 height 9
click at [400, 210] on span "Secondary Phone" at bounding box center [382, 208] width 48 height 9
click at [503, 243] on button "Connect" at bounding box center [502, 246] width 43 height 14
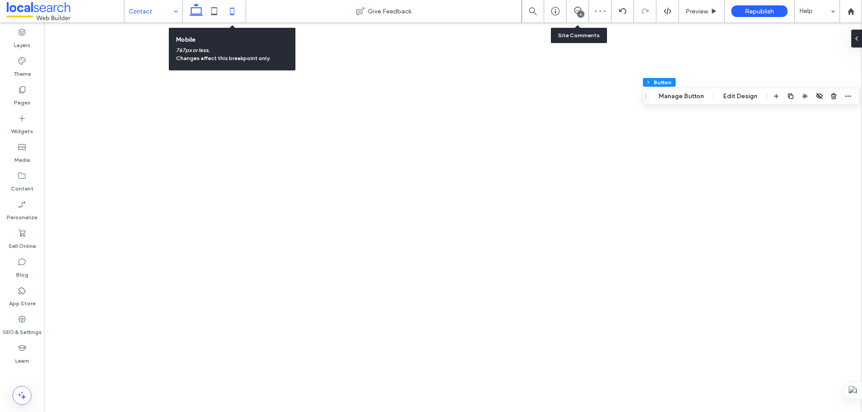
click at [228, 11] on icon at bounding box center [232, 11] width 18 height 18
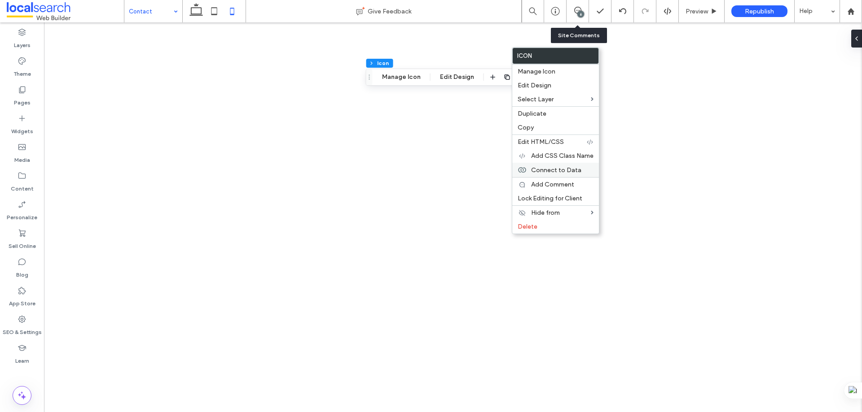
click at [547, 172] on span "Connect to Data" at bounding box center [556, 170] width 50 height 8
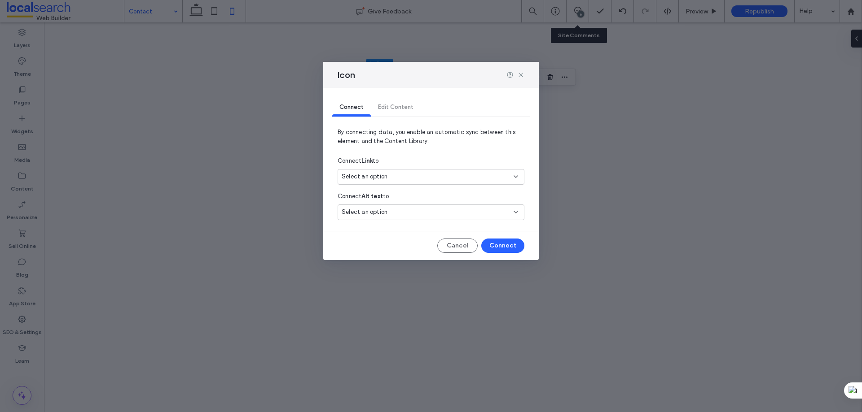
click at [459, 170] on div "Select an option" at bounding box center [430, 177] width 187 height 16
click at [425, 207] on span "0402 489 888" at bounding box center [466, 208] width 102 height 9
click at [508, 244] on button "Connect" at bounding box center [502, 246] width 43 height 14
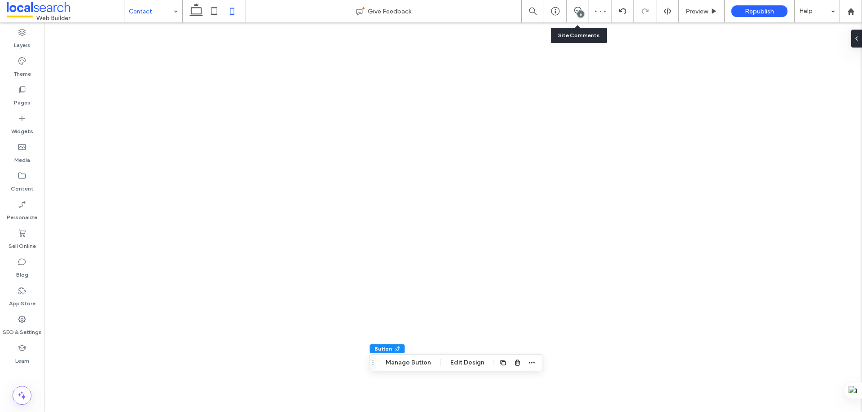
type input "**"
click at [409, 361] on button "Manage Button" at bounding box center [408, 363] width 57 height 11
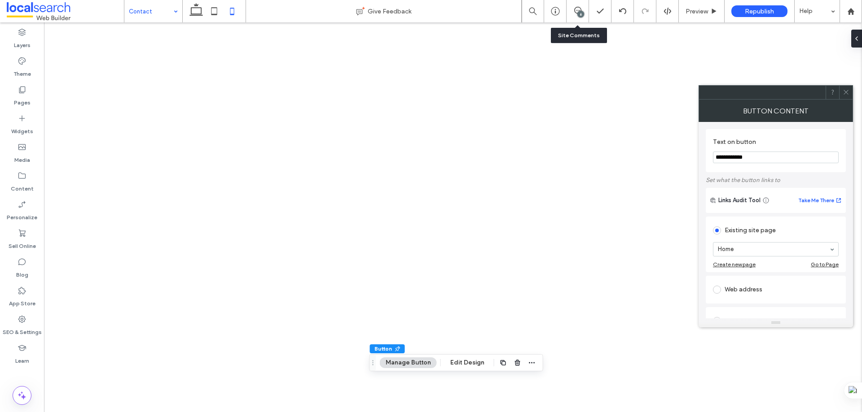
drag, startPoint x: 754, startPoint y: 157, endPoint x: 751, endPoint y: 161, distance: 5.4
click at [698, 153] on div "**********" at bounding box center [775, 220] width 154 height 197
paste input "Text on button"
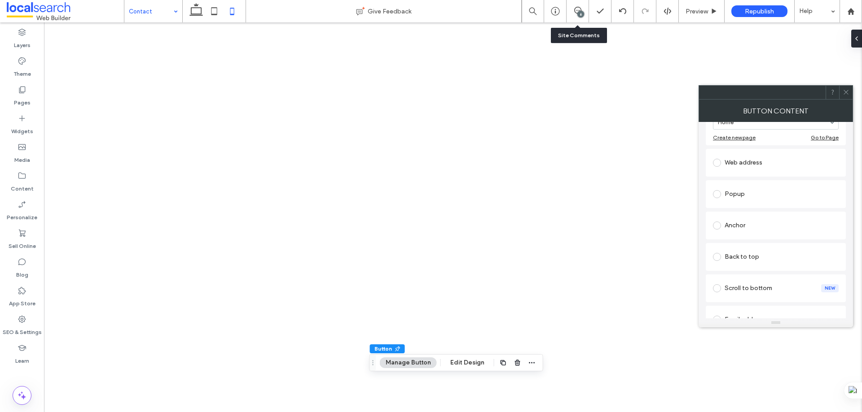
scroll to position [179, 0]
type input "**********"
click at [753, 305] on div "Click to call" at bounding box center [776, 299] width 126 height 14
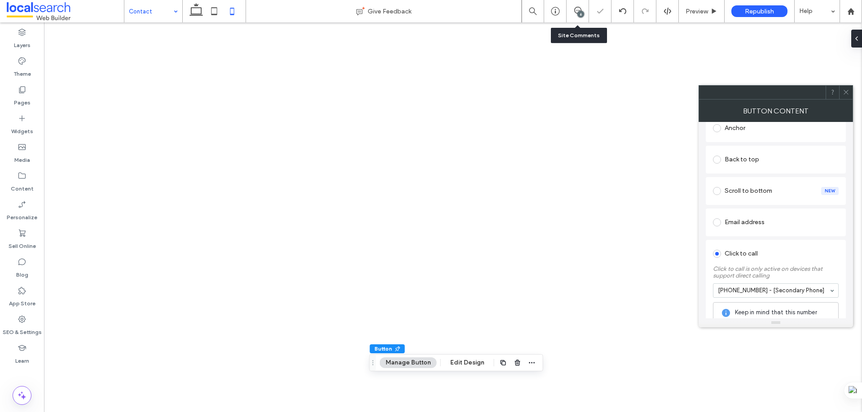
click at [843, 90] on icon at bounding box center [845, 92] width 7 height 7
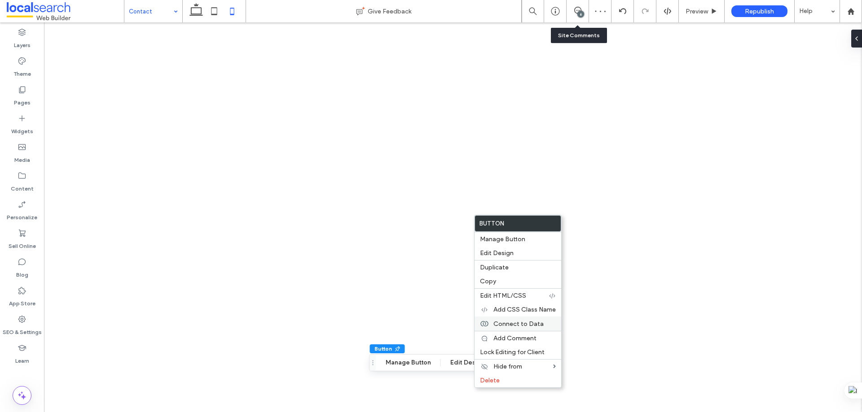
click at [520, 328] on div "Connect to Data" at bounding box center [517, 324] width 87 height 14
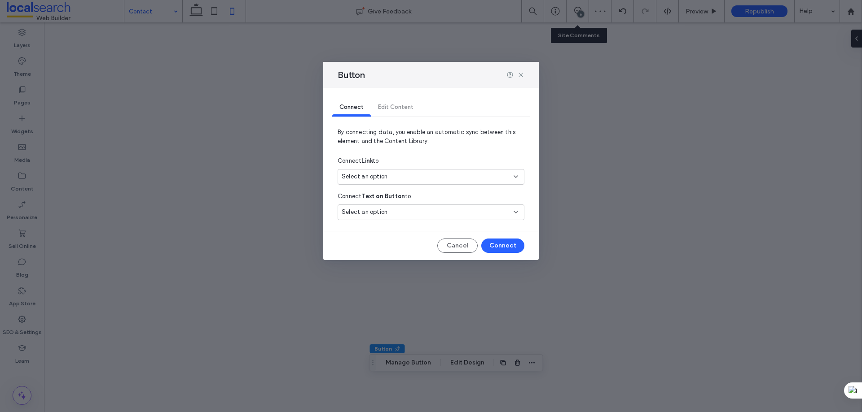
click at [434, 171] on div "Select an option" at bounding box center [430, 177] width 187 height 16
click at [409, 207] on div "Secondary Phone [PHONE_NUMBER]" at bounding box center [431, 209] width 186 height 16
click at [500, 246] on button "Connect" at bounding box center [502, 246] width 43 height 14
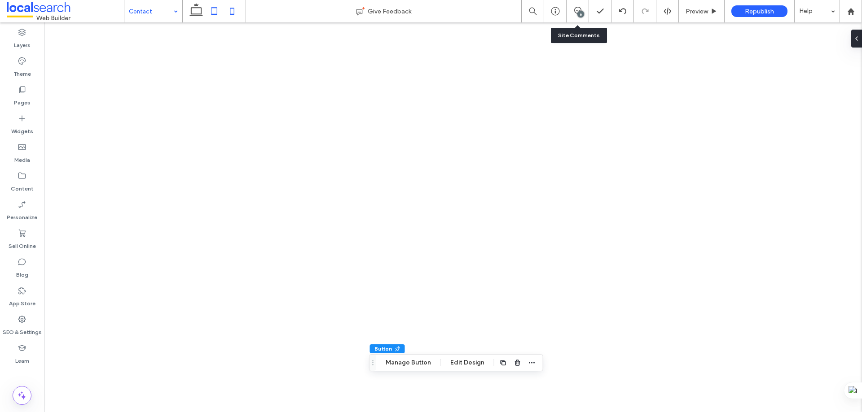
click at [210, 10] on icon at bounding box center [214, 11] width 18 height 18
type input "***"
type input "**"
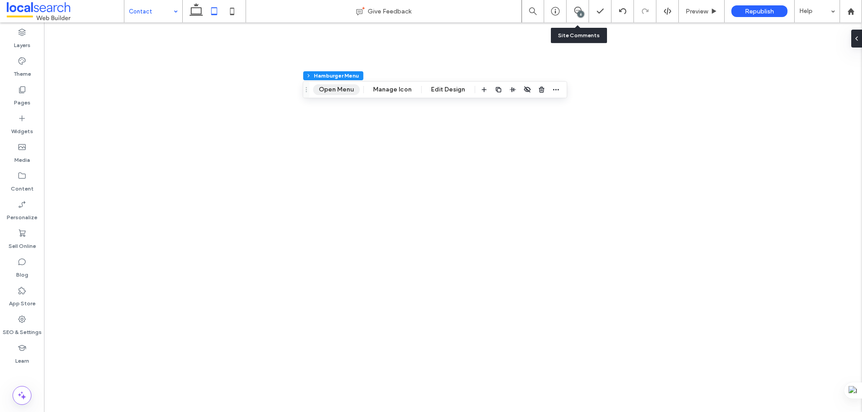
click at [339, 89] on button "Open Menu" at bounding box center [336, 89] width 47 height 11
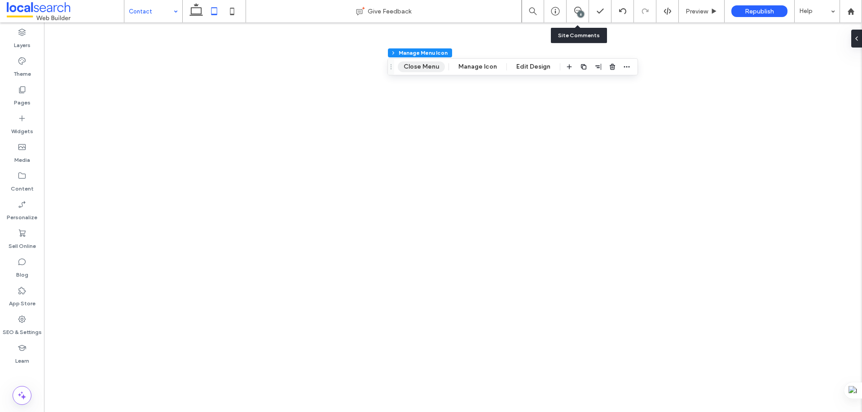
click at [436, 62] on button "Close Menu" at bounding box center [421, 66] width 47 height 11
click at [195, 6] on icon at bounding box center [196, 11] width 18 height 18
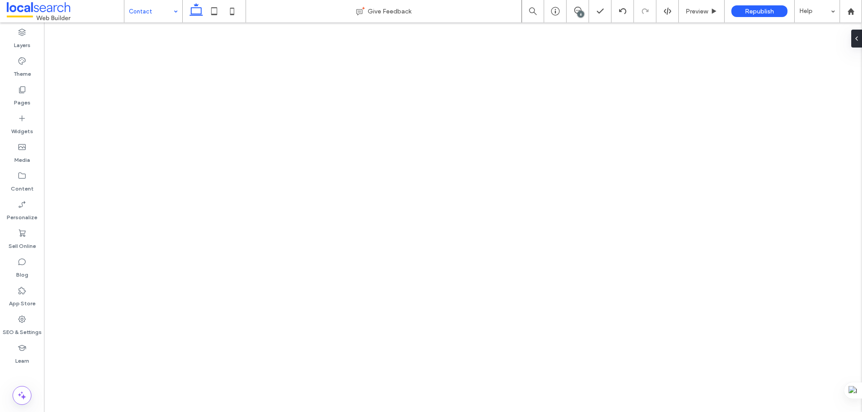
click at [577, 12] on div "6" at bounding box center [580, 14] width 7 height 7
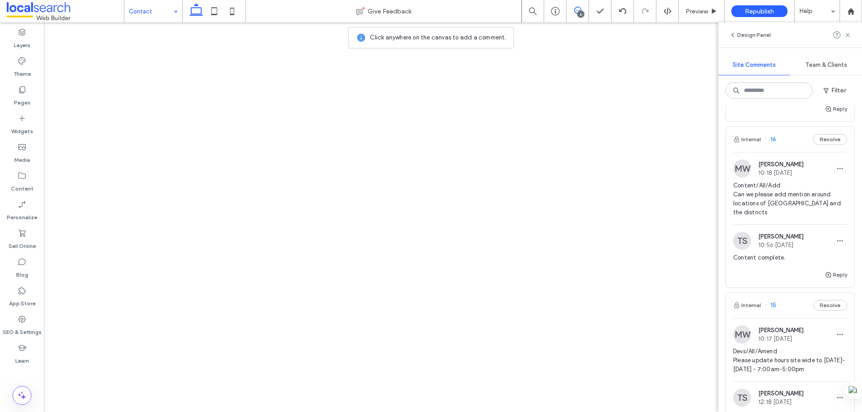
scroll to position [628, 0]
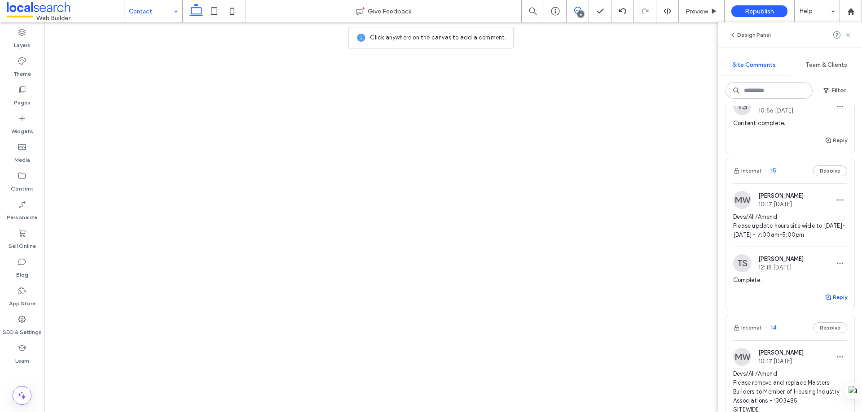
click at [827, 297] on button "Reply" at bounding box center [835, 297] width 22 height 11
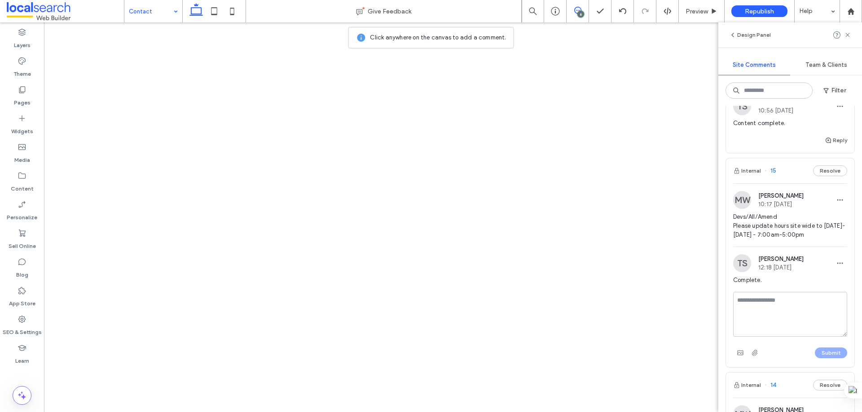
click at [749, 306] on textarea at bounding box center [790, 314] width 114 height 45
type textarea "**********"
click at [814, 351] on button "Submit" at bounding box center [830, 353] width 32 height 11
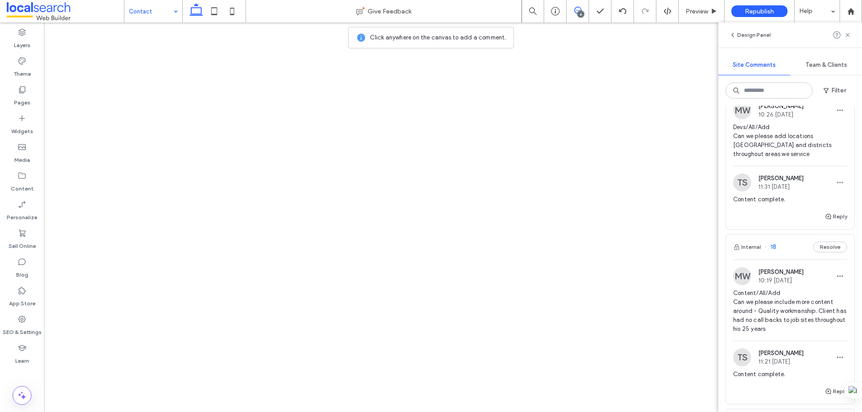
scroll to position [0, 0]
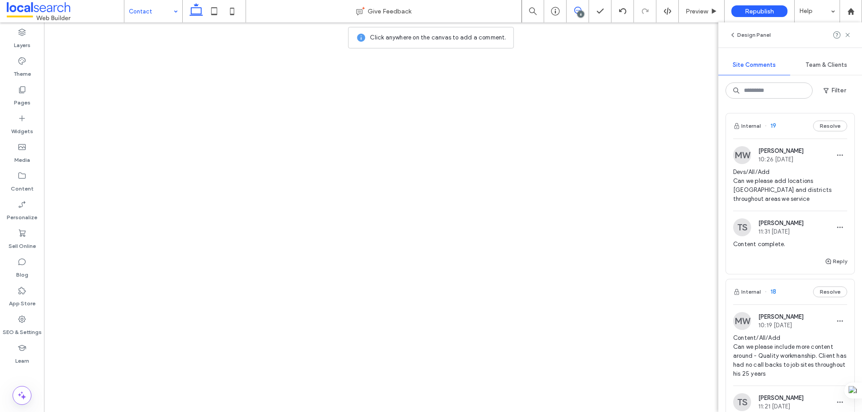
click at [790, 128] on div "Internal 19 Resolve" at bounding box center [790, 126] width 128 height 25
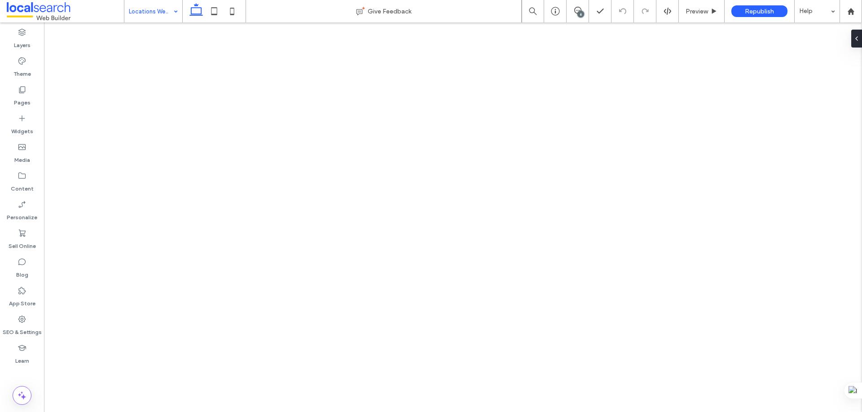
click at [577, 13] on div "6" at bounding box center [580, 14] width 7 height 7
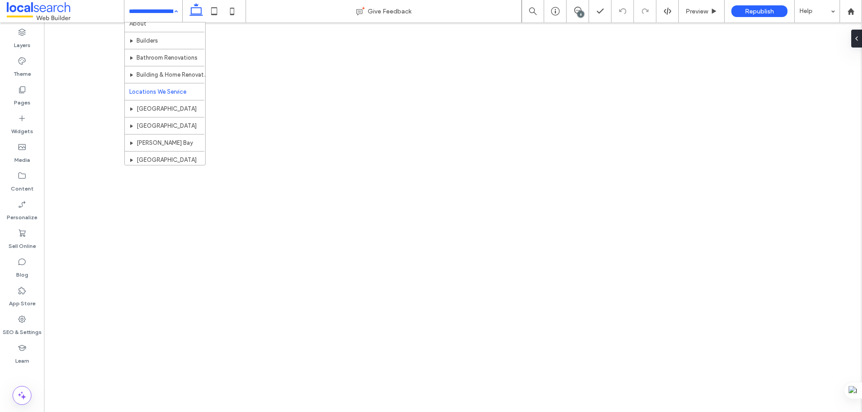
scroll to position [44, 0]
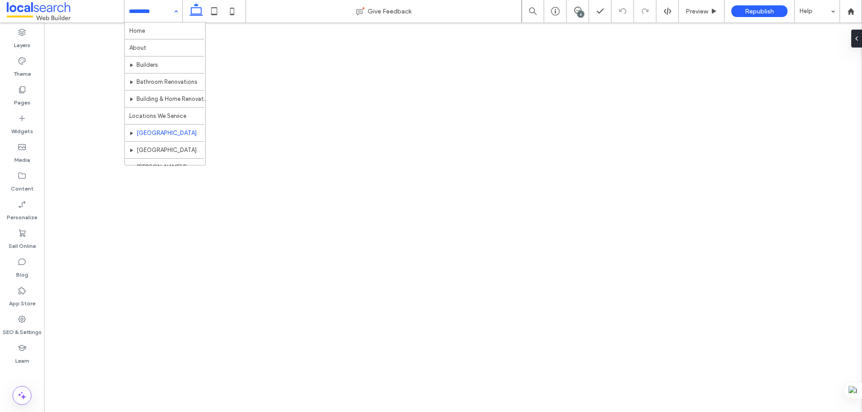
click at [161, 6] on input at bounding box center [151, 11] width 44 height 22
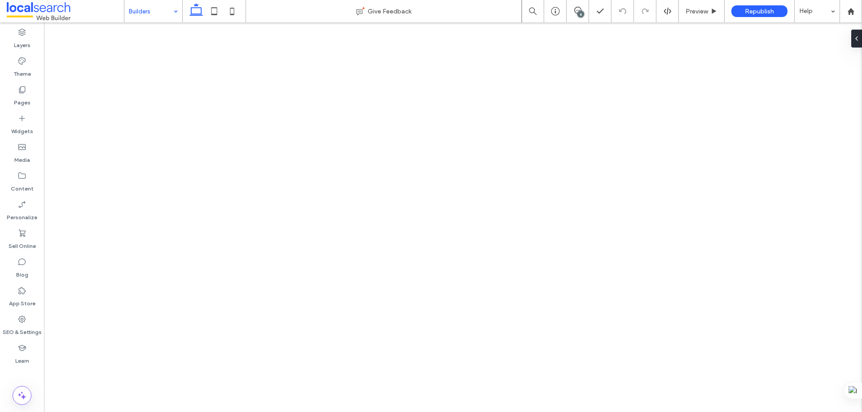
click at [161, 11] on input at bounding box center [151, 11] width 44 height 22
click at [582, 9] on span at bounding box center [577, 10] width 22 height 7
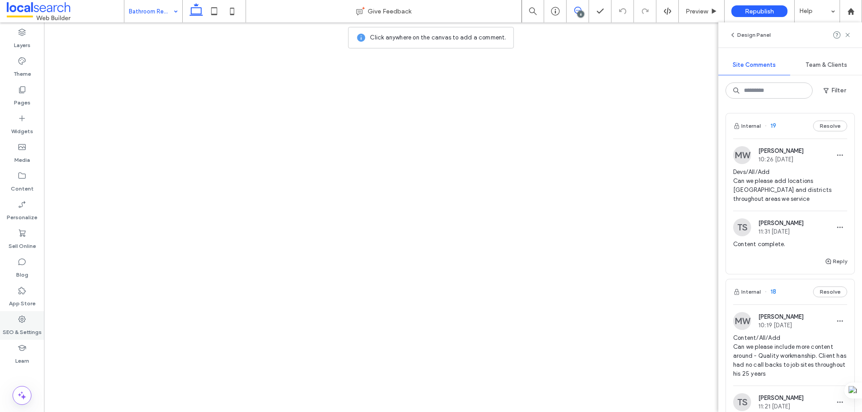
click at [26, 320] on div "SEO & Settings" at bounding box center [22, 325] width 44 height 29
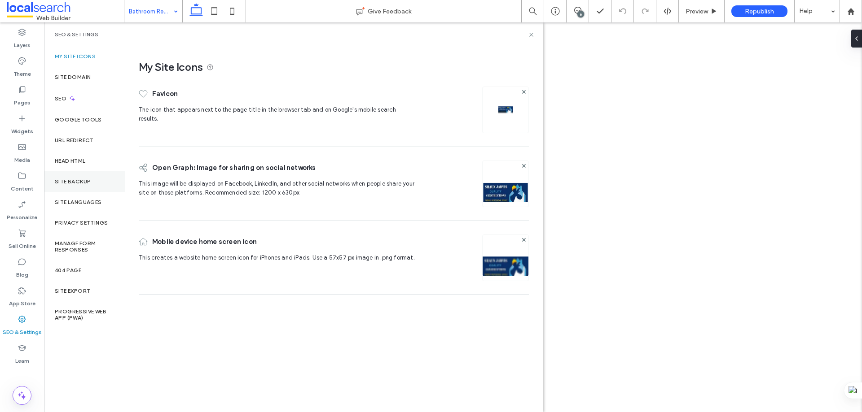
click at [71, 179] on label "Site Backup" at bounding box center [73, 182] width 36 height 6
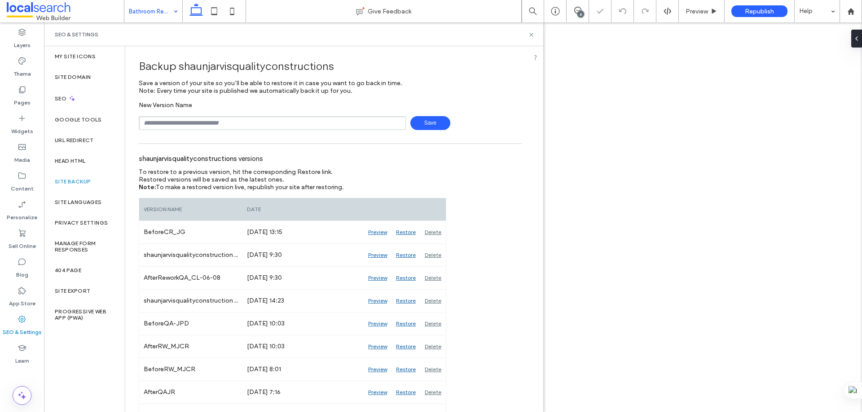
click at [178, 122] on input "text" at bounding box center [272, 123] width 267 height 14
click at [205, 125] on input "*******" at bounding box center [272, 123] width 267 height 14
type input "*******"
click at [423, 119] on span "Save" at bounding box center [430, 123] width 40 height 14
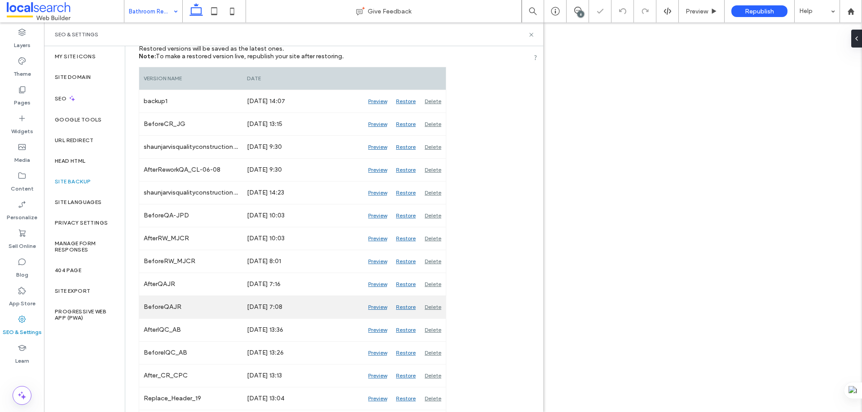
scroll to position [135, 0]
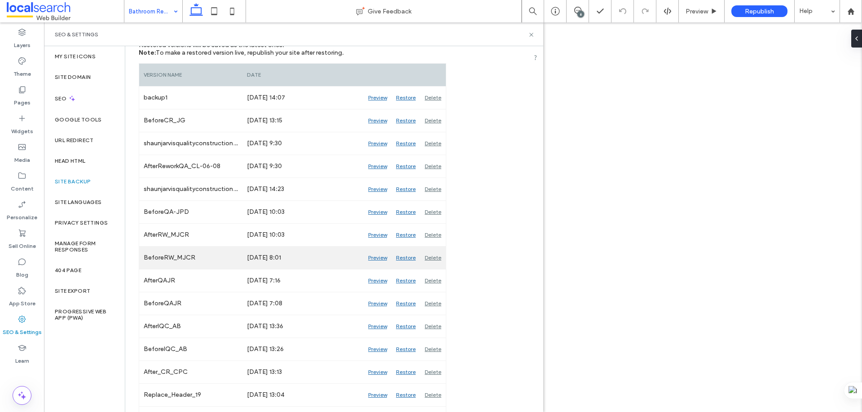
click at [374, 258] on div "Preview" at bounding box center [377, 258] width 28 height 22
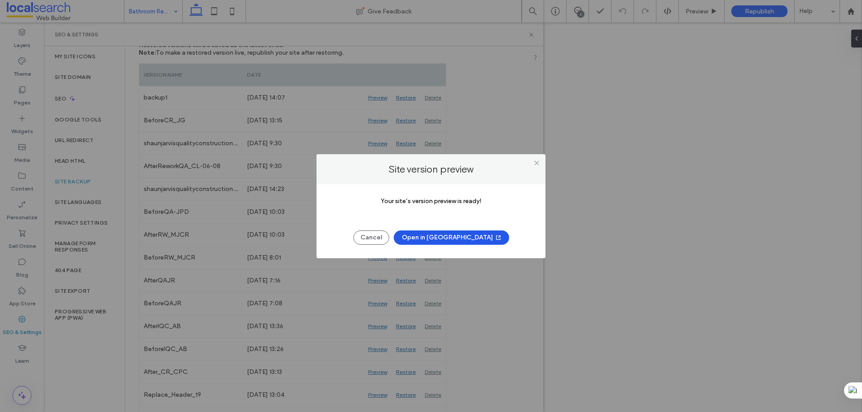
click at [455, 239] on button "Open in [GEOGRAPHIC_DATA]" at bounding box center [451, 238] width 115 height 14
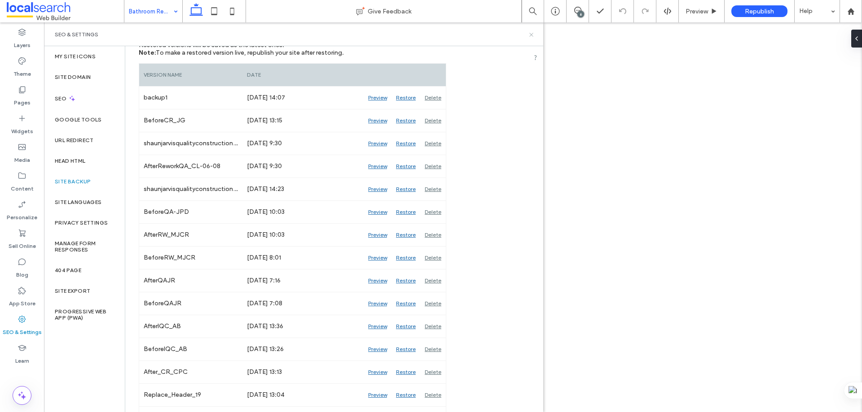
click at [530, 36] on use at bounding box center [531, 35] width 4 height 4
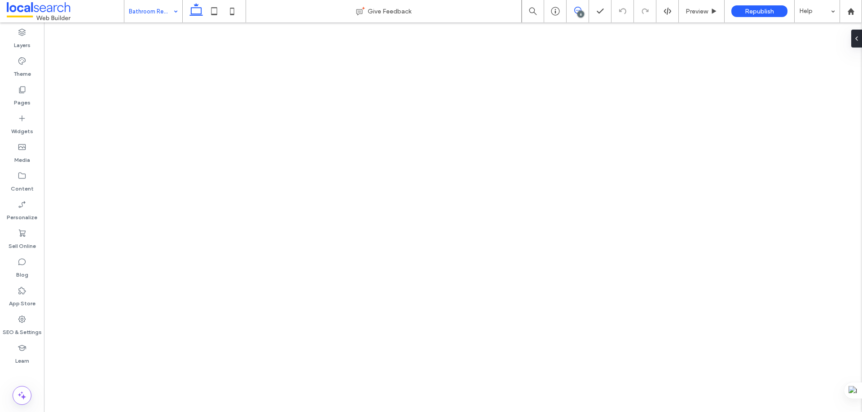
click at [578, 9] on icon at bounding box center [577, 10] width 7 height 7
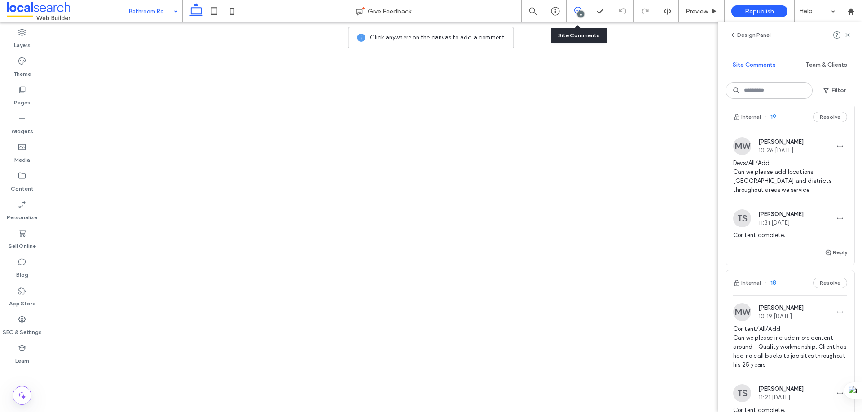
scroll to position [0, 0]
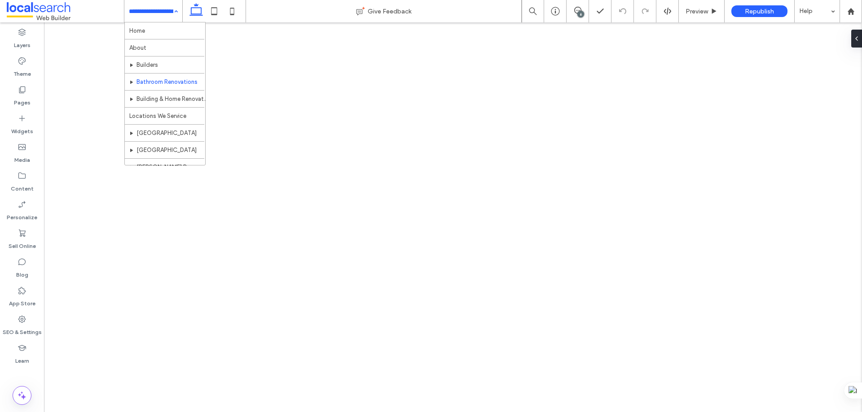
click at [581, 11] on div "6" at bounding box center [580, 14] width 7 height 7
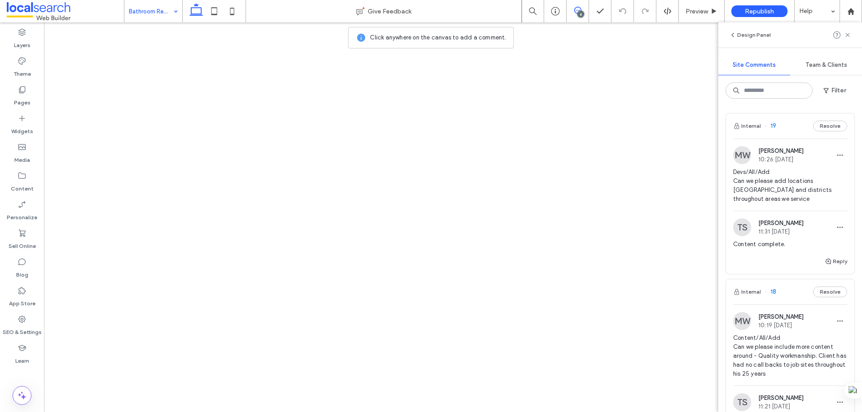
click at [786, 138] on div "Internal 19 Resolve" at bounding box center [790, 126] width 128 height 25
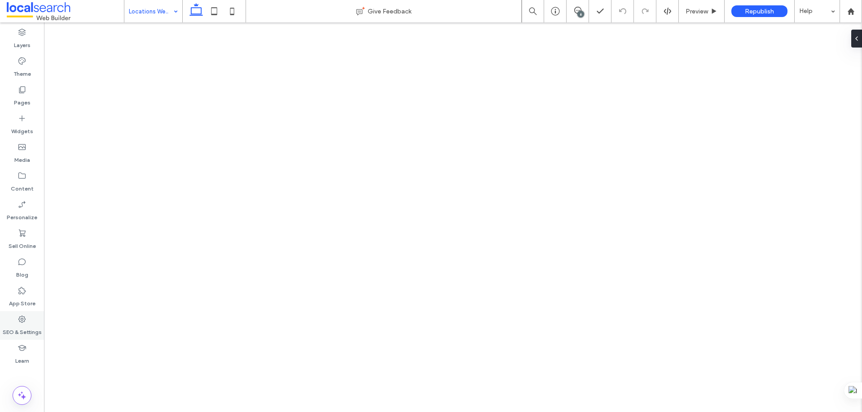
click at [27, 320] on div "SEO & Settings" at bounding box center [22, 325] width 44 height 29
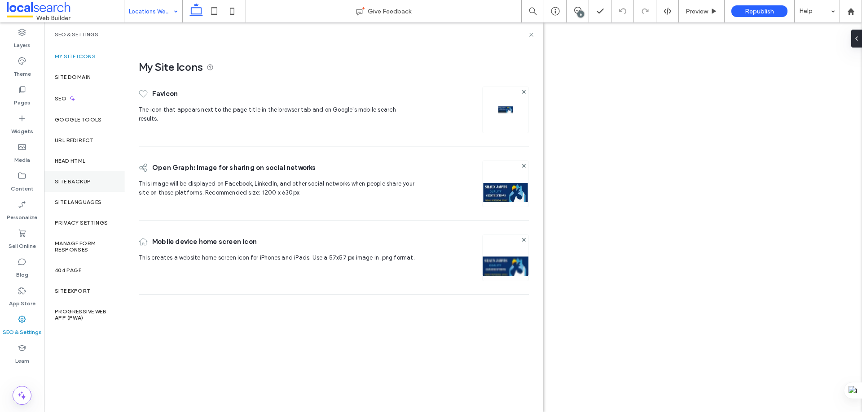
click at [88, 183] on label "Site Backup" at bounding box center [73, 182] width 36 height 6
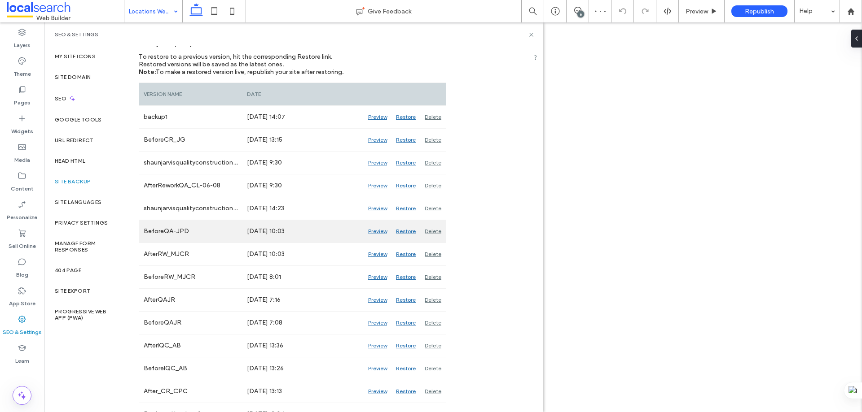
scroll to position [135, 0]
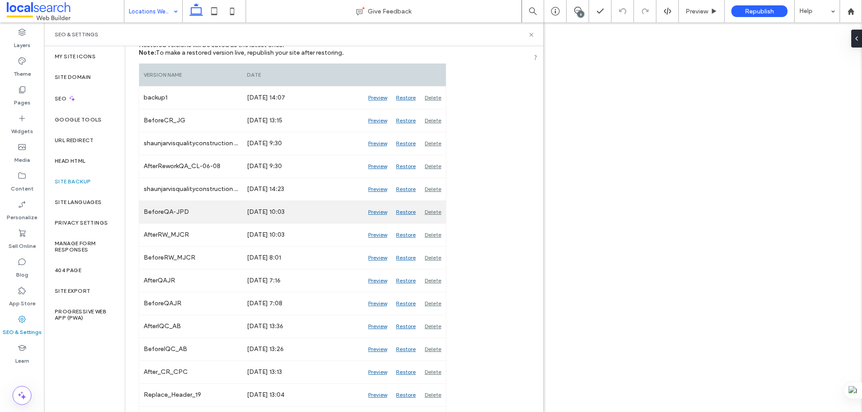
click at [374, 212] on div "Preview" at bounding box center [377, 212] width 28 height 22
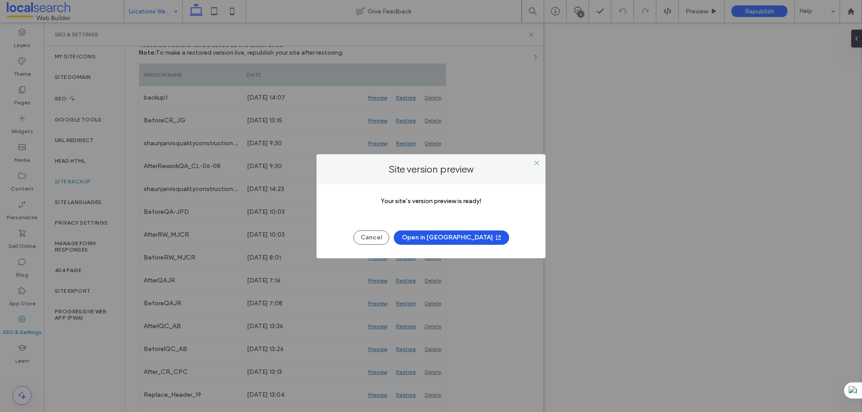
click at [456, 242] on button "Open in [GEOGRAPHIC_DATA]" at bounding box center [451, 238] width 115 height 14
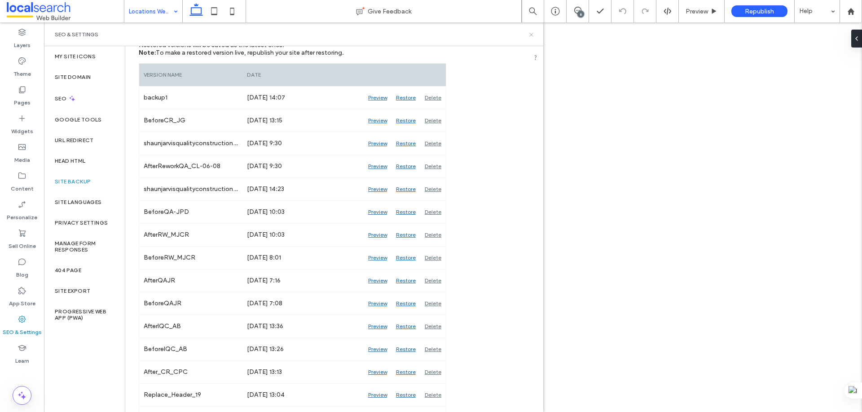
click at [530, 37] on icon at bounding box center [531, 34] width 7 height 7
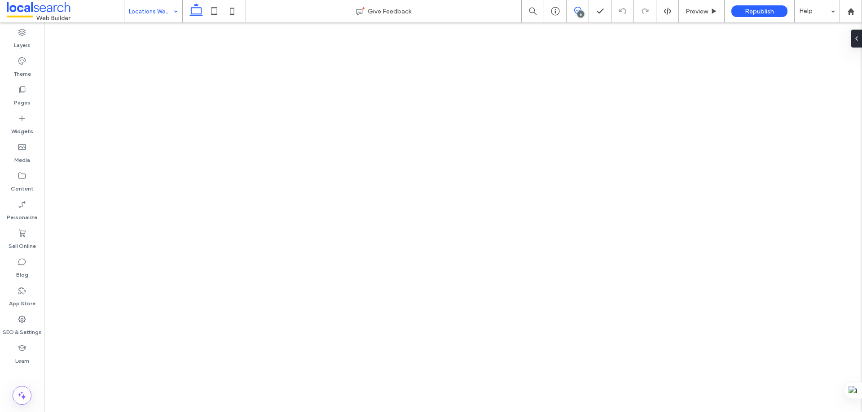
click at [580, 9] on icon at bounding box center [577, 10] width 7 height 7
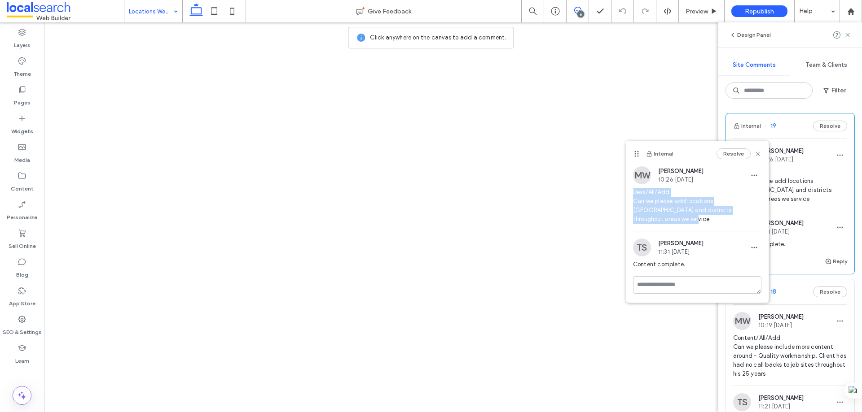
drag, startPoint x: 736, startPoint y: 211, endPoint x: 630, endPoint y: 189, distance: 108.2
click at [630, 189] on div "MW [PERSON_NAME] 10:26 [DATE] Devs/All/Add Can we please add locations [GEOGRAP…" at bounding box center [697, 198] width 143 height 65
copy span "Devs/All/Add Can we please add locations [GEOGRAPHIC_DATA] and districts throug…"
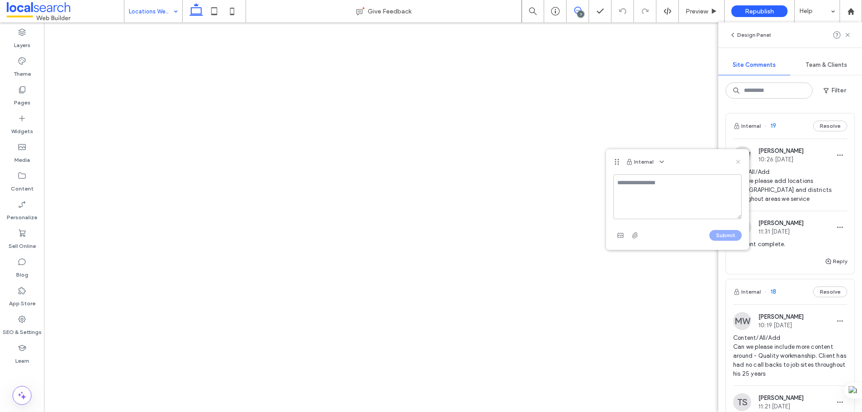
click at [737, 160] on icon at bounding box center [737, 161] width 7 height 7
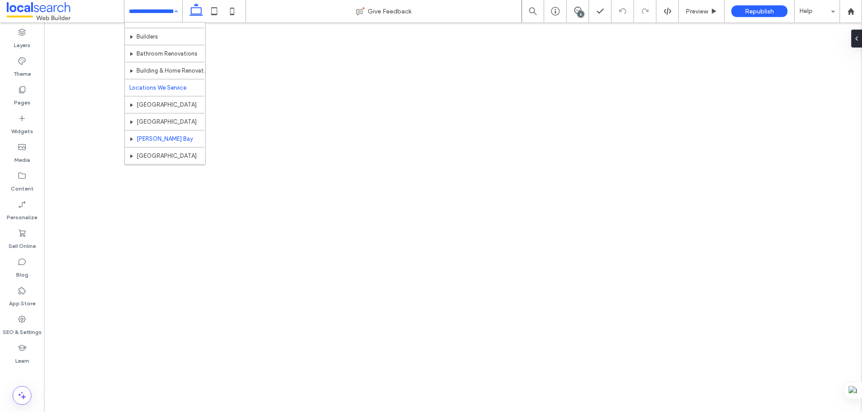
scroll to position [44, 0]
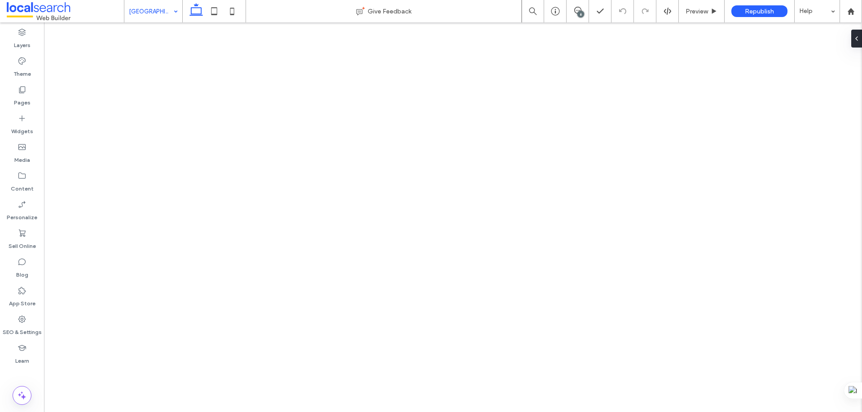
click at [573, 6] on div "6" at bounding box center [577, 11] width 22 height 22
click at [578, 13] on div "6" at bounding box center [580, 14] width 7 height 7
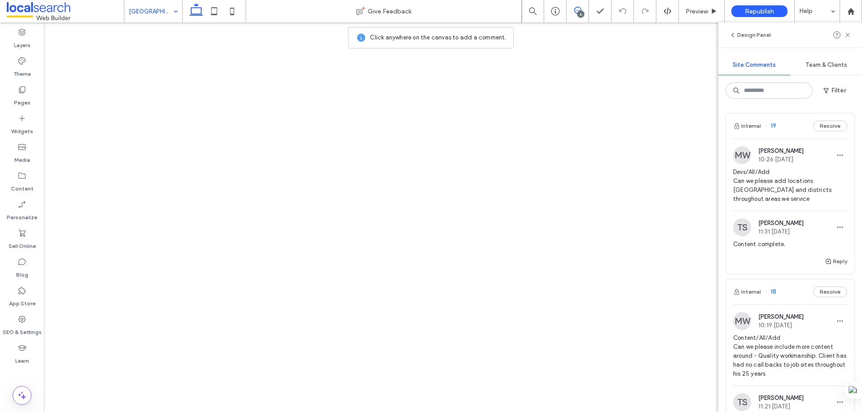
click at [799, 132] on div "Internal 19 Resolve" at bounding box center [790, 126] width 128 height 25
click at [789, 128] on div at bounding box center [431, 206] width 862 height 412
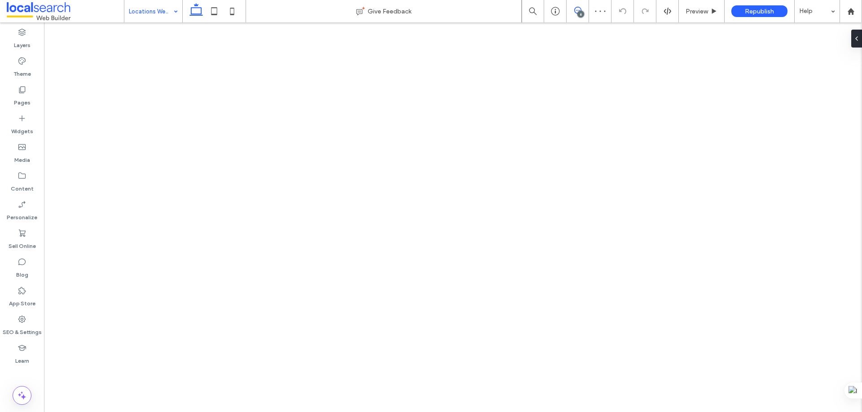
click at [576, 10] on icon at bounding box center [577, 10] width 7 height 7
click at [20, 90] on icon at bounding box center [22, 89] width 9 height 9
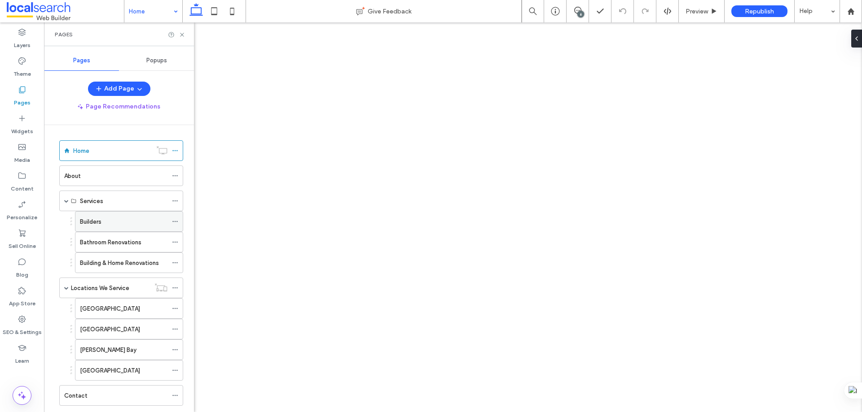
scroll to position [21, 0]
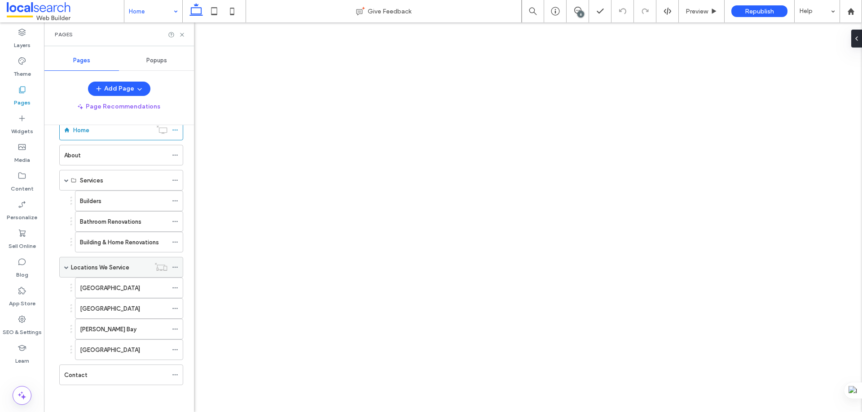
click at [101, 272] on label "Locations We Service" at bounding box center [100, 268] width 58 height 16
click at [582, 15] on div "6" at bounding box center [580, 14] width 7 height 7
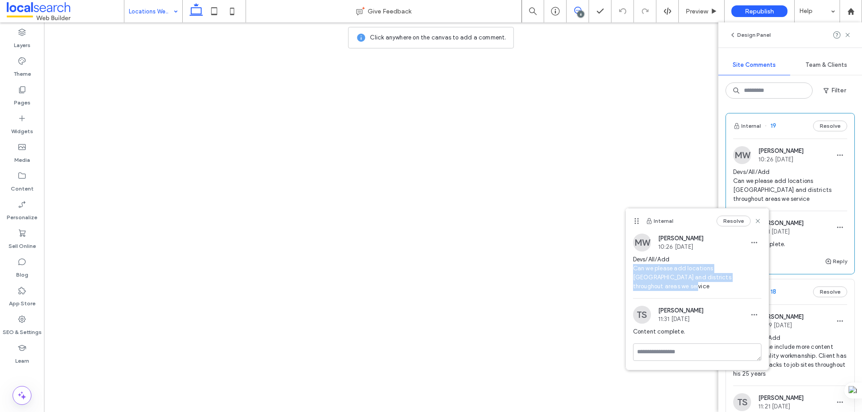
drag, startPoint x: 738, startPoint y: 280, endPoint x: 633, endPoint y: 269, distance: 105.5
click at [633, 269] on span "Devs/All/Add Can we please add locations [GEOGRAPHIC_DATA] and districts throug…" at bounding box center [697, 273] width 128 height 36
copy span "Can we please add locations [GEOGRAPHIC_DATA] and districts throughout areas we…"
click at [758, 219] on icon at bounding box center [757, 221] width 7 height 7
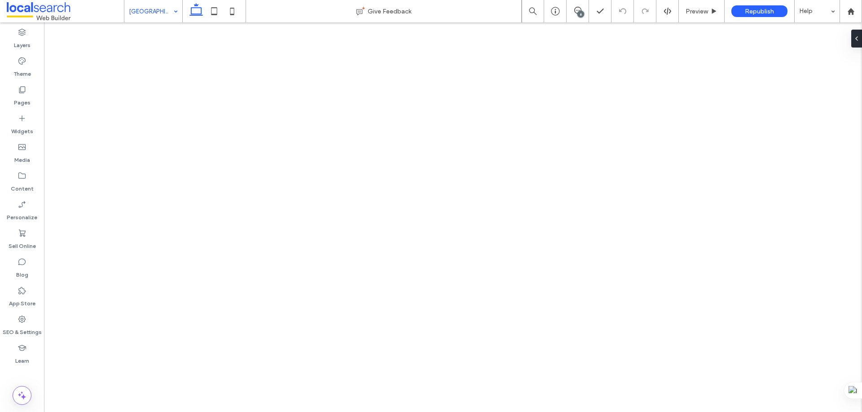
click at [579, 14] on div "6" at bounding box center [580, 14] width 7 height 7
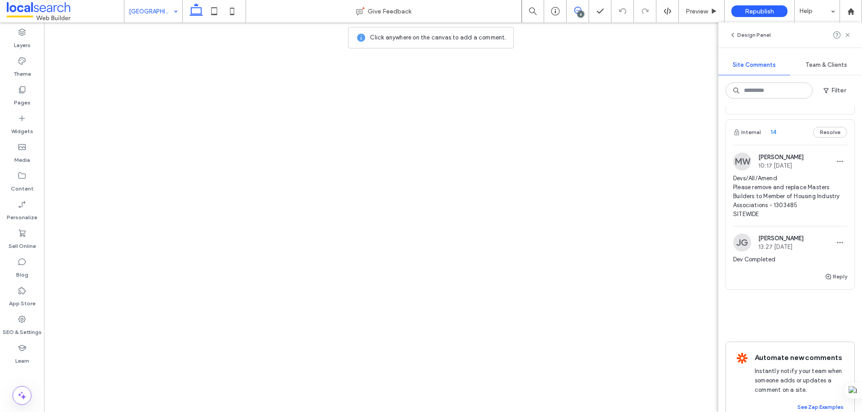
scroll to position [853, 0]
